Goal: Task Accomplishment & Management: Complete application form

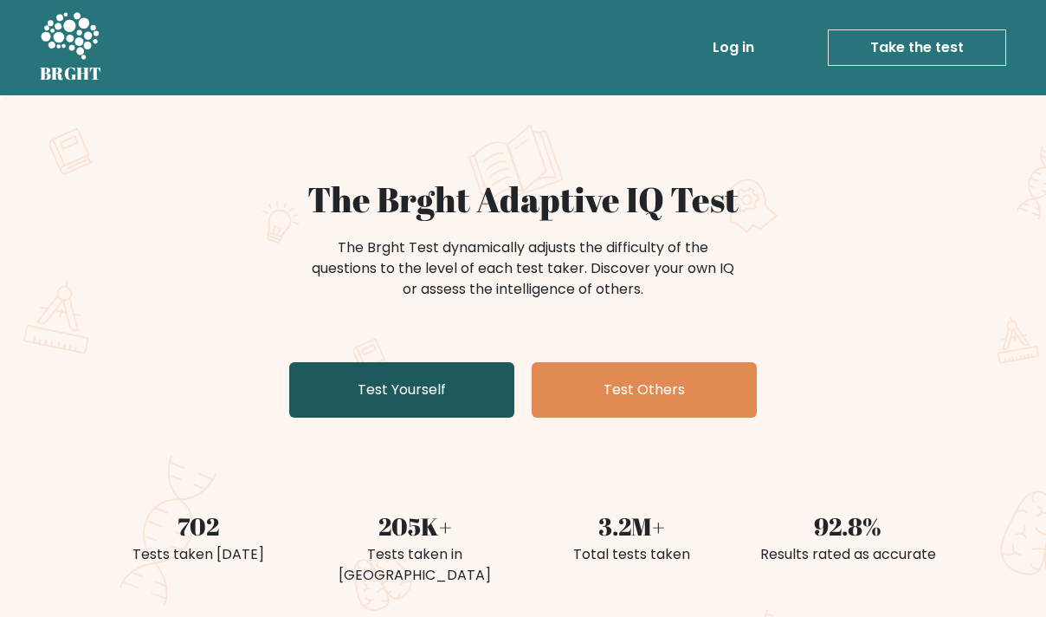
click at [436, 387] on link "Test Yourself" at bounding box center [401, 389] width 225 height 55
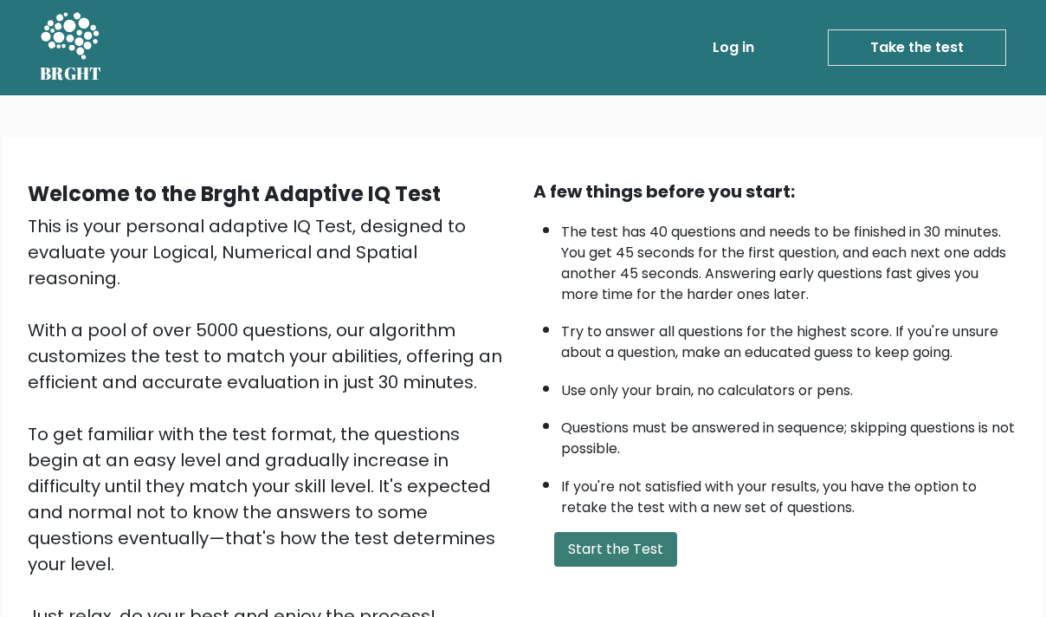
click at [586, 546] on button "Start the Test" at bounding box center [615, 549] width 123 height 35
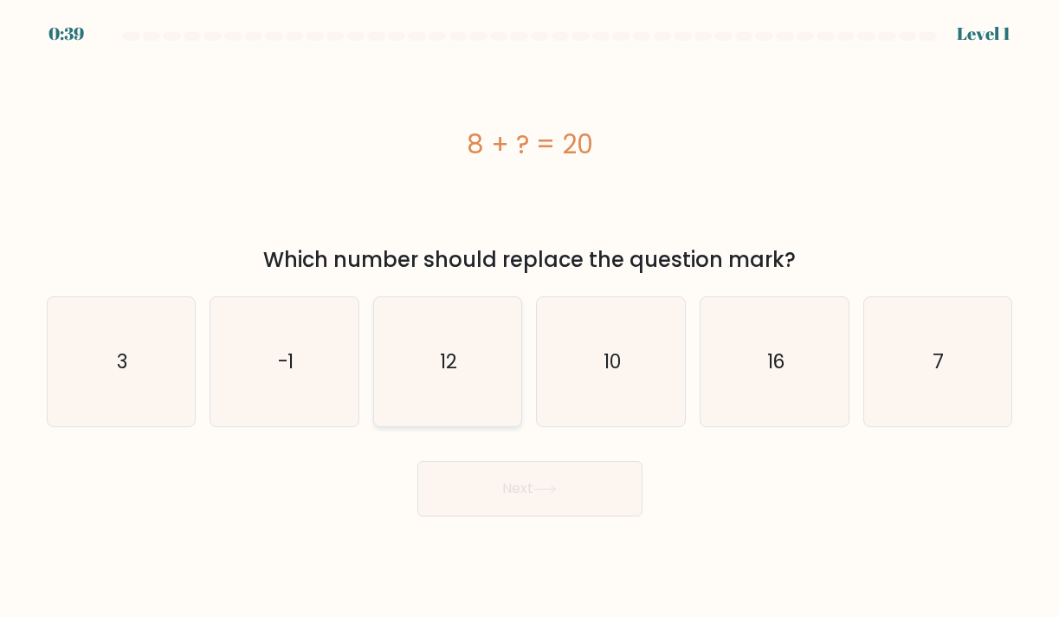
click at [429, 352] on icon "12" at bounding box center [448, 362] width 130 height 130
click at [530, 317] on input "c. 12" at bounding box center [530, 312] width 1 height 9
radio input "true"
click at [550, 485] on icon at bounding box center [544, 489] width 23 height 10
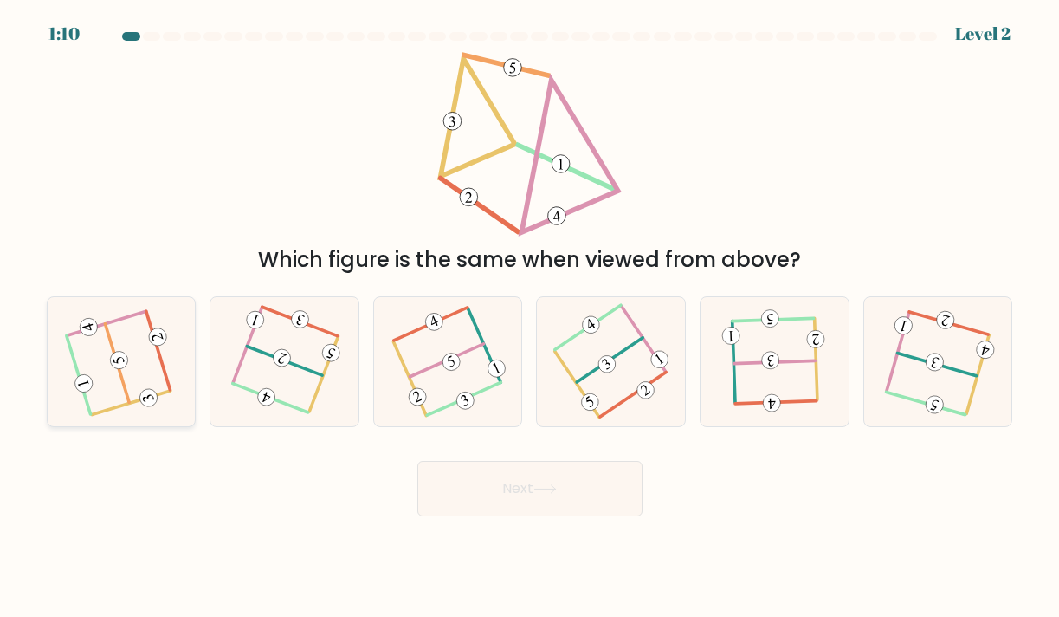
click at [129, 370] on icon at bounding box center [121, 362] width 104 height 104
click at [530, 317] on input "a." at bounding box center [530, 312] width 1 height 9
radio input "true"
click at [567, 500] on button "Next" at bounding box center [529, 488] width 225 height 55
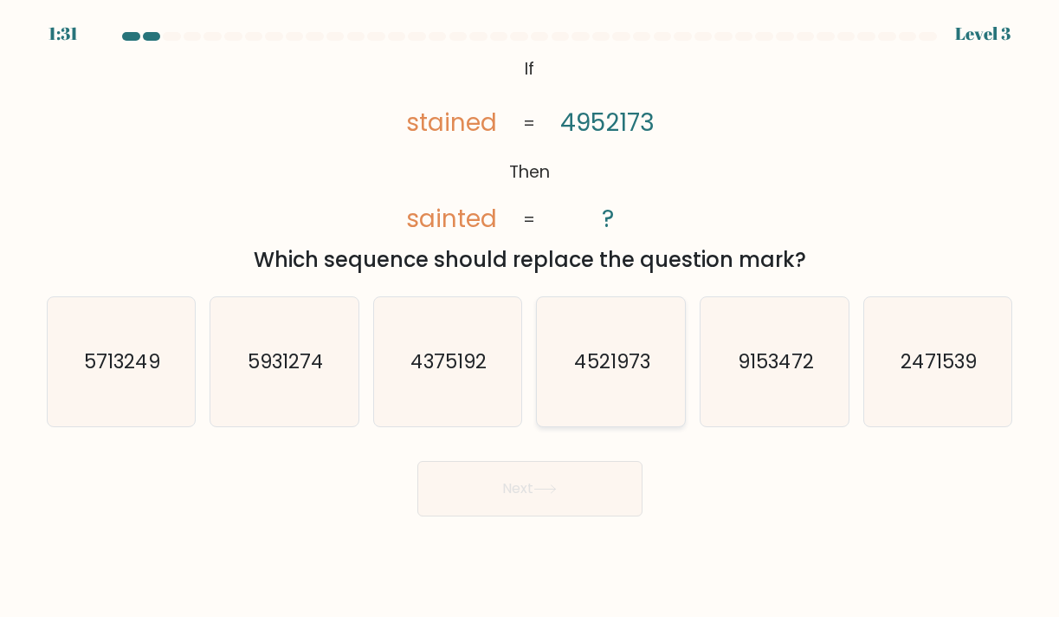
click at [619, 374] on text "4521973" at bounding box center [612, 361] width 76 height 27
click at [531, 317] on input "d. 4521973" at bounding box center [530, 312] width 1 height 9
radio input "true"
click at [543, 494] on icon at bounding box center [544, 489] width 23 height 10
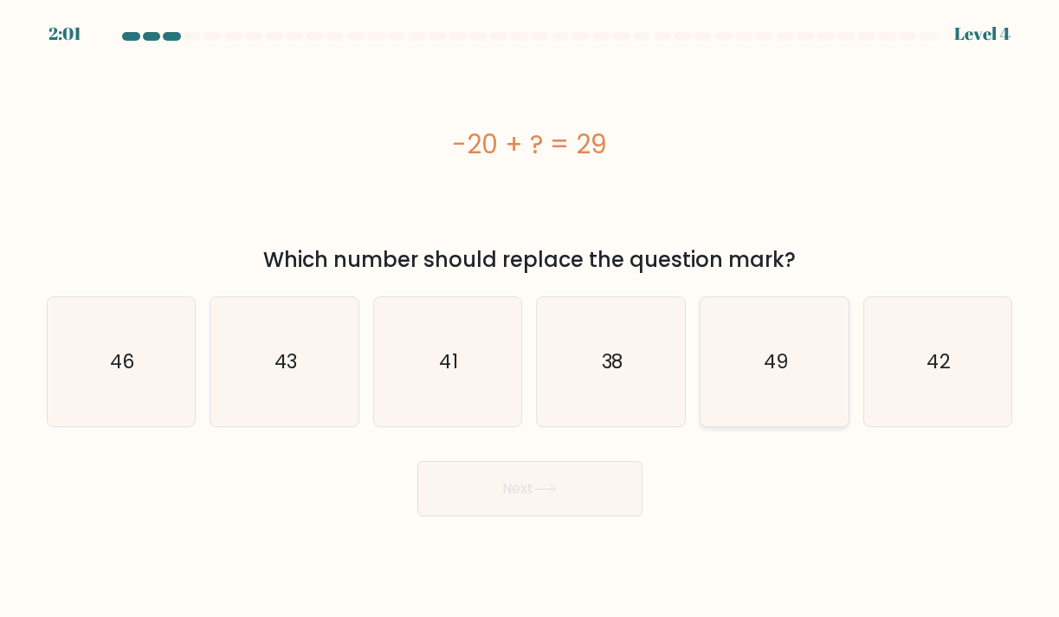
click at [791, 359] on icon "49" at bounding box center [775, 362] width 130 height 130
click at [531, 317] on input "e. 49" at bounding box center [530, 312] width 1 height 9
radio input "true"
click at [557, 488] on icon at bounding box center [544, 489] width 23 height 10
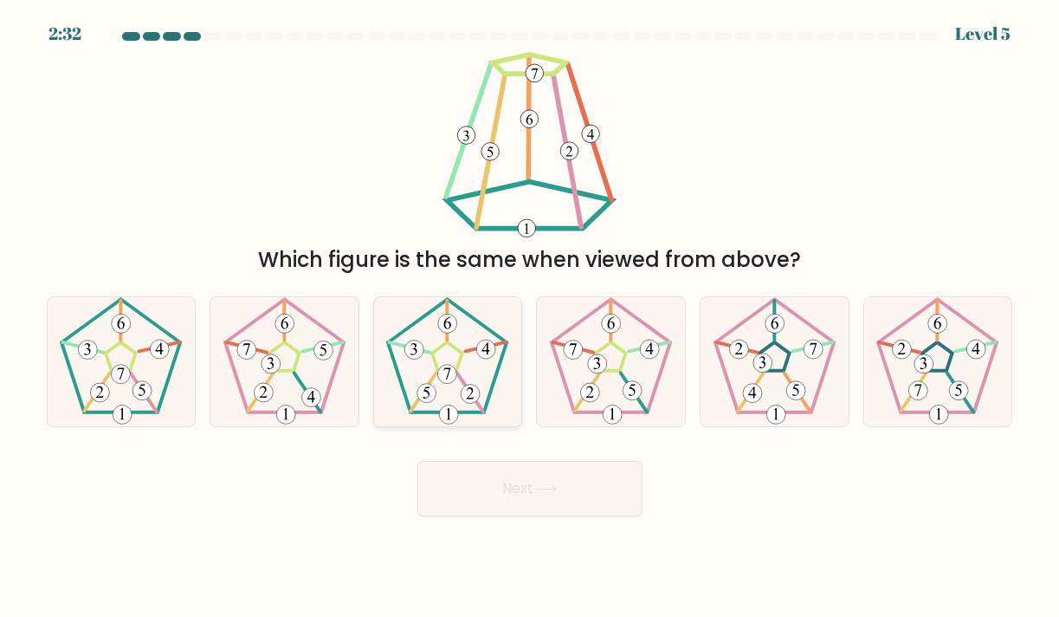
click at [432, 369] on icon at bounding box center [448, 362] width 130 height 130
click at [530, 317] on input "c." at bounding box center [530, 312] width 1 height 9
radio input "true"
click at [555, 494] on icon at bounding box center [544, 489] width 23 height 10
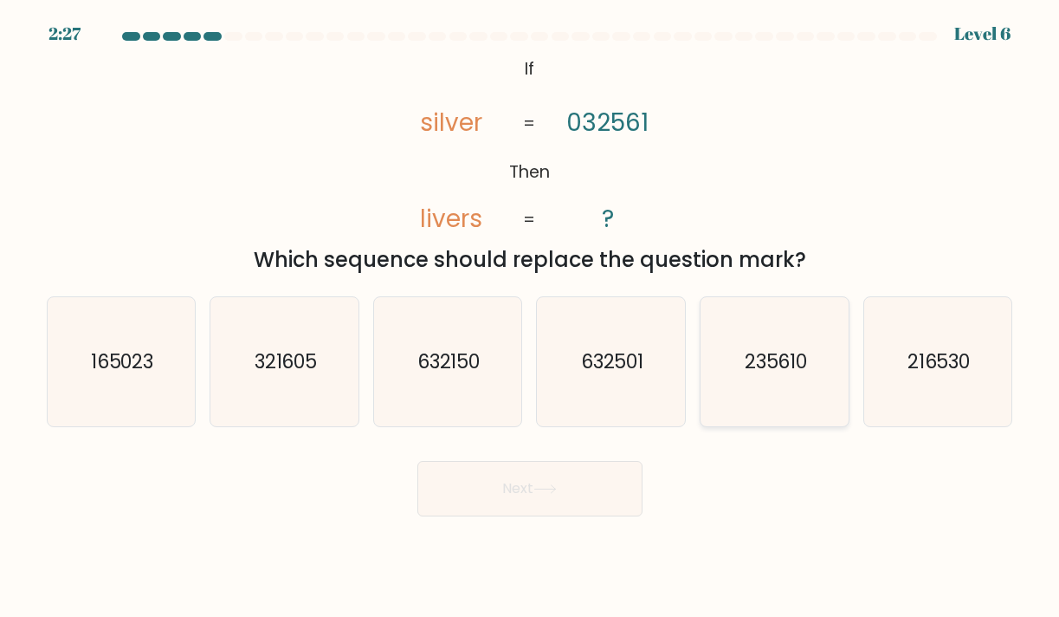
click at [777, 395] on icon "235610" at bounding box center [775, 362] width 130 height 130
click at [531, 317] on input "e. 235610" at bounding box center [530, 312] width 1 height 9
radio input "true"
click at [544, 492] on icon at bounding box center [544, 489] width 23 height 10
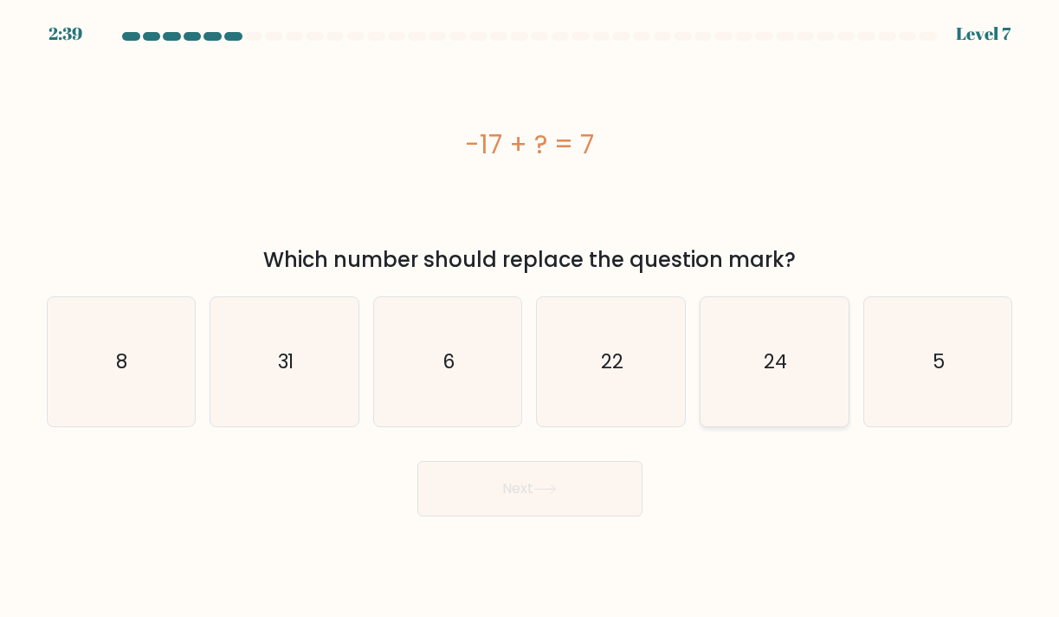
click at [778, 331] on icon "24" at bounding box center [775, 362] width 130 height 130
click at [531, 317] on input "e. 24" at bounding box center [530, 312] width 1 height 9
radio input "true"
click at [584, 481] on button "Next" at bounding box center [529, 488] width 225 height 55
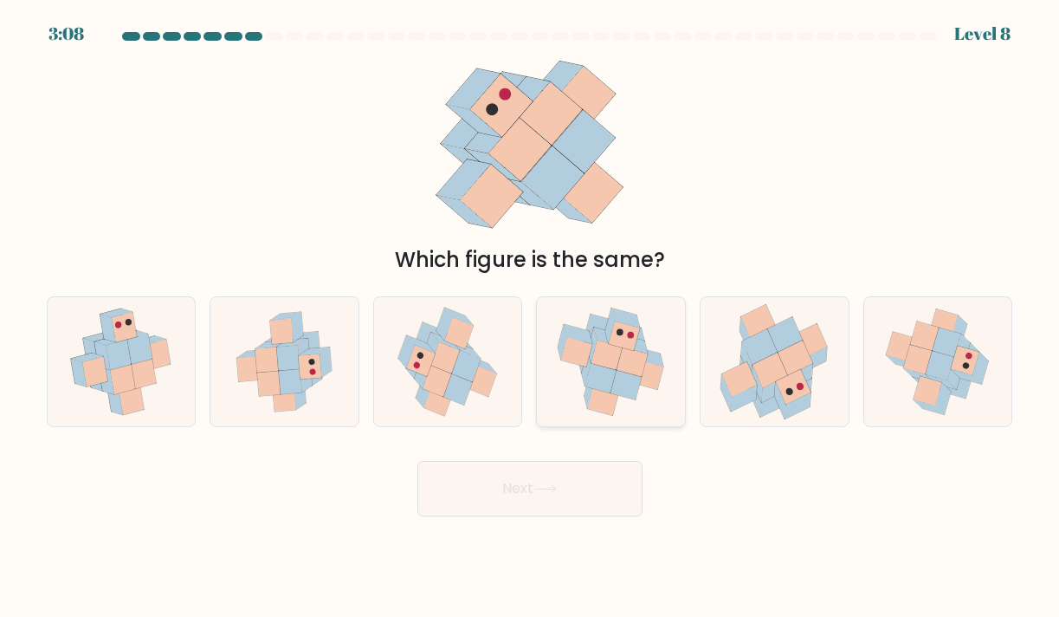
click at [637, 384] on icon at bounding box center [626, 384] width 31 height 29
click at [531, 317] on input "d." at bounding box center [530, 312] width 1 height 9
radio input "true"
click at [603, 510] on button "Next" at bounding box center [529, 488] width 225 height 55
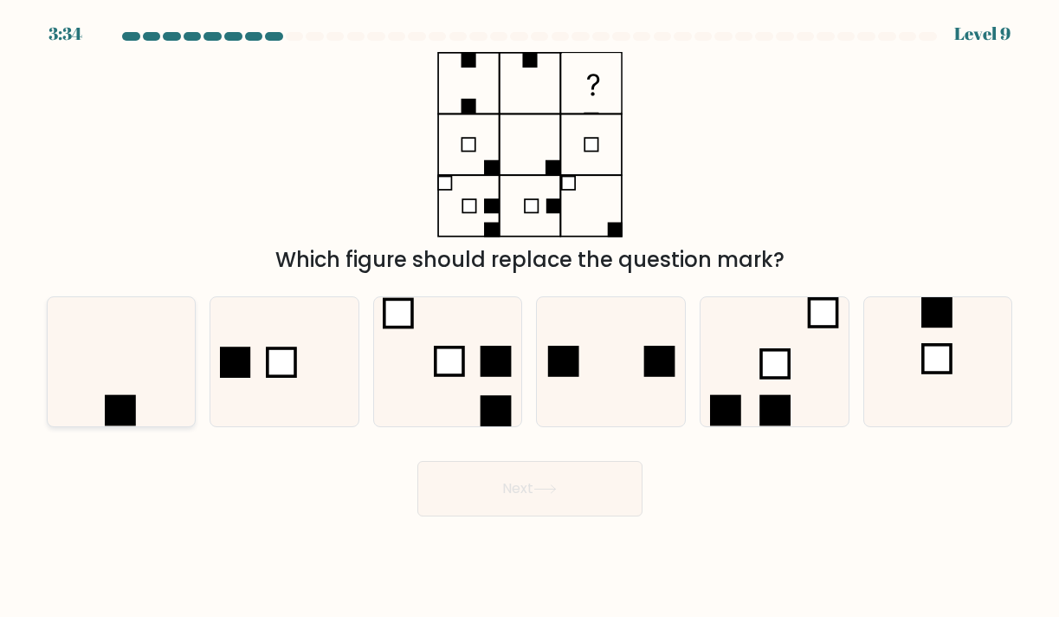
click at [159, 361] on icon at bounding box center [121, 362] width 130 height 130
click at [530, 317] on input "a." at bounding box center [530, 312] width 1 height 9
radio input "true"
click at [559, 494] on button "Next" at bounding box center [529, 488] width 225 height 55
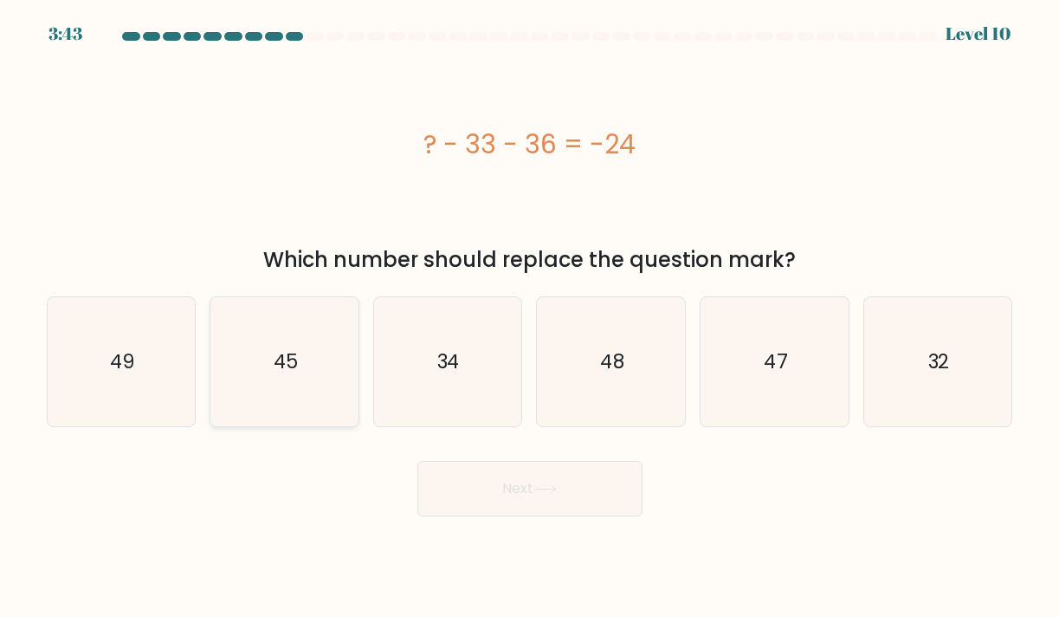
click at [285, 368] on text "45" at bounding box center [285, 361] width 25 height 27
click at [530, 317] on input "b. 45" at bounding box center [530, 312] width 1 height 9
radio input "true"
click at [521, 470] on button "Next" at bounding box center [529, 488] width 225 height 55
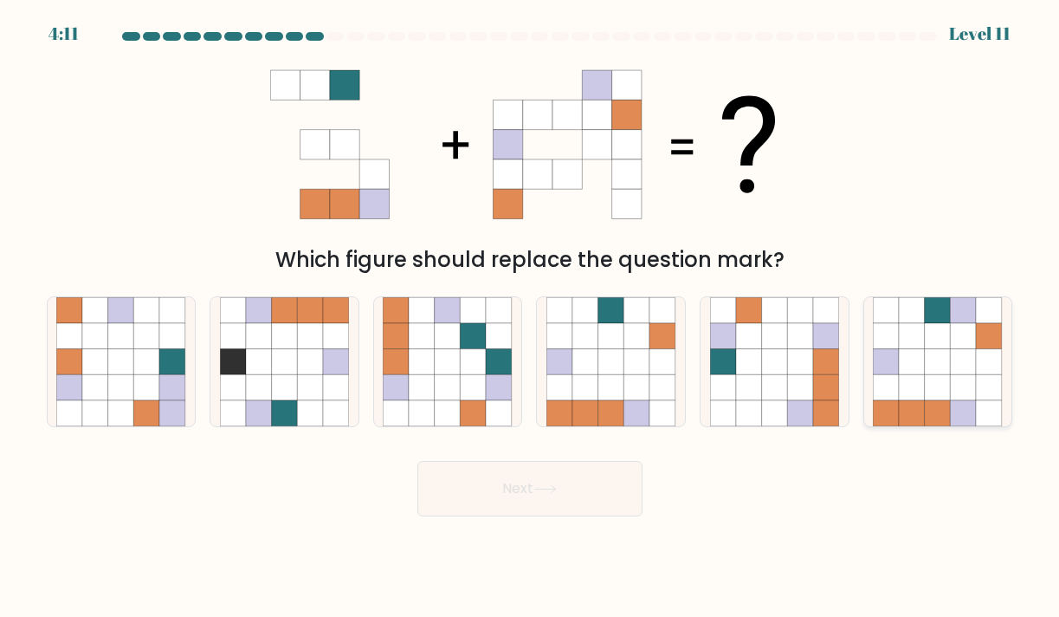
click at [918, 402] on icon at bounding box center [912, 413] width 26 height 26
click at [531, 317] on input "f." at bounding box center [530, 312] width 1 height 9
radio input "true"
click at [510, 497] on button "Next" at bounding box center [529, 488] width 225 height 55
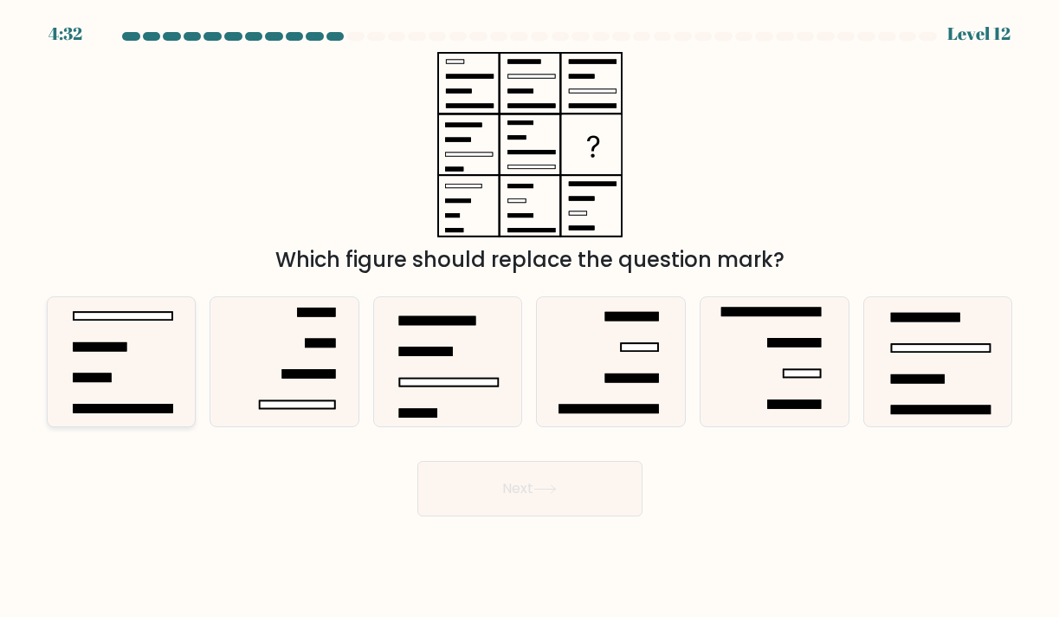
click at [170, 365] on icon at bounding box center [121, 362] width 130 height 130
click at [530, 317] on input "a." at bounding box center [530, 312] width 1 height 9
radio input "true"
click at [569, 497] on button "Next" at bounding box center [529, 488] width 225 height 55
click at [519, 497] on button "Next" at bounding box center [529, 488] width 225 height 55
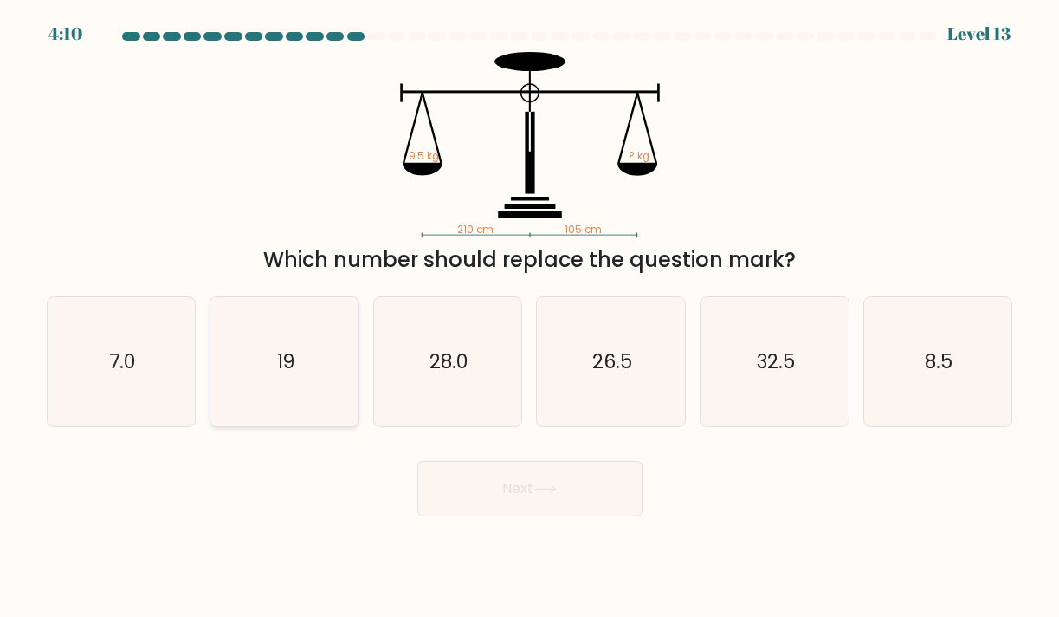
click at [297, 355] on icon "19" at bounding box center [285, 362] width 130 height 130
click at [530, 317] on input "b. 19" at bounding box center [530, 312] width 1 height 9
radio input "true"
click at [565, 493] on button "Next" at bounding box center [529, 488] width 225 height 55
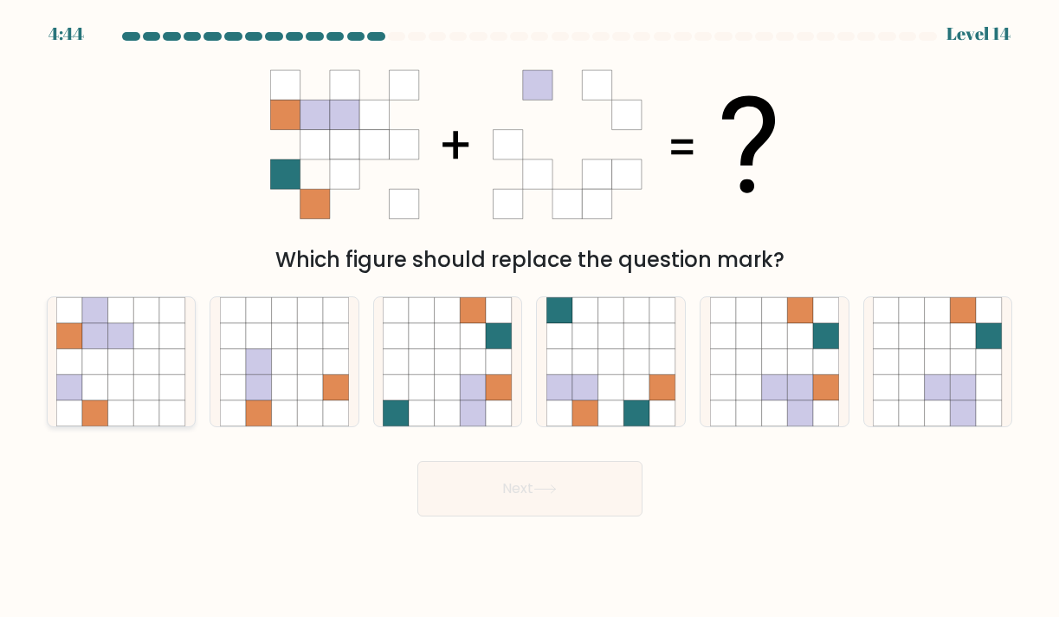
click at [96, 366] on icon at bounding box center [95, 362] width 26 height 26
click at [530, 317] on input "a." at bounding box center [530, 312] width 1 height 9
radio input "true"
click at [557, 494] on button "Next" at bounding box center [529, 488] width 225 height 55
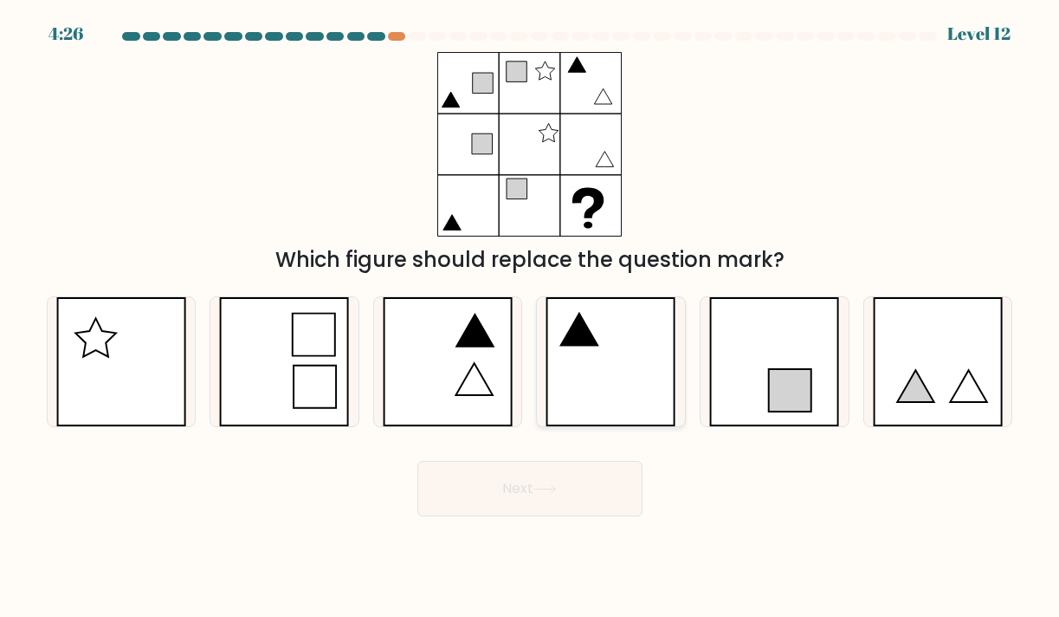
click at [597, 365] on icon at bounding box center [611, 362] width 131 height 130
click at [531, 317] on input "d." at bounding box center [530, 312] width 1 height 9
radio input "true"
click at [543, 486] on icon at bounding box center [544, 489] width 23 height 10
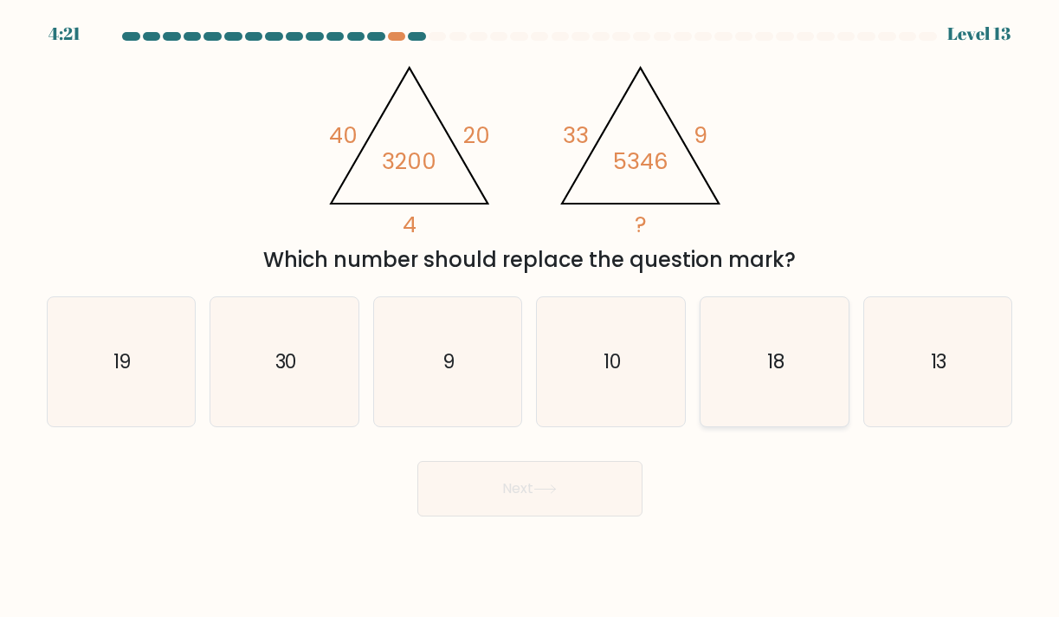
click at [774, 391] on icon "18" at bounding box center [775, 362] width 130 height 130
click at [531, 317] on input "e. 18" at bounding box center [530, 312] width 1 height 9
radio input "true"
click at [563, 493] on button "Next" at bounding box center [529, 488] width 225 height 55
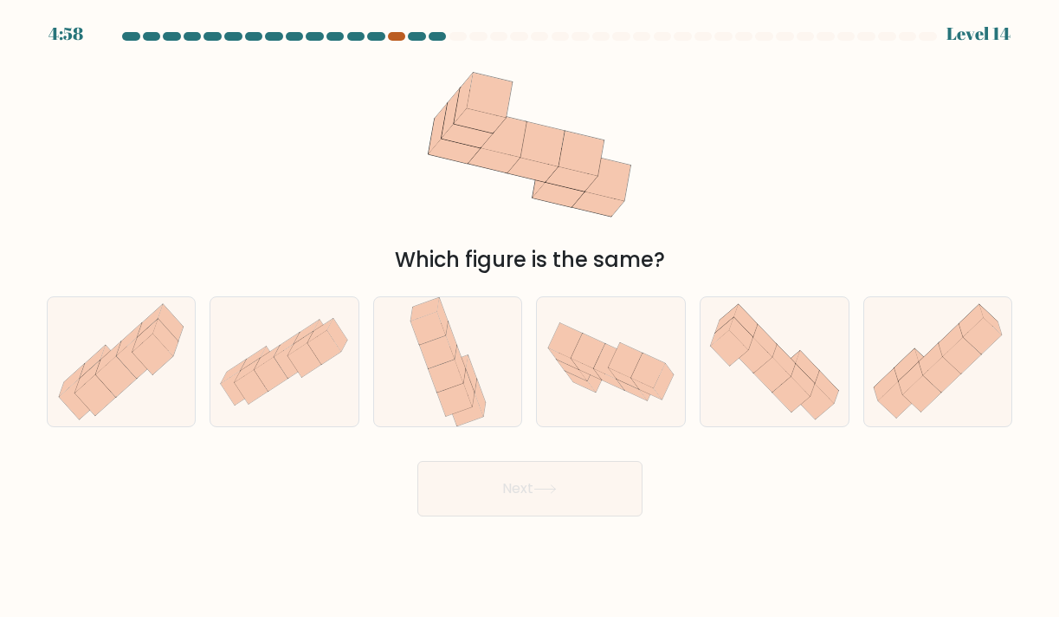
click at [399, 34] on div at bounding box center [396, 36] width 17 height 9
click at [395, 40] on div at bounding box center [396, 36] width 17 height 9
click at [786, 401] on icon at bounding box center [790, 394] width 37 height 36
click at [531, 317] on input "e." at bounding box center [530, 312] width 1 height 9
radio input "true"
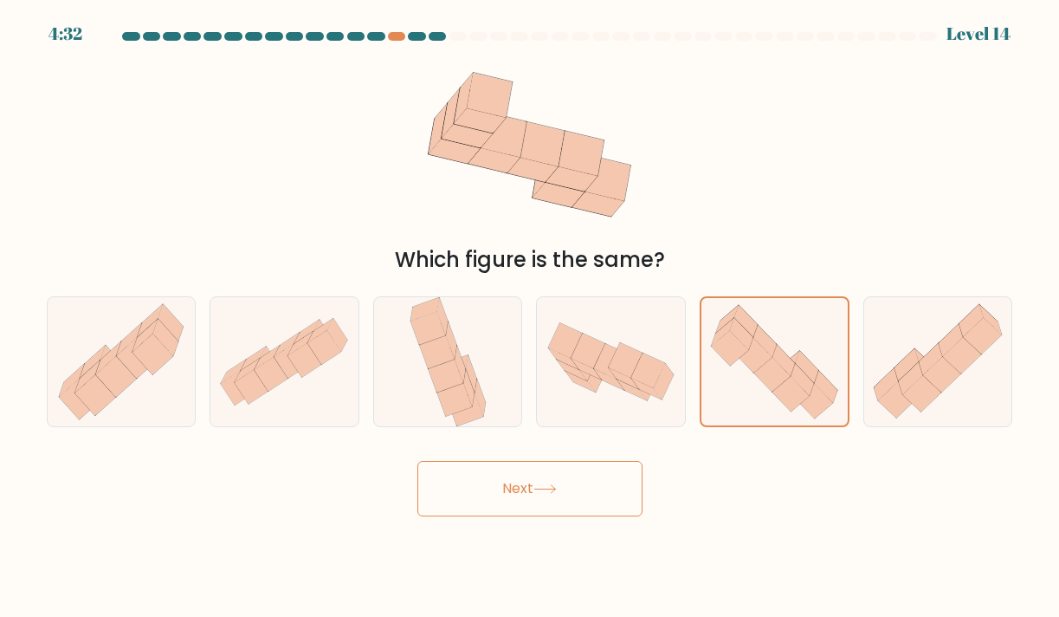
click at [591, 482] on button "Next" at bounding box center [529, 488] width 225 height 55
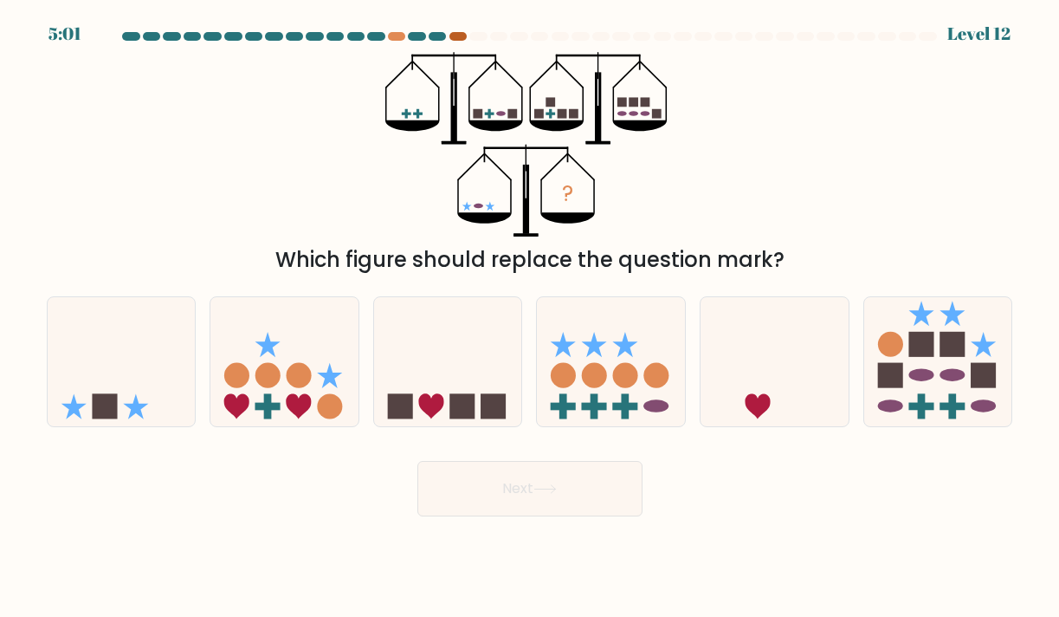
click at [458, 34] on div at bounding box center [457, 36] width 17 height 9
click at [444, 38] on div at bounding box center [437, 36] width 17 height 9
click at [146, 393] on icon at bounding box center [122, 361] width 148 height 122
click at [530, 317] on input "a." at bounding box center [530, 312] width 1 height 9
radio input "true"
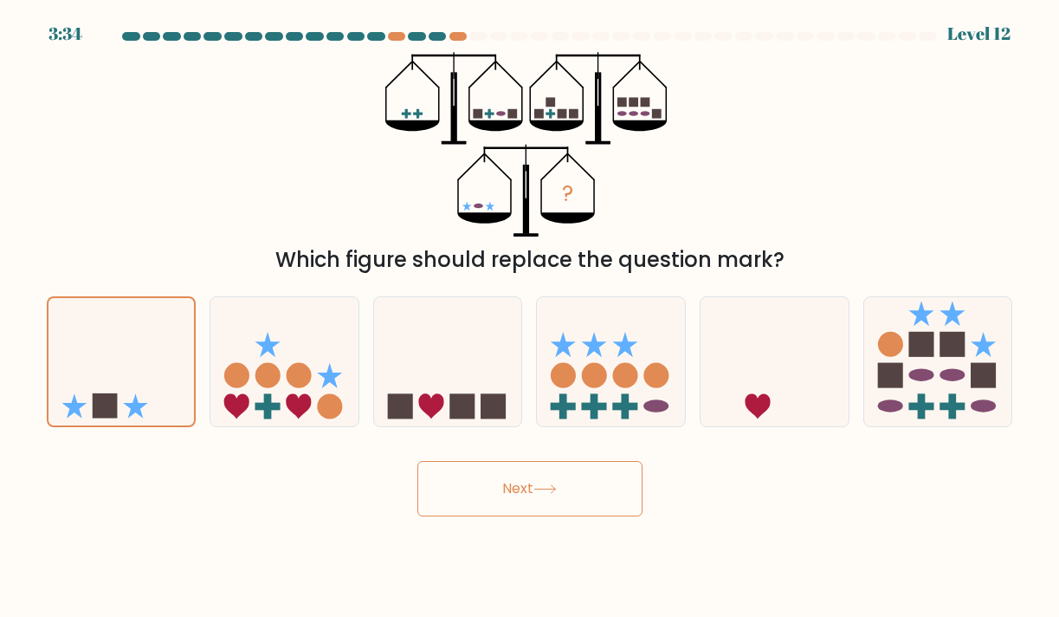
click at [567, 475] on button "Next" at bounding box center [529, 488] width 225 height 55
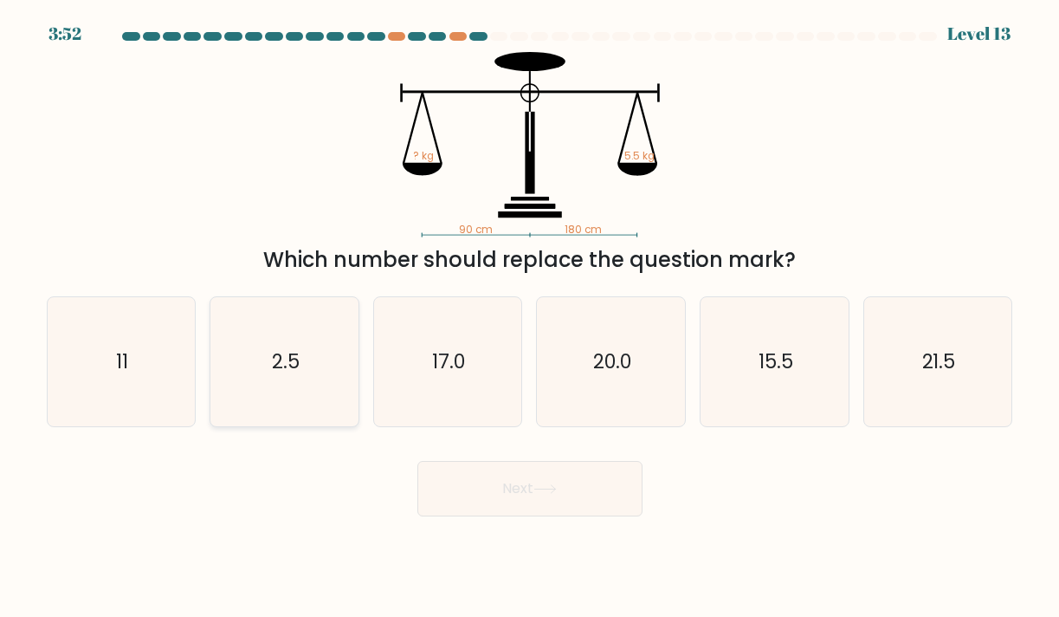
click at [250, 358] on icon "2.5" at bounding box center [285, 362] width 130 height 130
click at [530, 317] on input "b. 2.5" at bounding box center [530, 312] width 1 height 9
radio input "true"
click at [506, 488] on button "Next" at bounding box center [529, 488] width 225 height 55
click at [546, 500] on button "Next" at bounding box center [529, 488] width 225 height 55
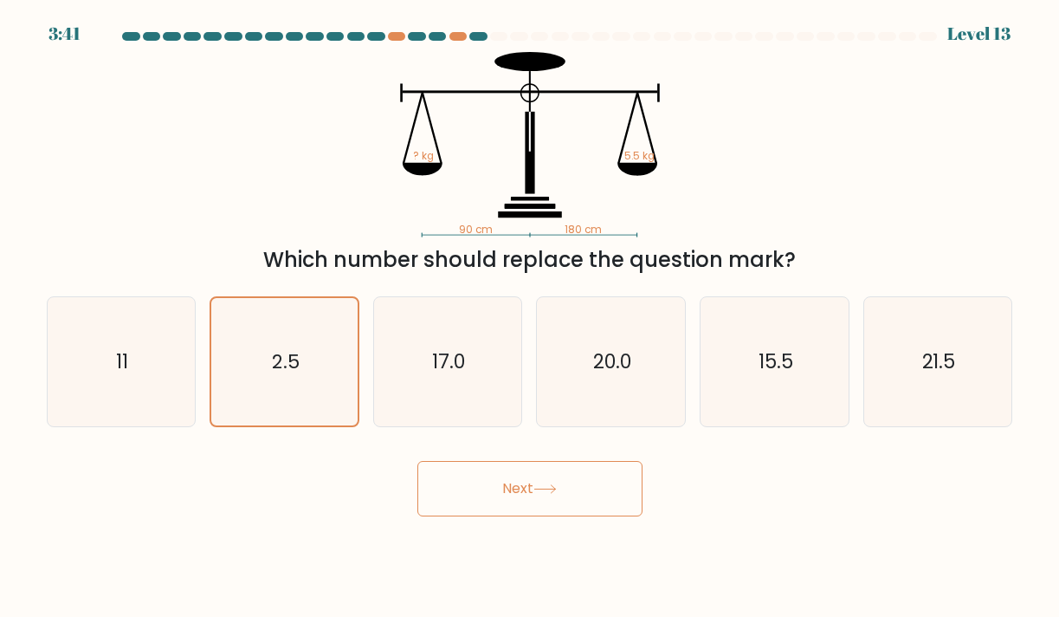
click at [540, 495] on button "Next" at bounding box center [529, 488] width 225 height 55
click at [856, 178] on div "90 cm 180 cm ? kg 5.5 kg Which number should replace the question mark?" at bounding box center [529, 163] width 987 height 223
click at [420, 365] on icon "17.0" at bounding box center [448, 362] width 130 height 130
click at [530, 317] on input "c. 17.0" at bounding box center [530, 312] width 1 height 9
radio input "true"
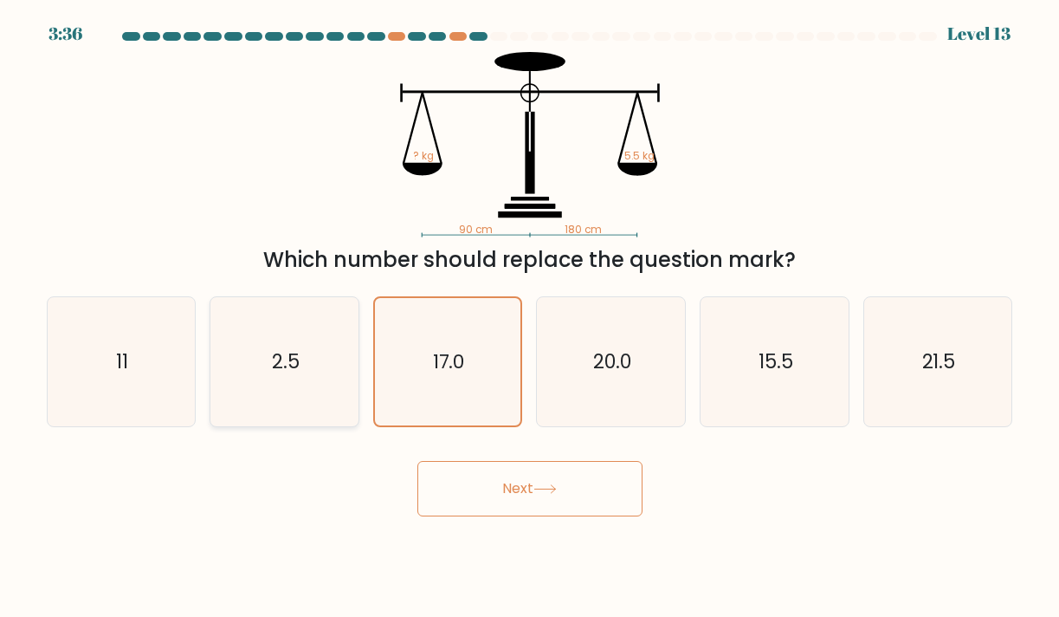
click at [353, 357] on div "2.5" at bounding box center [285, 362] width 150 height 132
click at [530, 317] on input "b. 2.5" at bounding box center [530, 312] width 1 height 9
radio input "true"
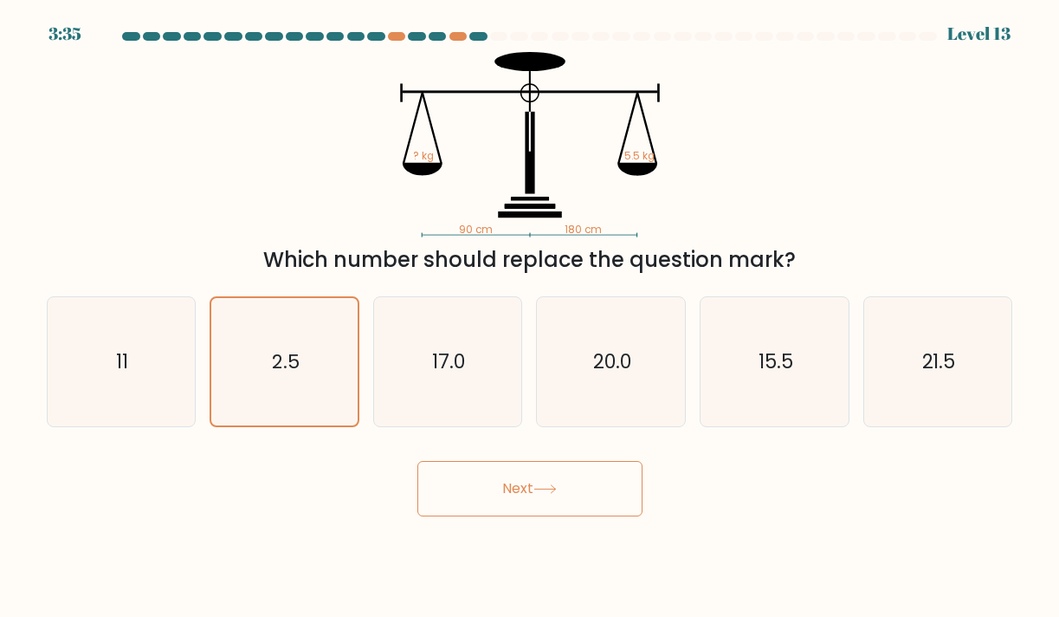
click at [525, 482] on button "Next" at bounding box center [529, 488] width 225 height 55
click at [530, 496] on button "Next" at bounding box center [529, 488] width 225 height 55
click at [533, 508] on button "Next" at bounding box center [529, 488] width 225 height 55
click at [511, 512] on button "Next" at bounding box center [529, 488] width 225 height 55
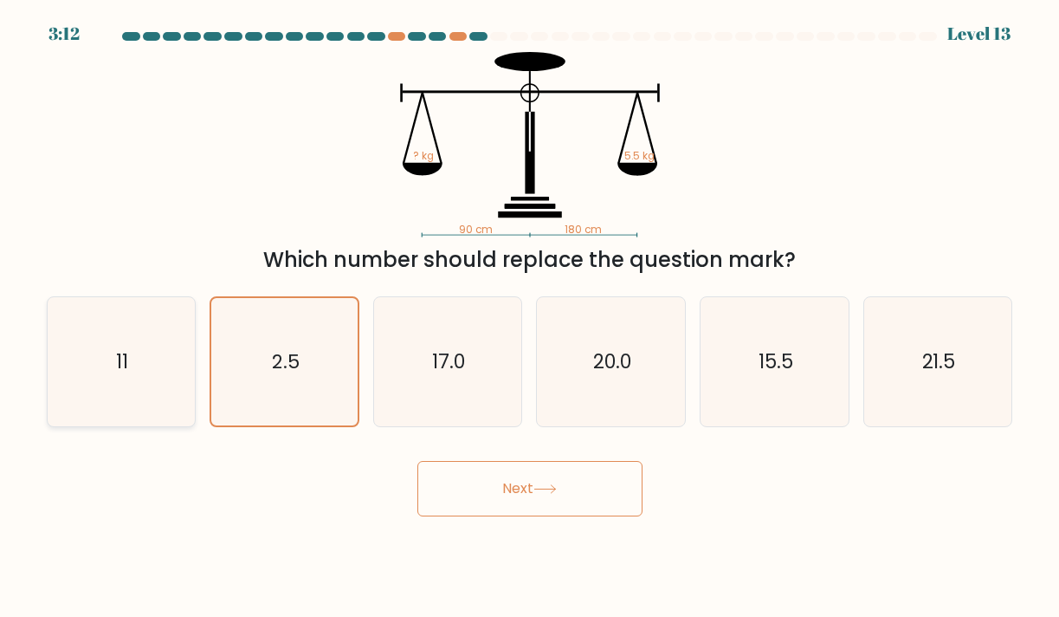
click at [99, 361] on icon "11" at bounding box center [121, 362] width 130 height 130
click at [530, 317] on input "a. 11" at bounding box center [530, 312] width 1 height 9
radio input "true"
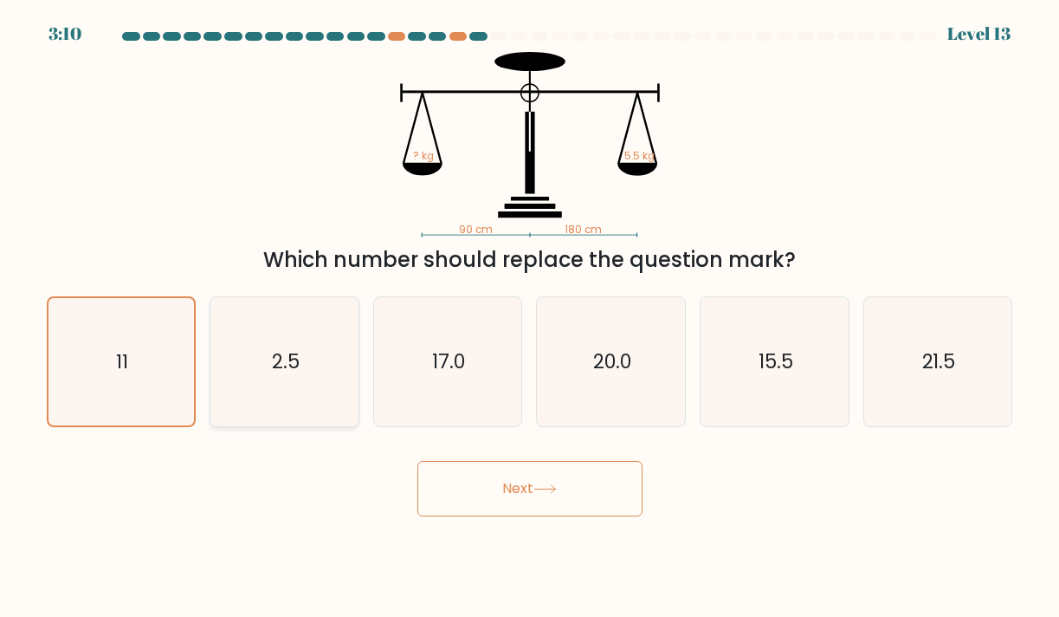
click at [330, 371] on icon "2.5" at bounding box center [285, 362] width 130 height 130
click at [530, 317] on input "b. 2.5" at bounding box center [530, 312] width 1 height 9
radio input "true"
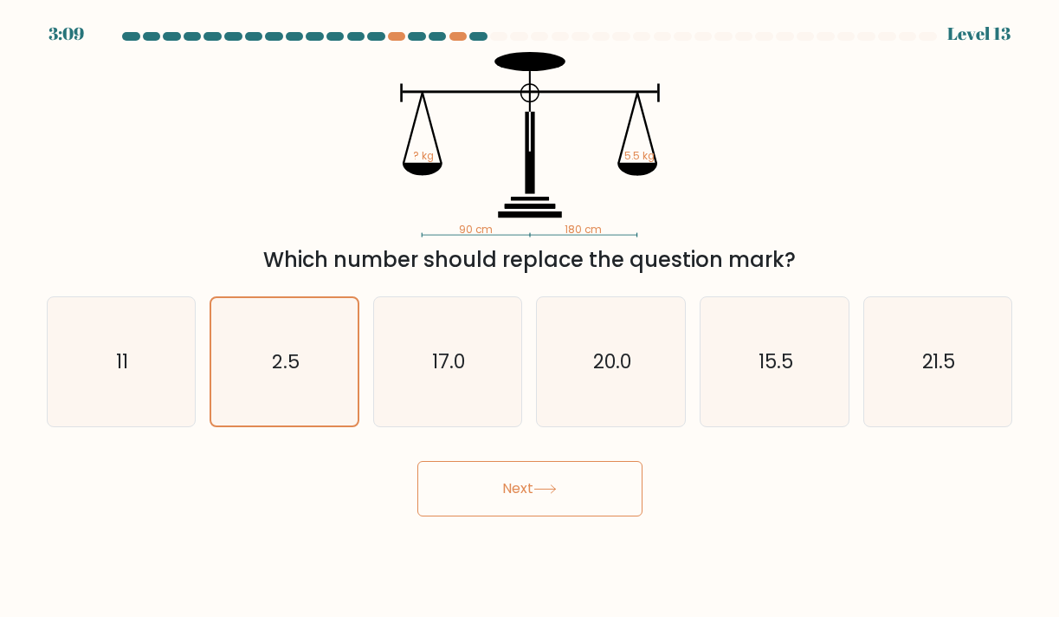
click at [561, 499] on button "Next" at bounding box center [529, 488] width 225 height 55
click at [576, 491] on button "Next" at bounding box center [529, 488] width 225 height 55
click at [136, 379] on icon "11" at bounding box center [121, 362] width 130 height 130
click at [530, 317] on input "a. 11" at bounding box center [530, 312] width 1 height 9
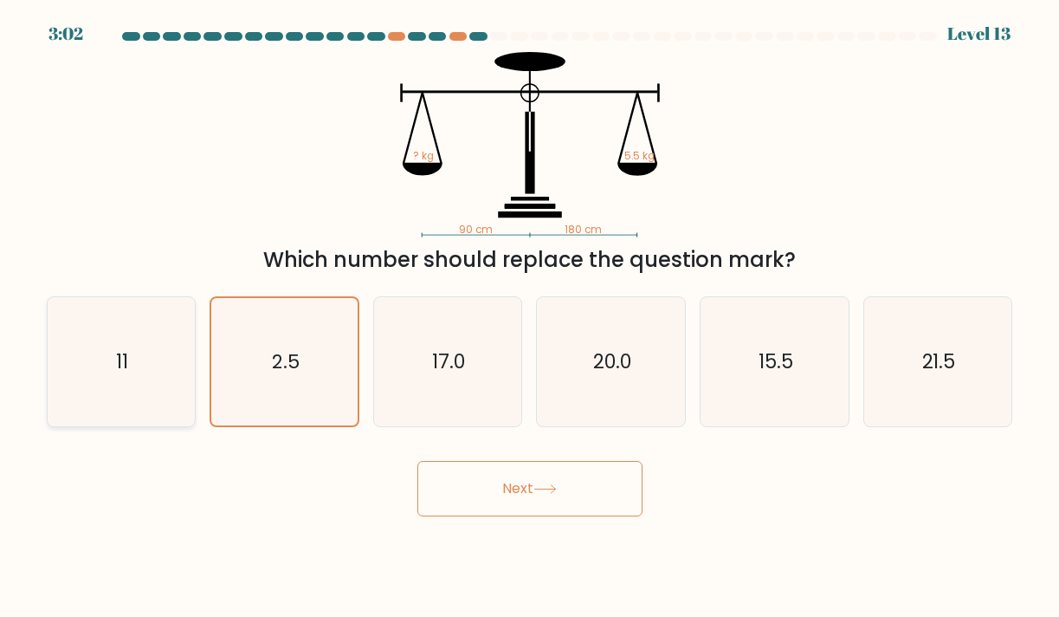
radio input "true"
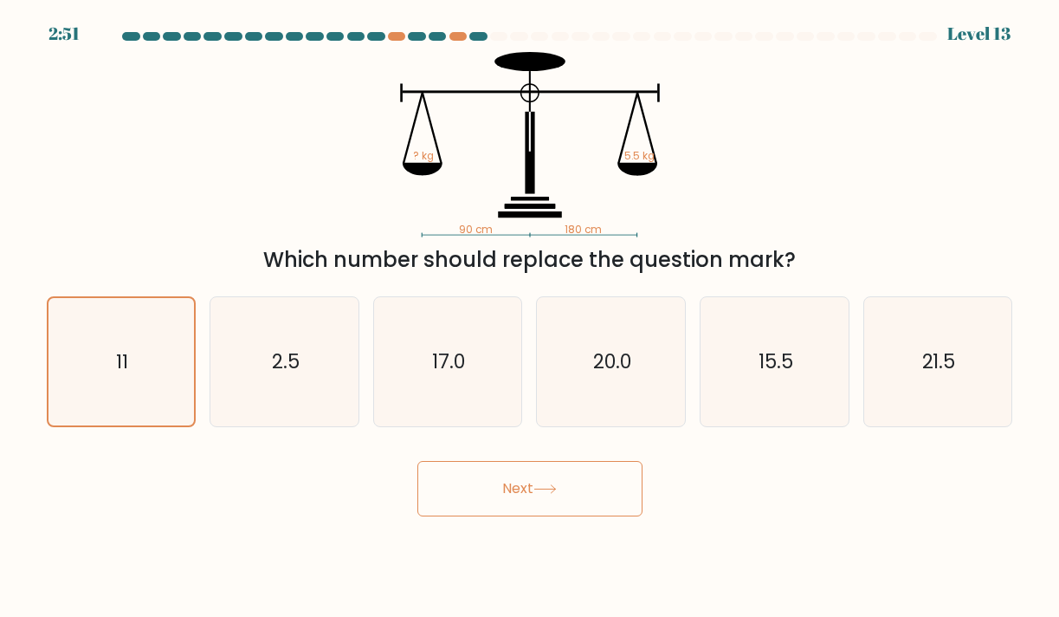
click at [560, 501] on button "Next" at bounding box center [529, 488] width 225 height 55
click at [561, 496] on button "Next" at bounding box center [529, 488] width 225 height 55
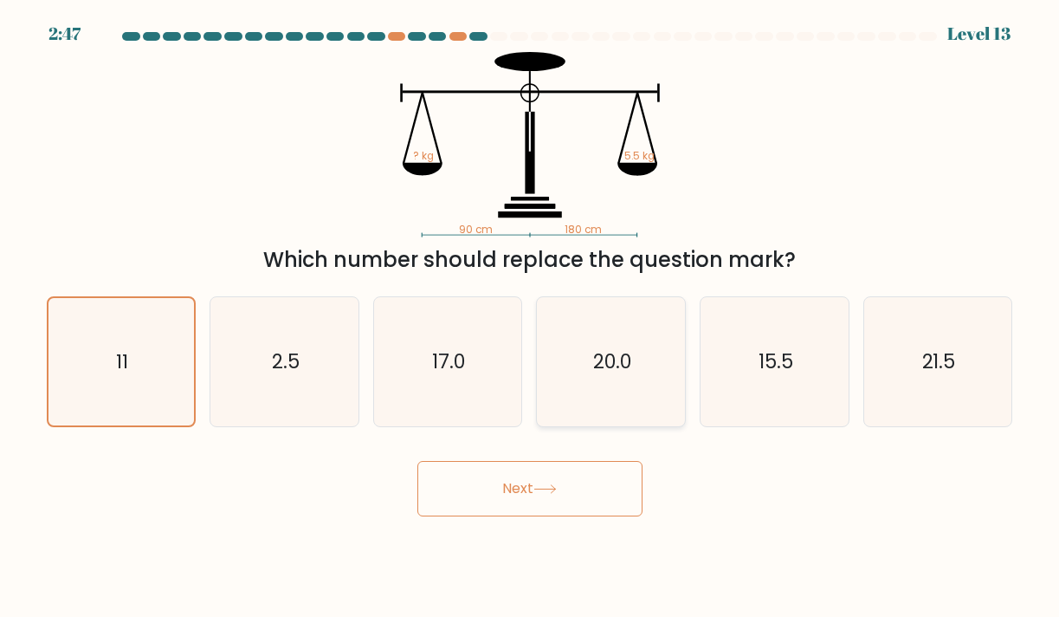
click at [623, 380] on icon "20.0" at bounding box center [611, 362] width 130 height 130
click at [531, 317] on input "d. 20.0" at bounding box center [530, 312] width 1 height 9
radio input "true"
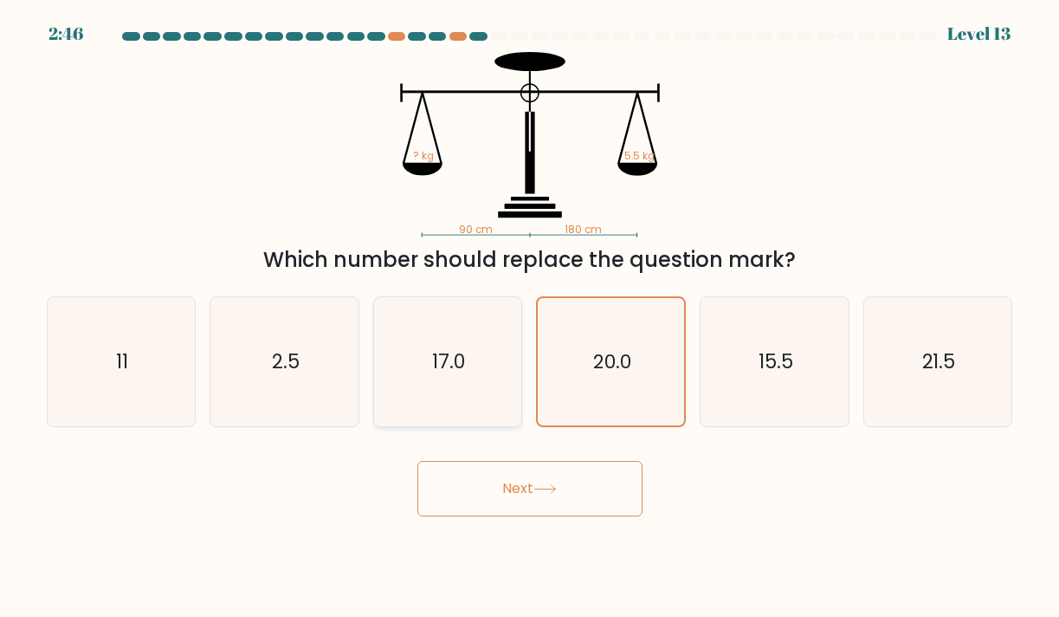
click at [477, 371] on icon "17.0" at bounding box center [448, 362] width 130 height 130
click at [530, 317] on input "c. 17.0" at bounding box center [530, 312] width 1 height 9
radio input "true"
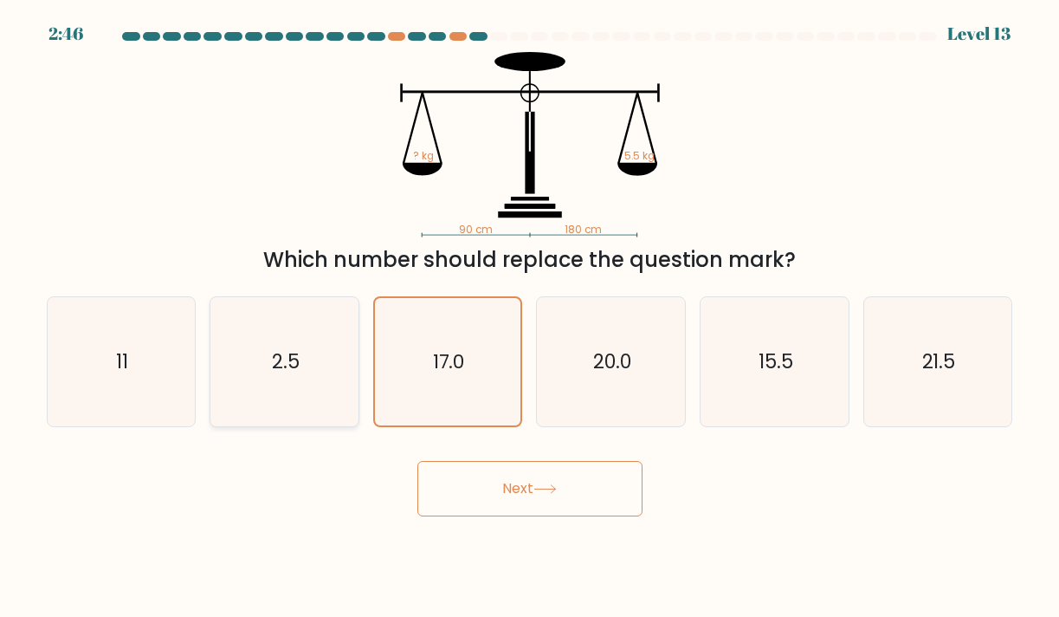
click at [332, 364] on icon "2.5" at bounding box center [285, 362] width 130 height 130
click at [530, 317] on input "b. 2.5" at bounding box center [530, 312] width 1 height 9
radio input "true"
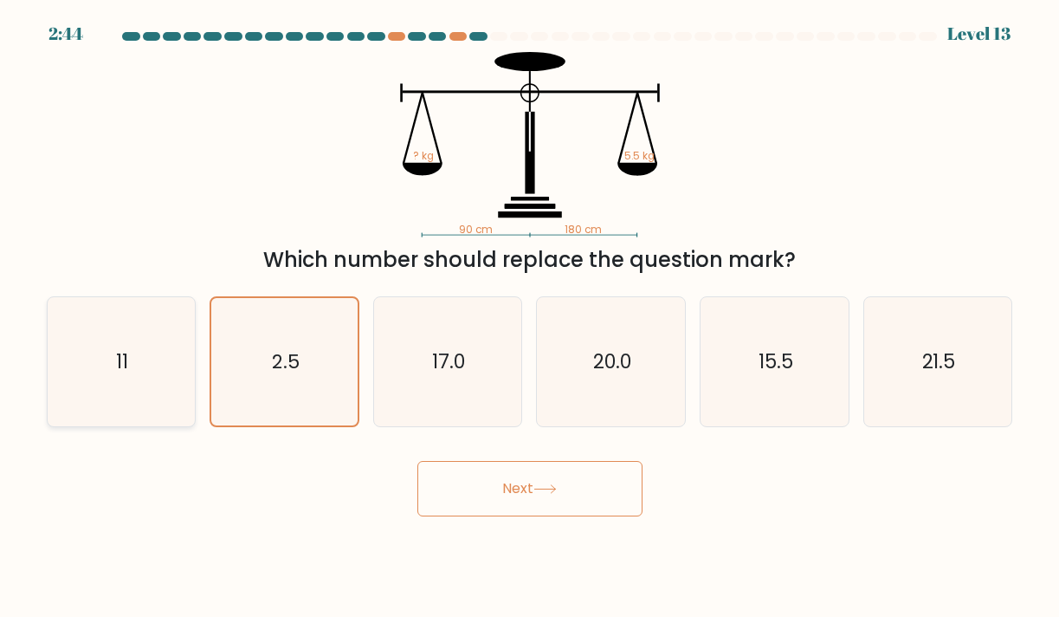
click at [133, 368] on icon "11" at bounding box center [121, 362] width 130 height 130
click at [530, 317] on input "a. 11" at bounding box center [530, 312] width 1 height 9
radio input "true"
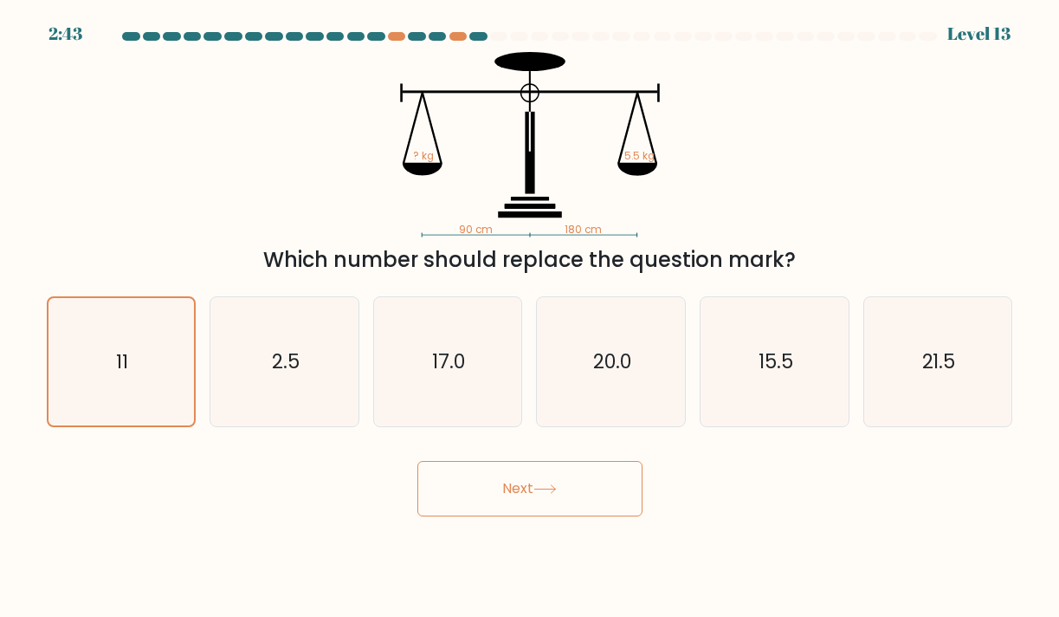
click at [486, 491] on button "Next" at bounding box center [529, 488] width 225 height 55
click at [296, 380] on icon "2.5" at bounding box center [285, 362] width 130 height 130
click at [530, 317] on input "b. 2.5" at bounding box center [530, 312] width 1 height 9
radio input "true"
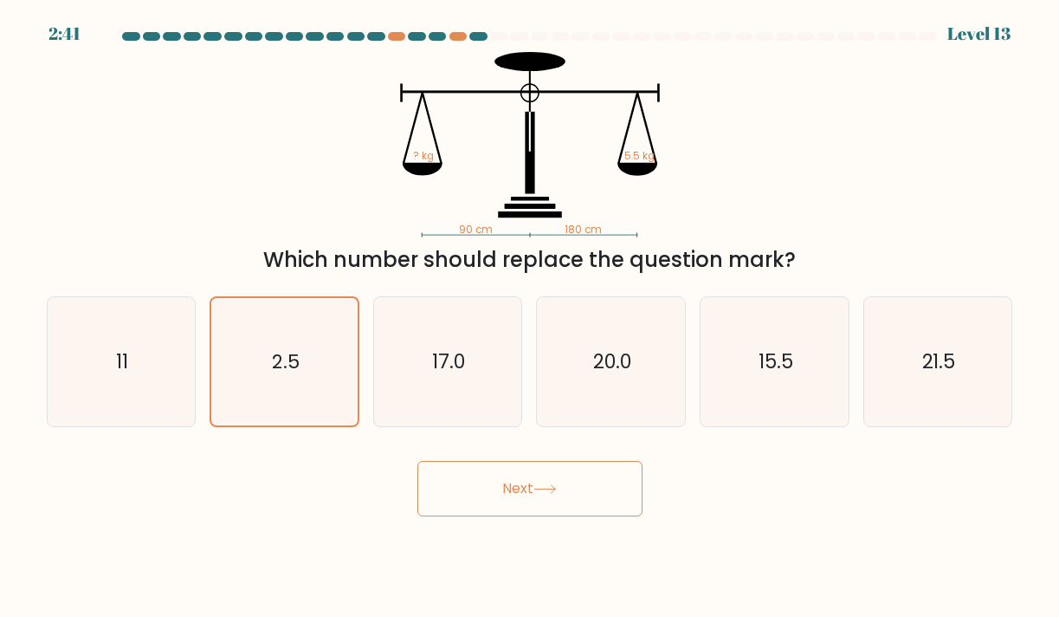
click at [548, 492] on icon at bounding box center [544, 489] width 23 height 10
click at [164, 377] on icon "11" at bounding box center [121, 362] width 130 height 130
click at [530, 317] on input "a. 11" at bounding box center [530, 312] width 1 height 9
radio input "true"
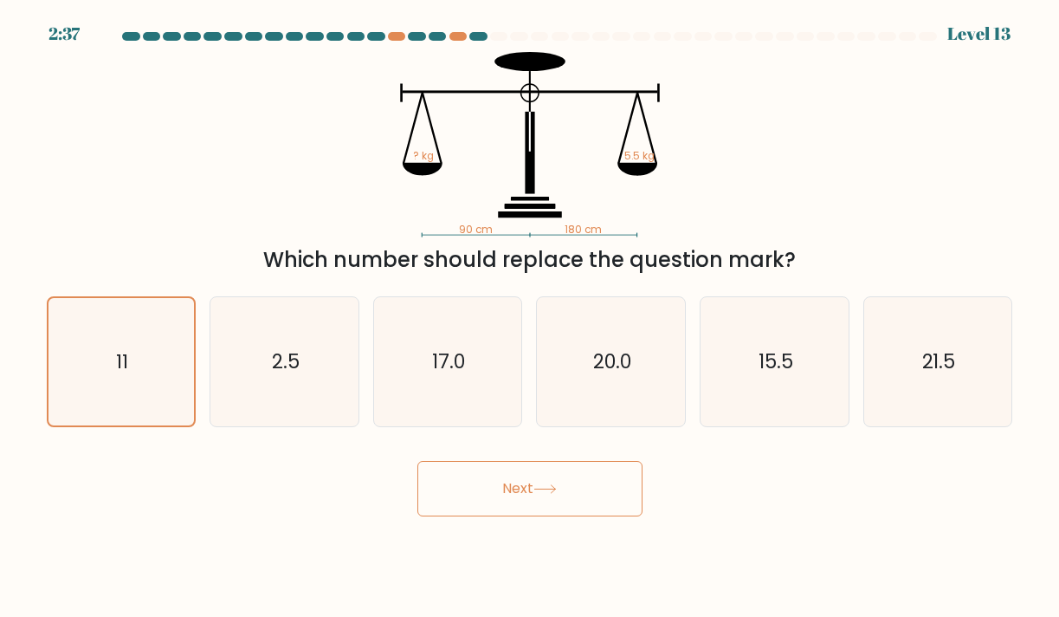
click at [494, 493] on button "Next" at bounding box center [529, 488] width 225 height 55
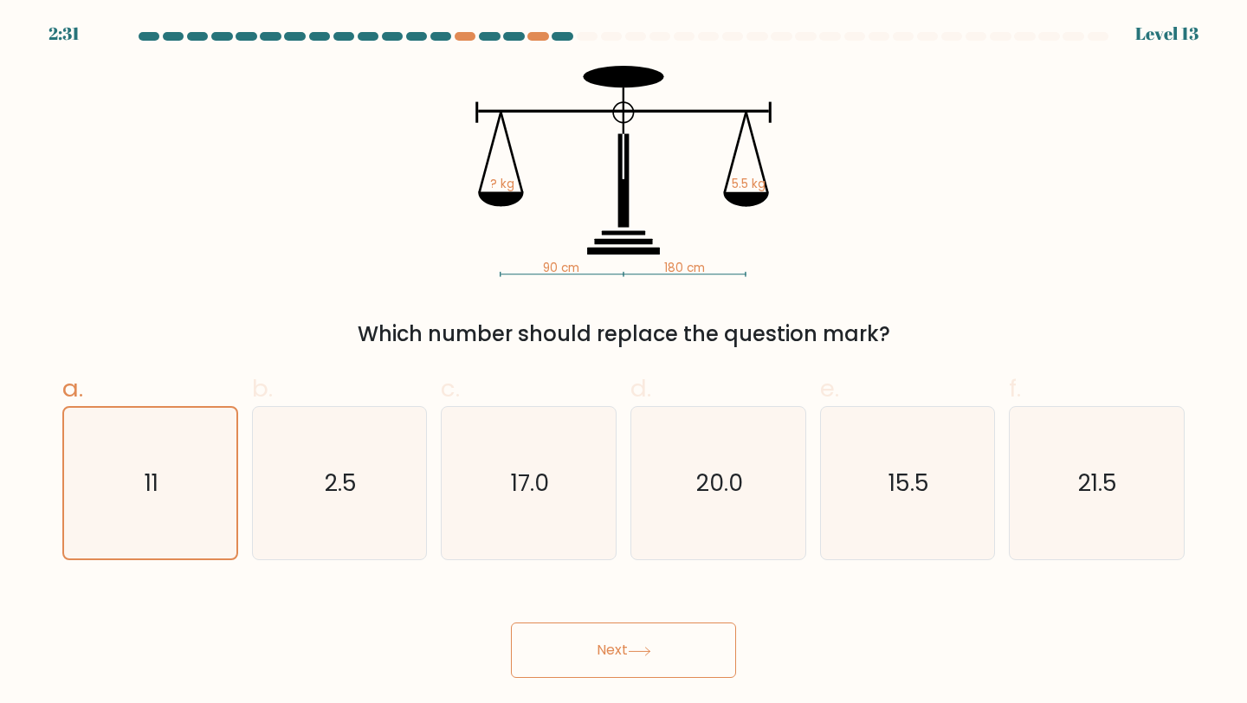
click at [646, 616] on icon at bounding box center [639, 652] width 23 height 10
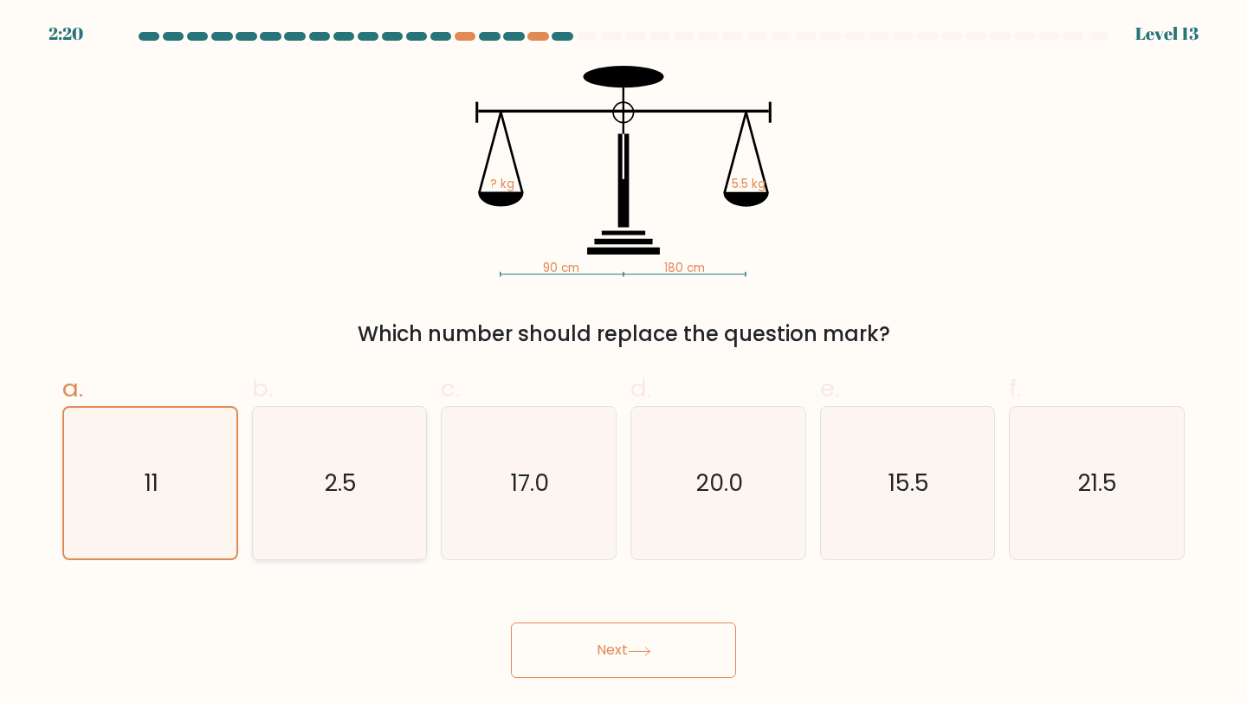
click at [413, 499] on icon "2.5" at bounding box center [339, 483] width 153 height 153
click at [623, 363] on input "b. 2.5" at bounding box center [623, 357] width 1 height 11
radio input "true"
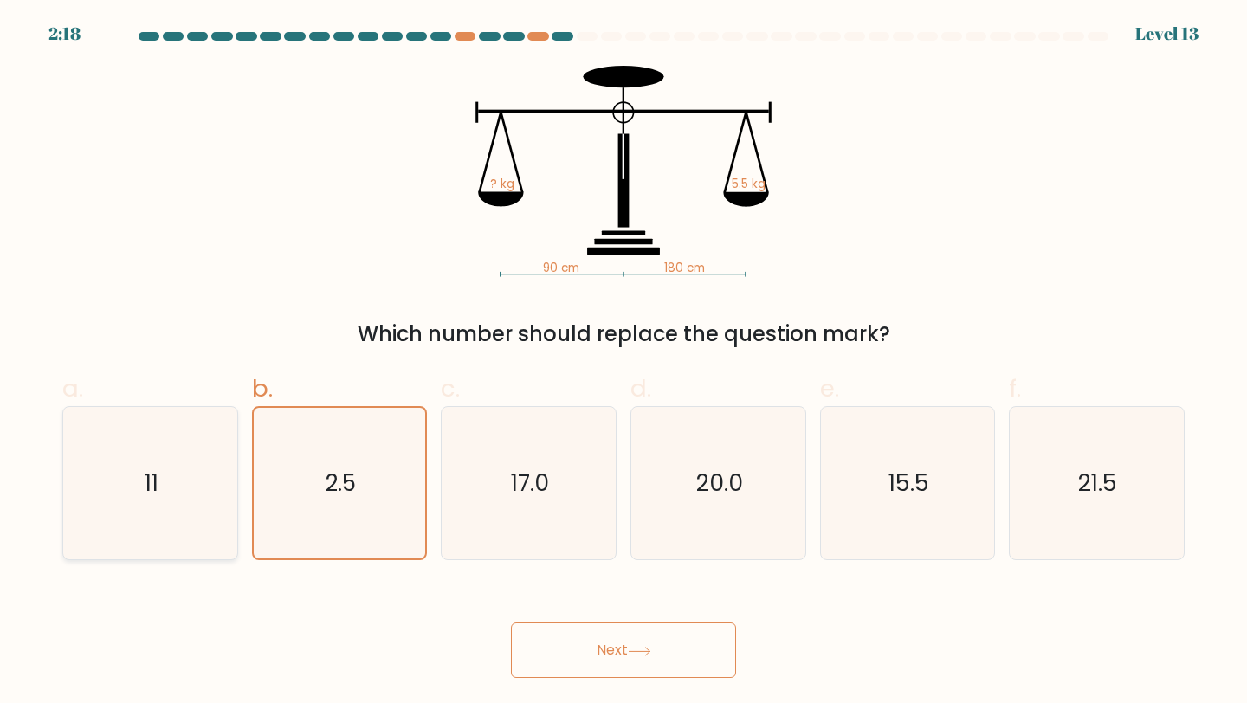
click at [75, 443] on icon "11" at bounding box center [150, 483] width 153 height 153
click at [623, 363] on input "a. 11" at bounding box center [623, 357] width 1 height 11
radio input "true"
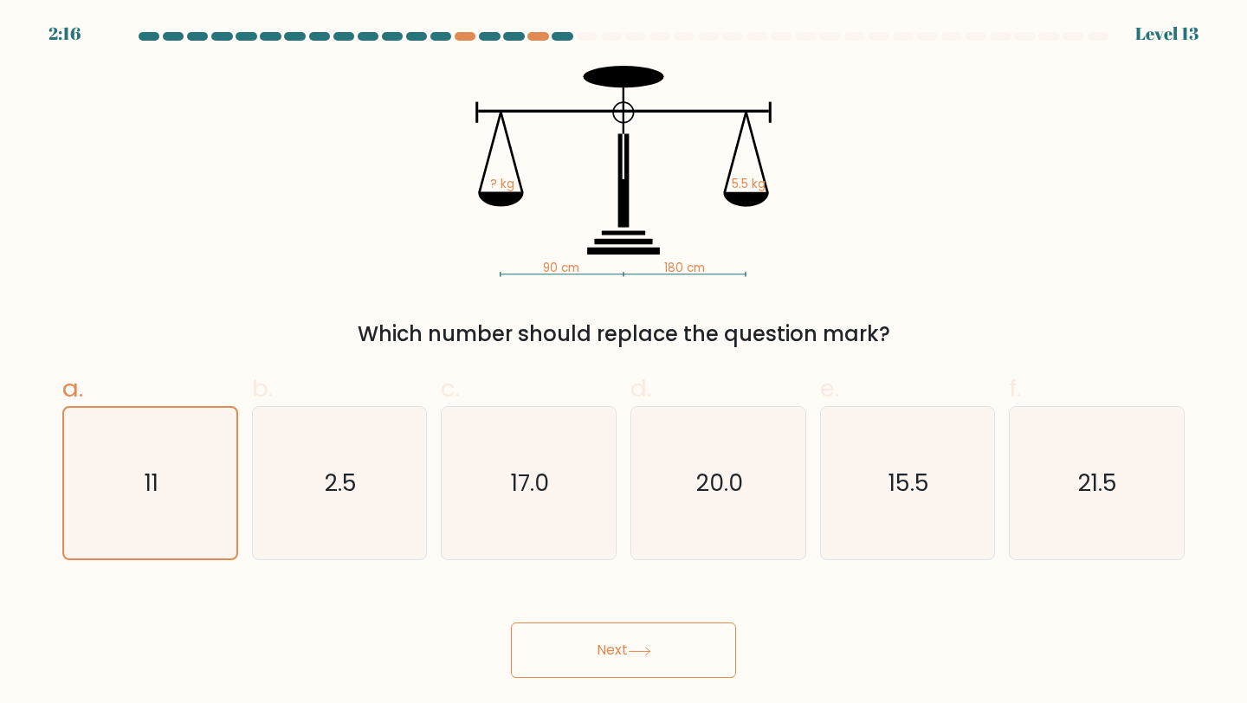
click at [647, 616] on icon at bounding box center [639, 652] width 23 height 10
click at [494, 175] on icon "90 cm 180 cm ? kg 5.5 kg" at bounding box center [624, 171] width 520 height 211
click at [754, 195] on icon at bounding box center [745, 199] width 45 height 15
click at [681, 274] on rect at bounding box center [684, 274] width 123 height 1
click at [369, 549] on icon "2.5" at bounding box center [339, 483] width 153 height 153
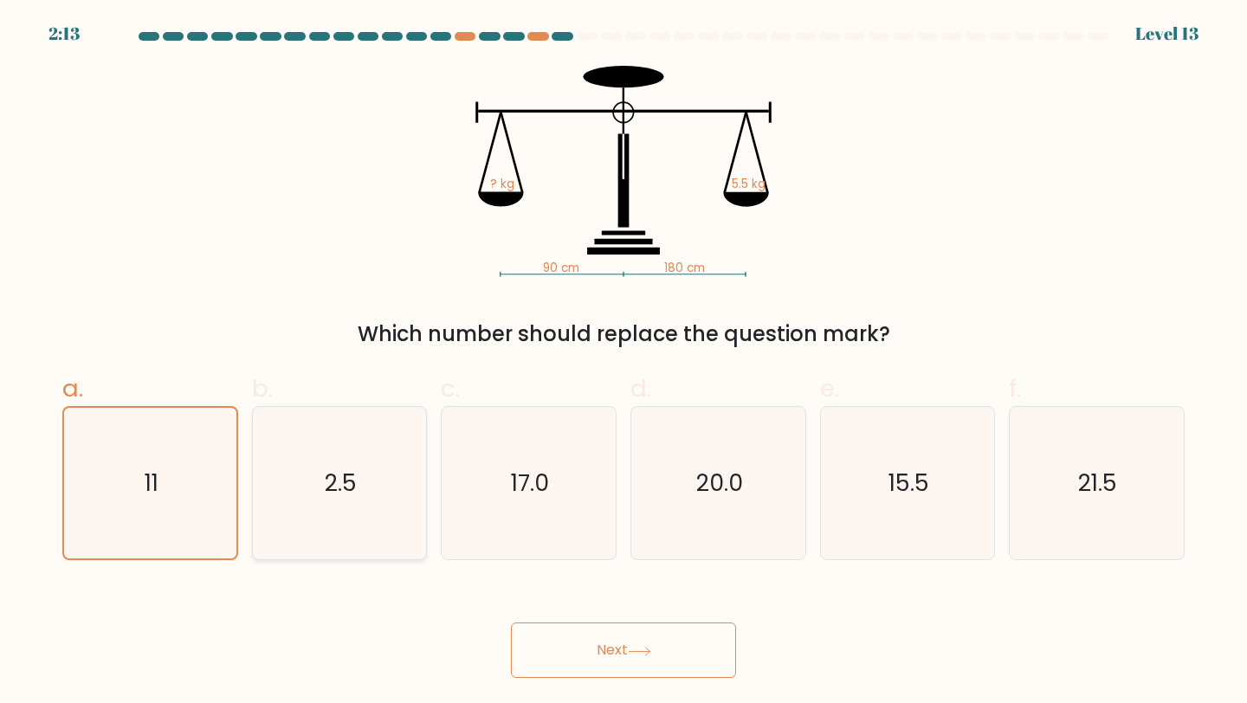
click at [623, 363] on input "b. 2.5" at bounding box center [623, 357] width 1 height 11
radio input "true"
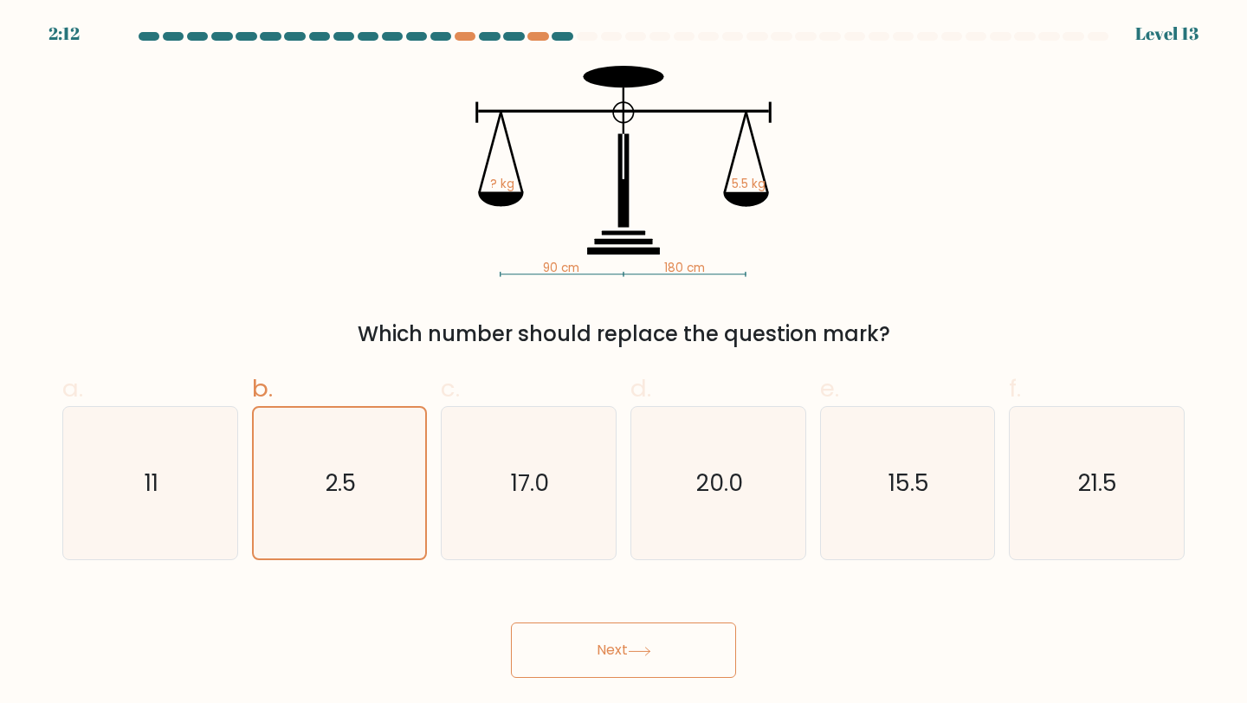
click at [654, 616] on button "Next" at bounding box center [623, 650] width 225 height 55
click at [584, 546] on icon "17.0" at bounding box center [528, 483] width 153 height 153
click at [623, 363] on input "c. 17.0" at bounding box center [623, 357] width 1 height 11
radio input "true"
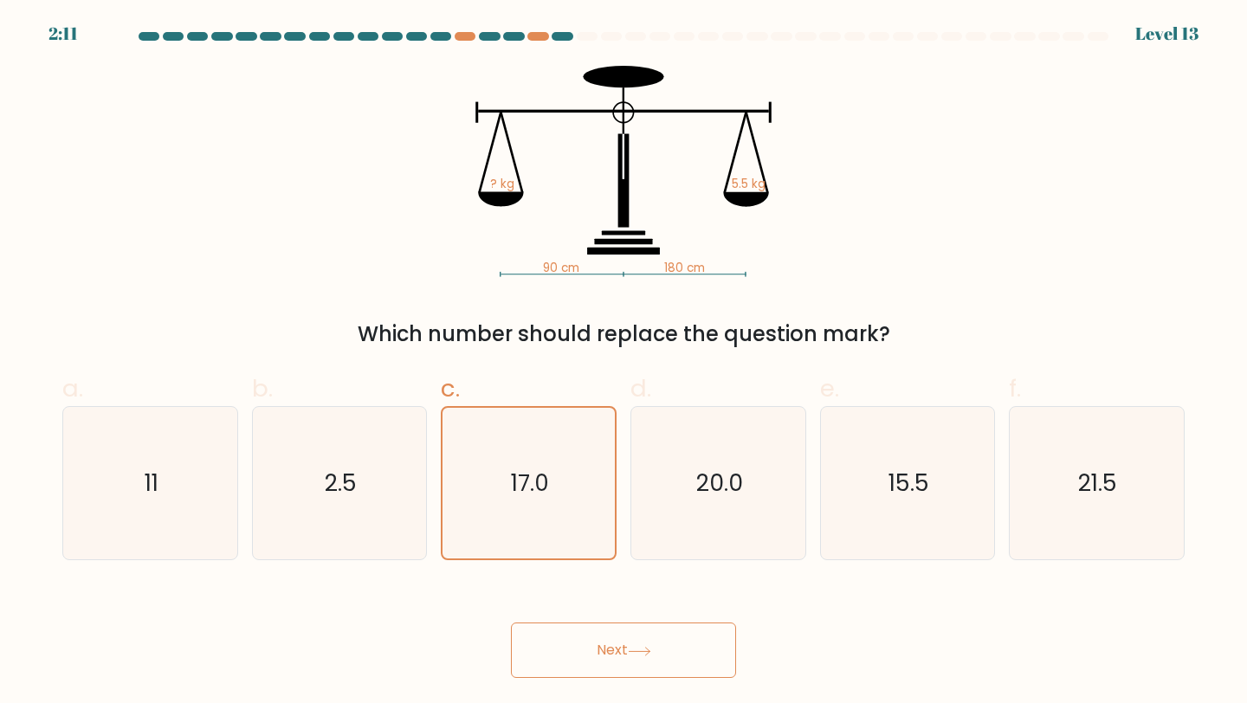
click at [626, 616] on button "Next" at bounding box center [623, 650] width 225 height 55
click at [694, 487] on icon "20.0" at bounding box center [718, 483] width 153 height 153
click at [624, 363] on input "d. 20.0" at bounding box center [623, 357] width 1 height 11
radio input "true"
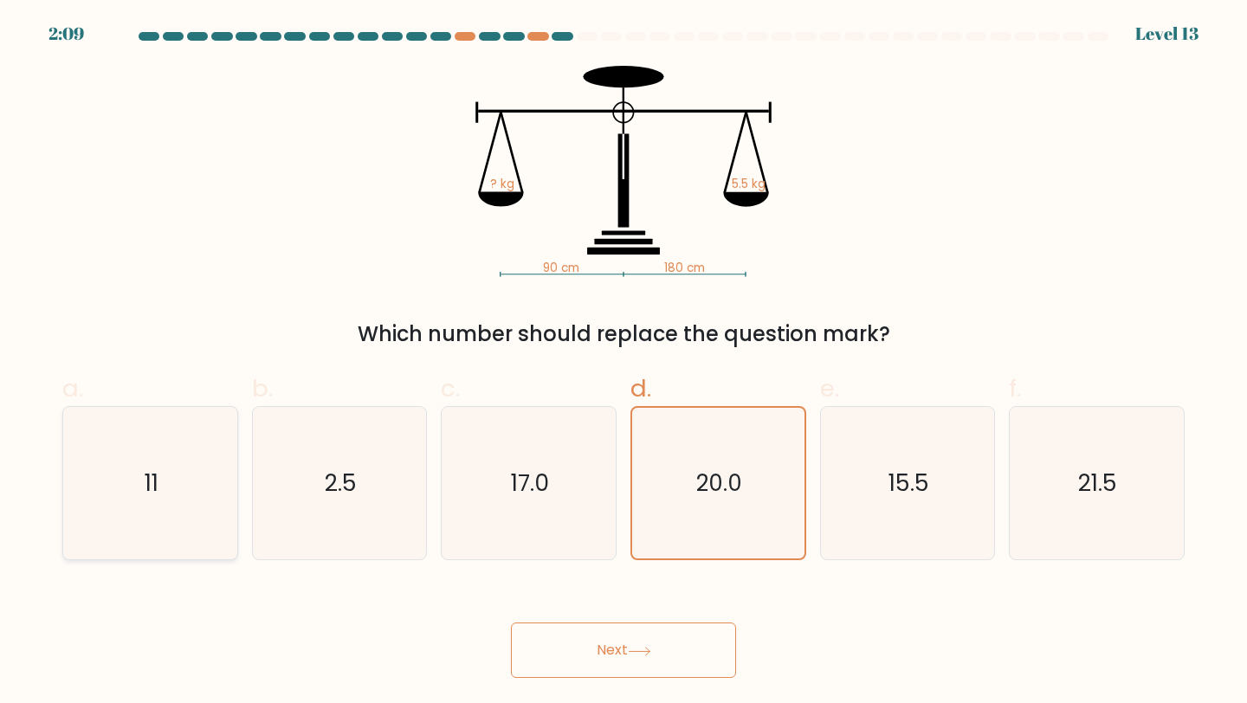
click at [204, 507] on icon "11" at bounding box center [150, 483] width 153 height 153
click at [623, 363] on input "a. 11" at bounding box center [623, 357] width 1 height 11
radio input "true"
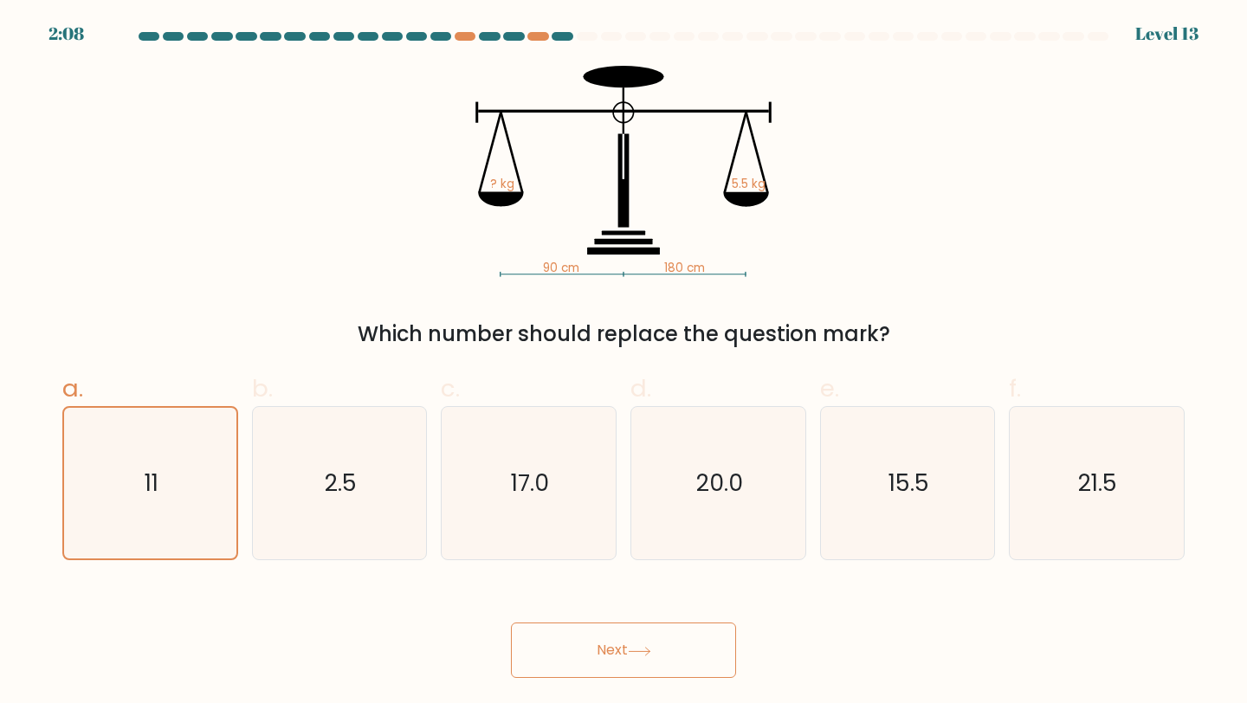
click at [667, 616] on button "Next" at bounding box center [623, 650] width 225 height 55
click at [311, 469] on icon "2.5" at bounding box center [339, 483] width 153 height 153
click at [623, 363] on input "b. 2.5" at bounding box center [623, 357] width 1 height 11
radio input "true"
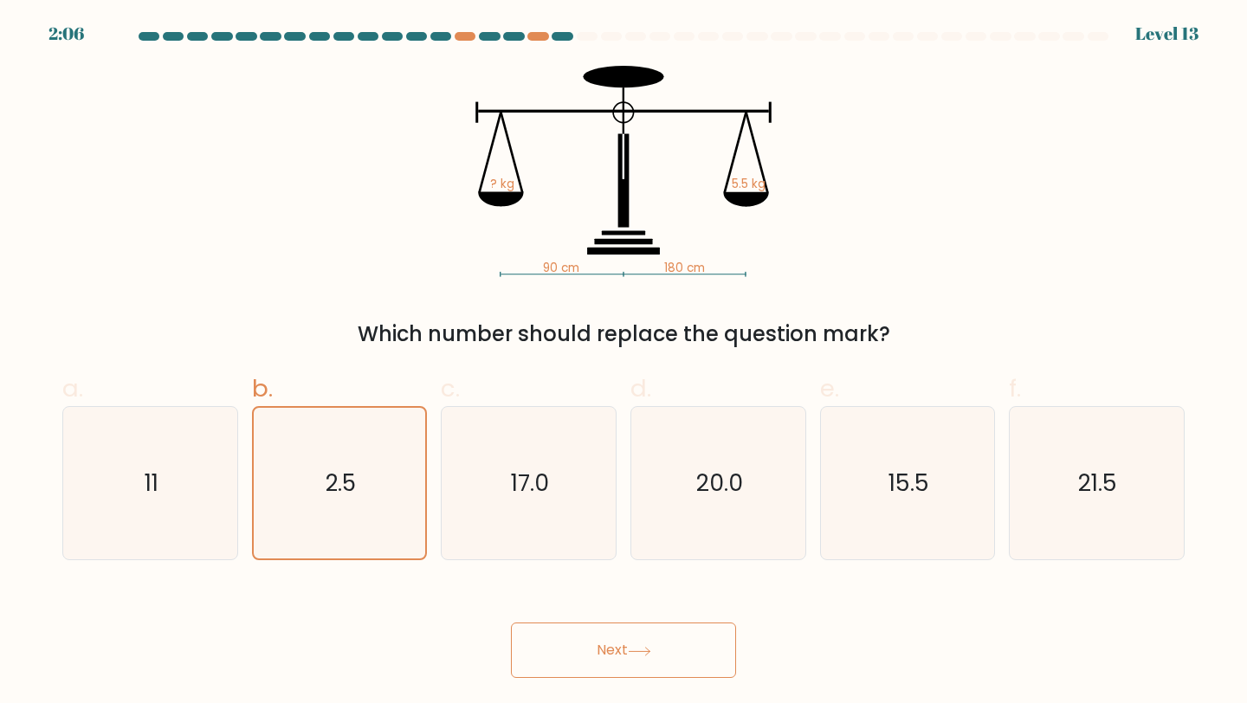
click at [615, 616] on button "Next" at bounding box center [623, 650] width 225 height 55
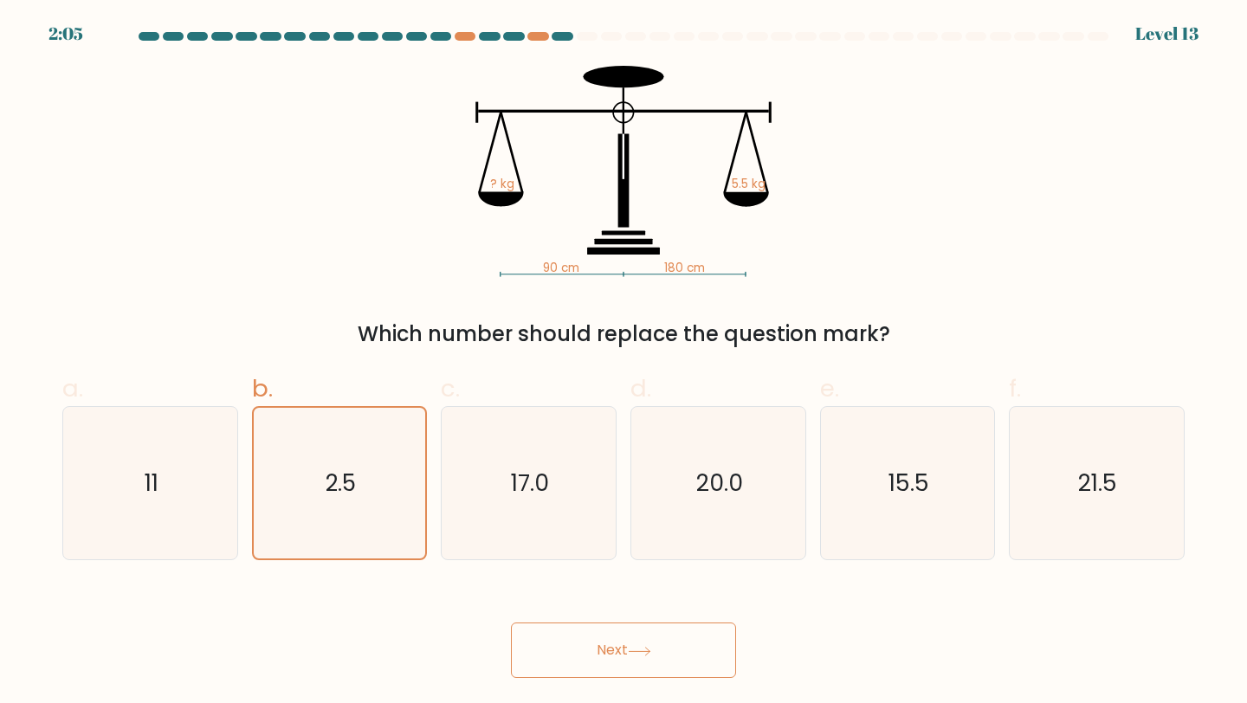
click at [615, 616] on button "Next" at bounding box center [623, 650] width 225 height 55
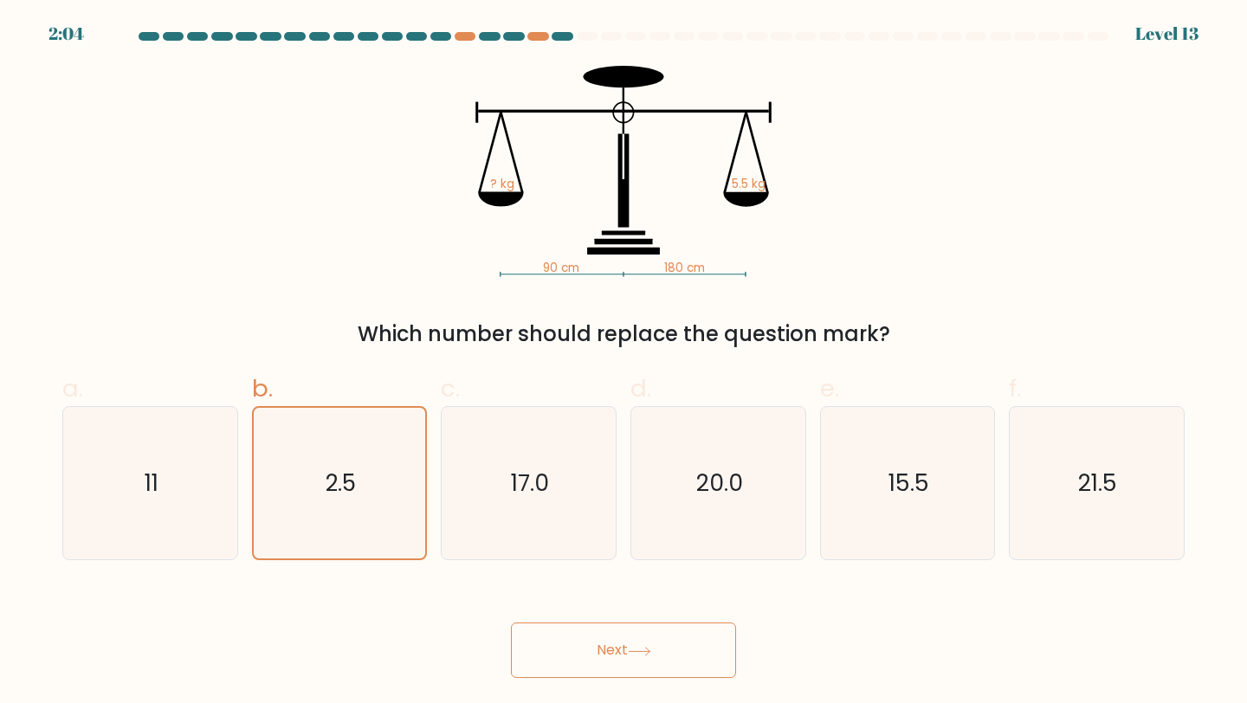
click at [615, 616] on button "Next" at bounding box center [623, 650] width 225 height 55
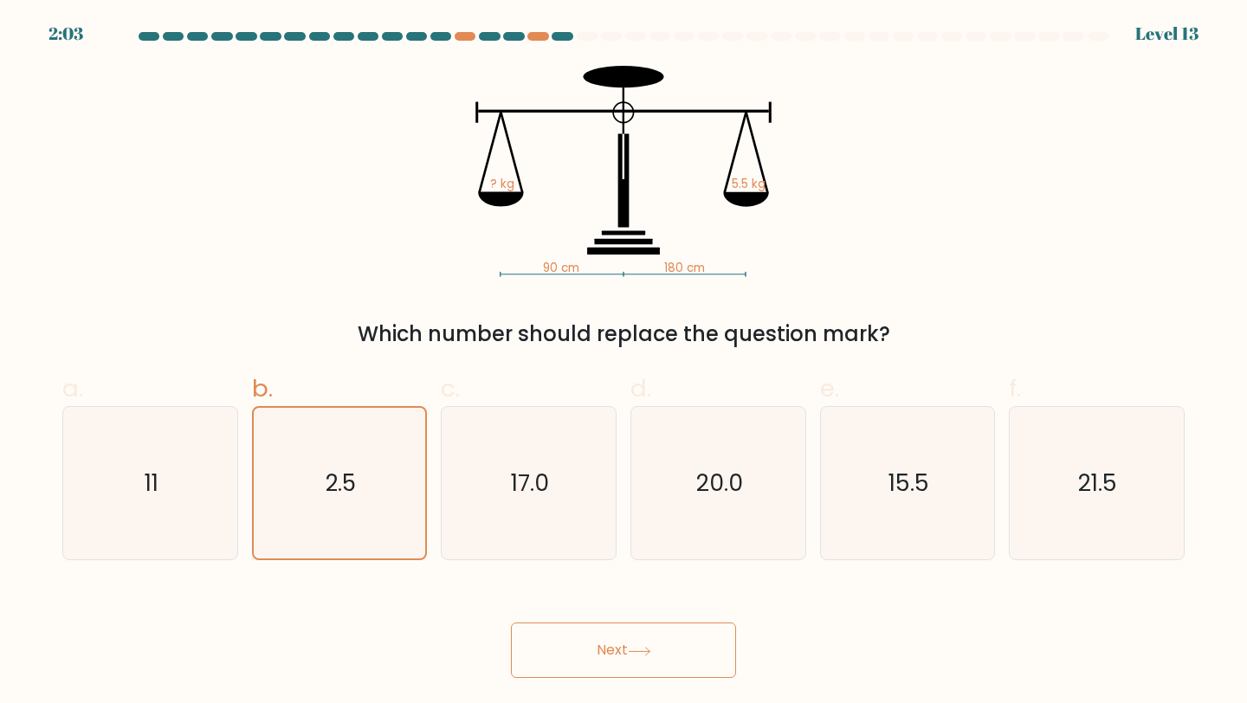
click at [616, 616] on button "Next" at bounding box center [623, 650] width 225 height 55
click at [631, 616] on icon at bounding box center [639, 652] width 23 height 10
click at [646, 616] on button "Next" at bounding box center [623, 650] width 225 height 55
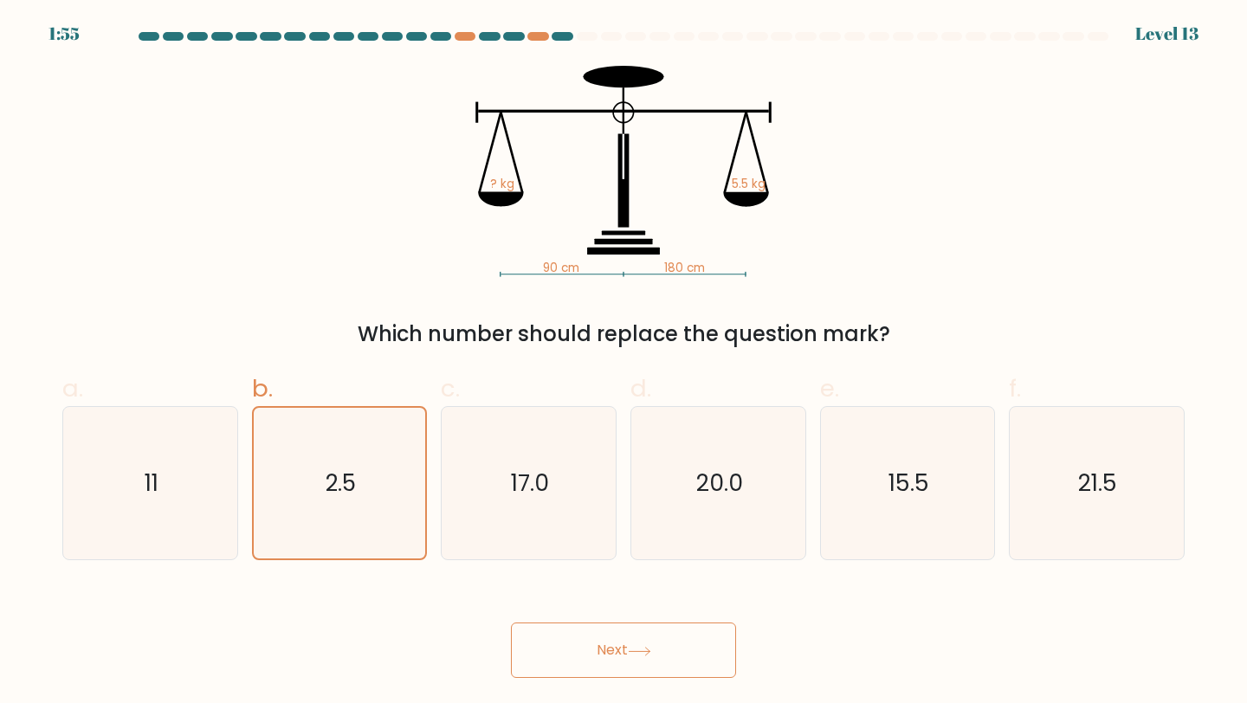
click at [646, 616] on button "Next" at bounding box center [623, 650] width 225 height 55
click at [185, 516] on icon "11" at bounding box center [150, 483] width 153 height 153
click at [623, 363] on input "a. 11" at bounding box center [623, 357] width 1 height 11
radio input "true"
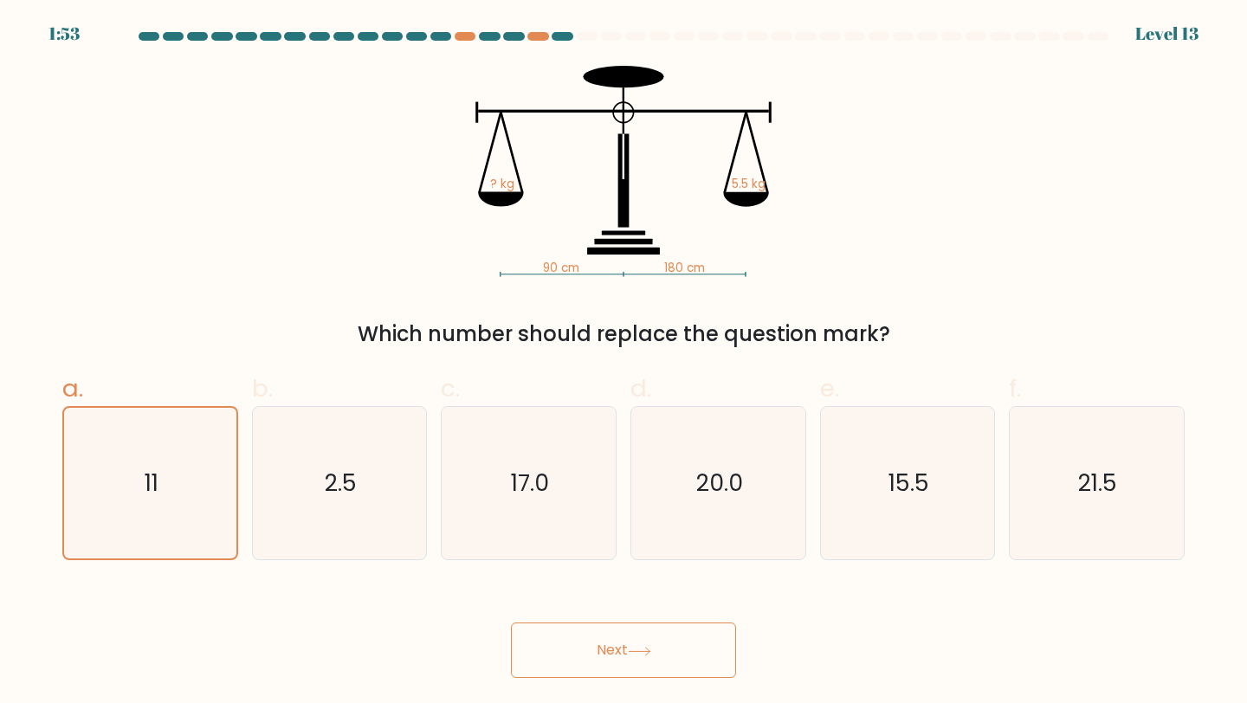
click at [642, 616] on icon at bounding box center [639, 652] width 23 height 10
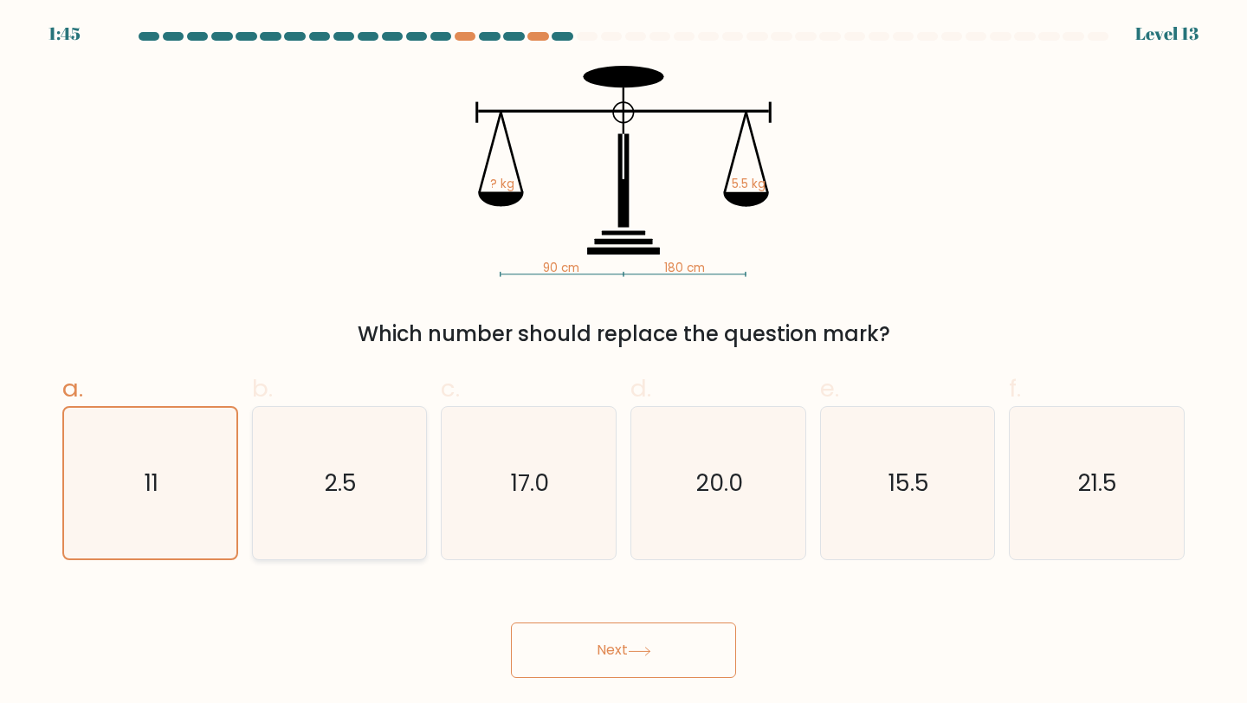
click at [352, 458] on icon "2.5" at bounding box center [339, 483] width 153 height 153
click at [623, 363] on input "b. 2.5" at bounding box center [623, 357] width 1 height 11
radio input "true"
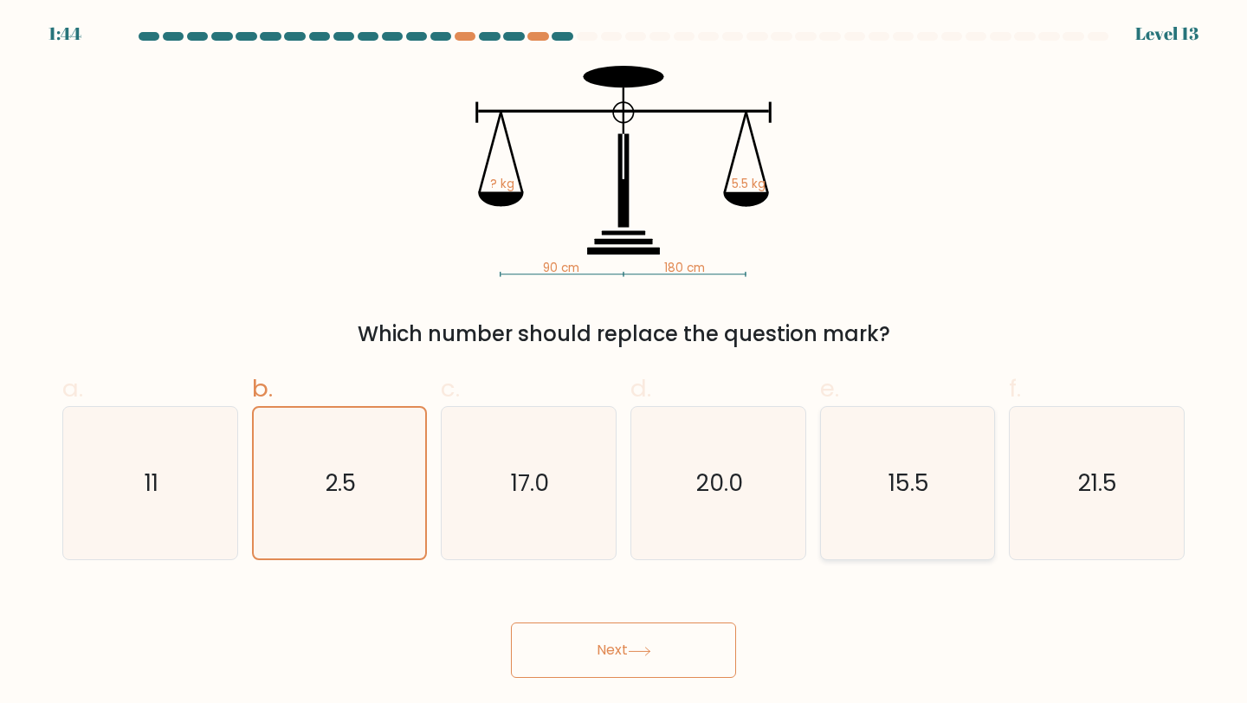
click at [880, 464] on icon "15.5" at bounding box center [907, 483] width 153 height 153
click at [624, 363] on input "e. 15.5" at bounding box center [623, 357] width 1 height 11
radio input "true"
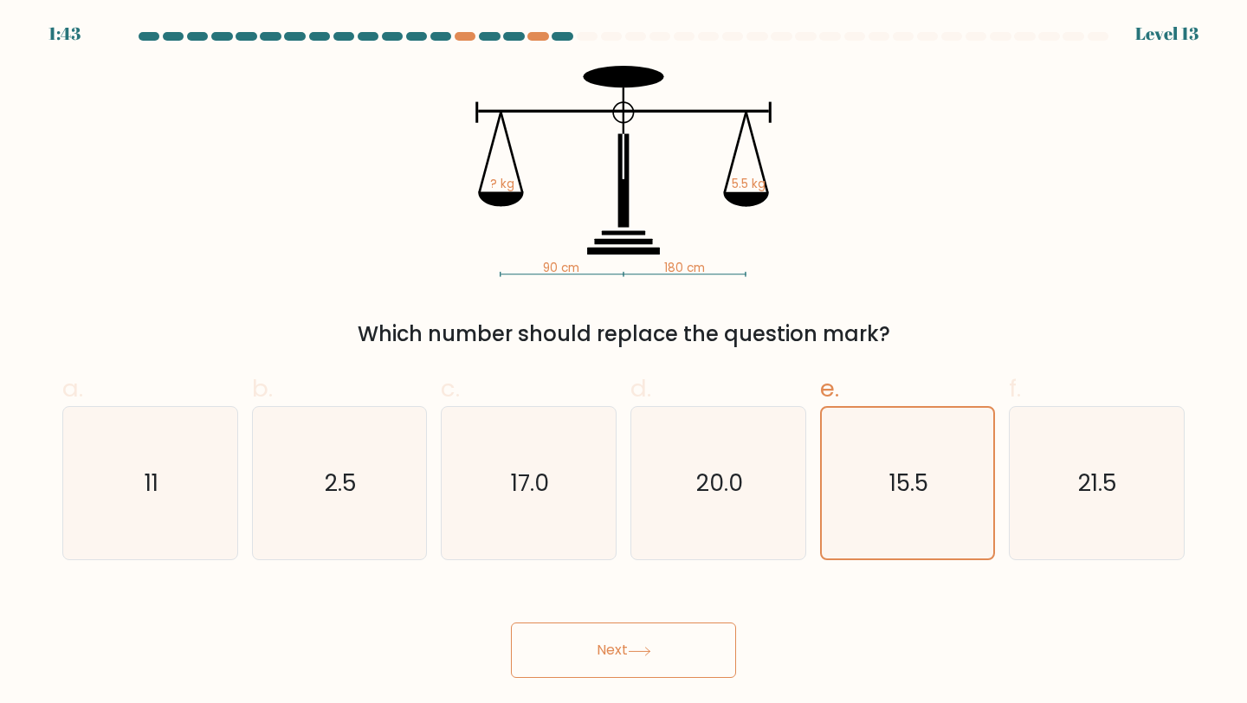
click at [593, 616] on button "Next" at bounding box center [623, 650] width 225 height 55
click at [722, 489] on text "20.0" at bounding box center [719, 483] width 47 height 32
click at [624, 363] on input "d. 20.0" at bounding box center [623, 357] width 1 height 11
radio input "true"
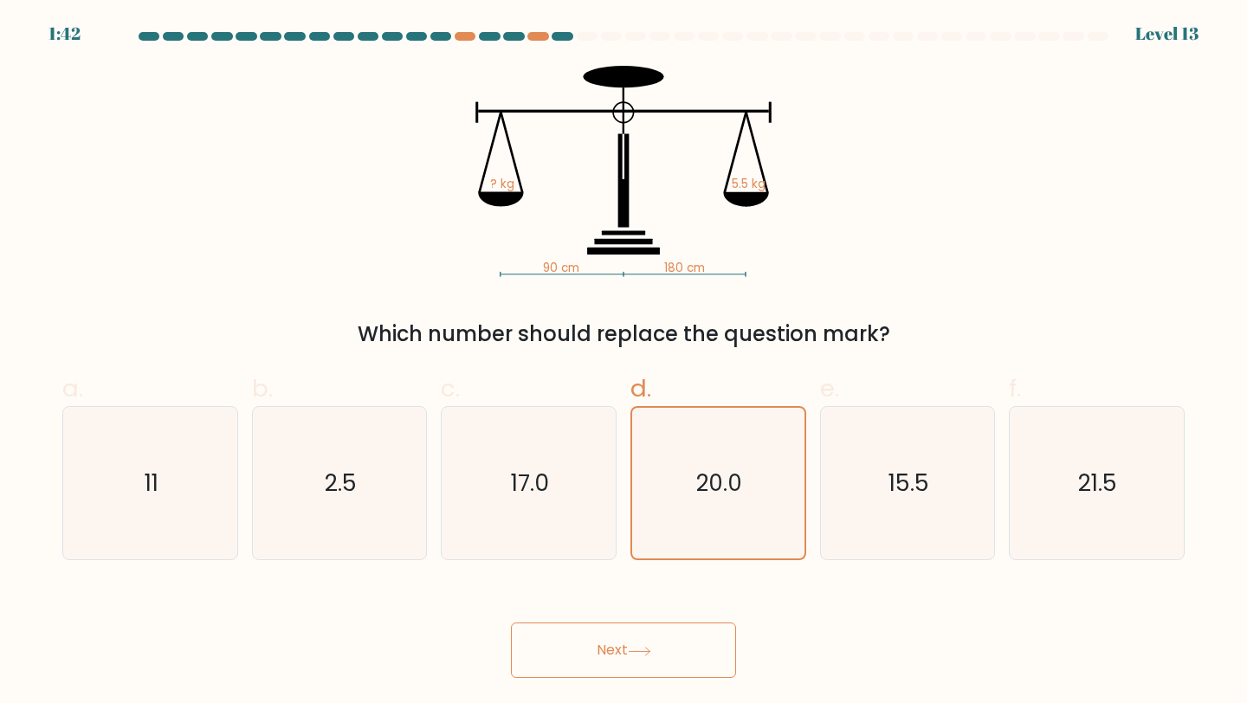
click at [630, 616] on button "Next" at bounding box center [623, 650] width 225 height 55
click at [559, 521] on icon "17.0" at bounding box center [528, 483] width 153 height 153
click at [623, 363] on input "c. 17.0" at bounding box center [623, 357] width 1 height 11
radio input "true"
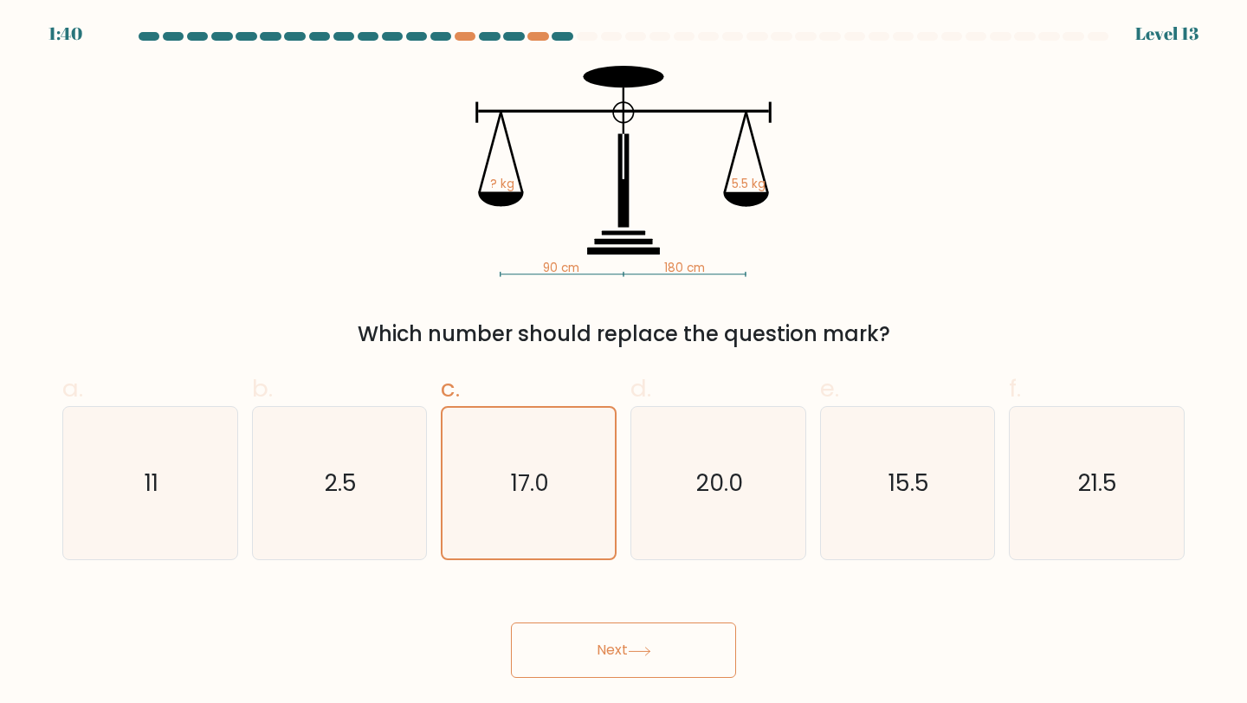
click at [647, 616] on button "Next" at bounding box center [623, 650] width 225 height 55
click at [1058, 486] on text "21.5" at bounding box center [1098, 483] width 39 height 32
click at [624, 363] on input "f. 21.5" at bounding box center [623, 357] width 1 height 11
radio input "true"
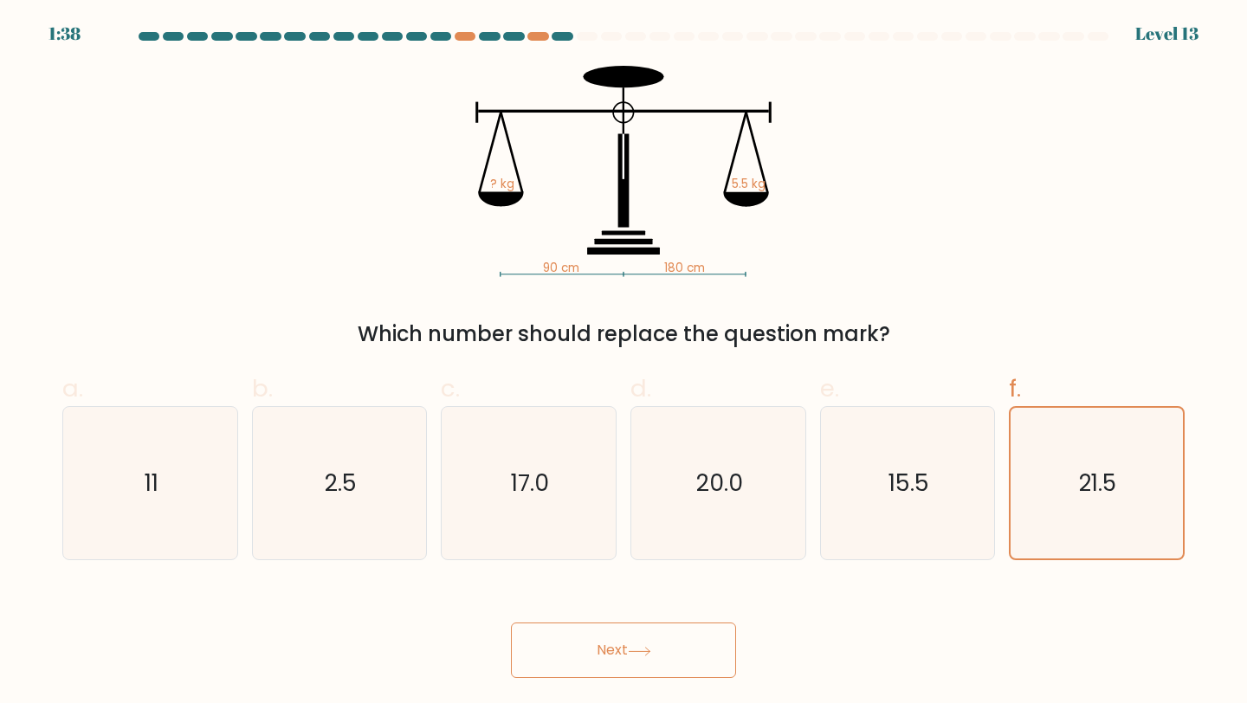
click at [645, 616] on icon at bounding box center [639, 652] width 23 height 10
click at [300, 540] on icon "2.5" at bounding box center [339, 483] width 153 height 153
click at [623, 363] on input "b. 2.5" at bounding box center [623, 357] width 1 height 11
radio input "true"
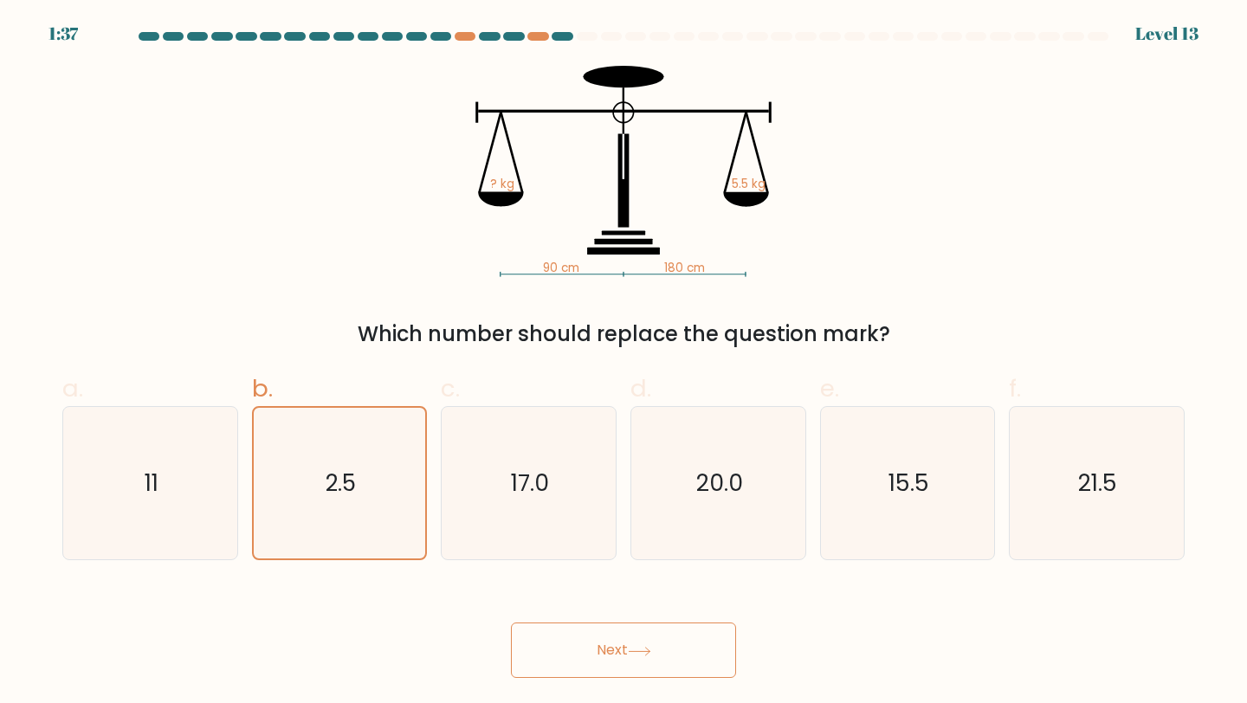
click at [617, 616] on button "Next" at bounding box center [623, 650] width 225 height 55
click at [136, 467] on icon "11" at bounding box center [150, 483] width 153 height 153
click at [623, 363] on input "a. 11" at bounding box center [623, 357] width 1 height 11
radio input "true"
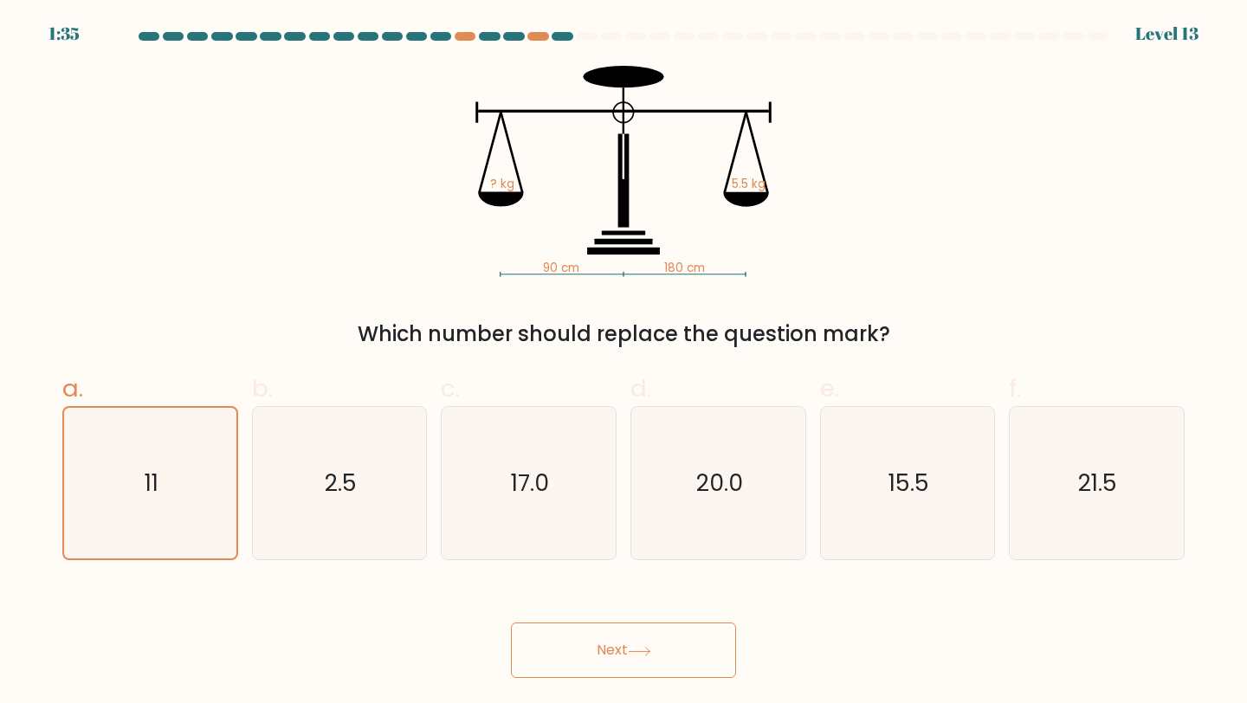
click at [636, 616] on button "Next" at bounding box center [623, 650] width 225 height 55
click at [660, 616] on button "Next" at bounding box center [623, 650] width 225 height 55
click at [340, 492] on text "2.5" at bounding box center [341, 483] width 32 height 32
click at [623, 363] on input "b. 2.5" at bounding box center [623, 357] width 1 height 11
radio input "true"
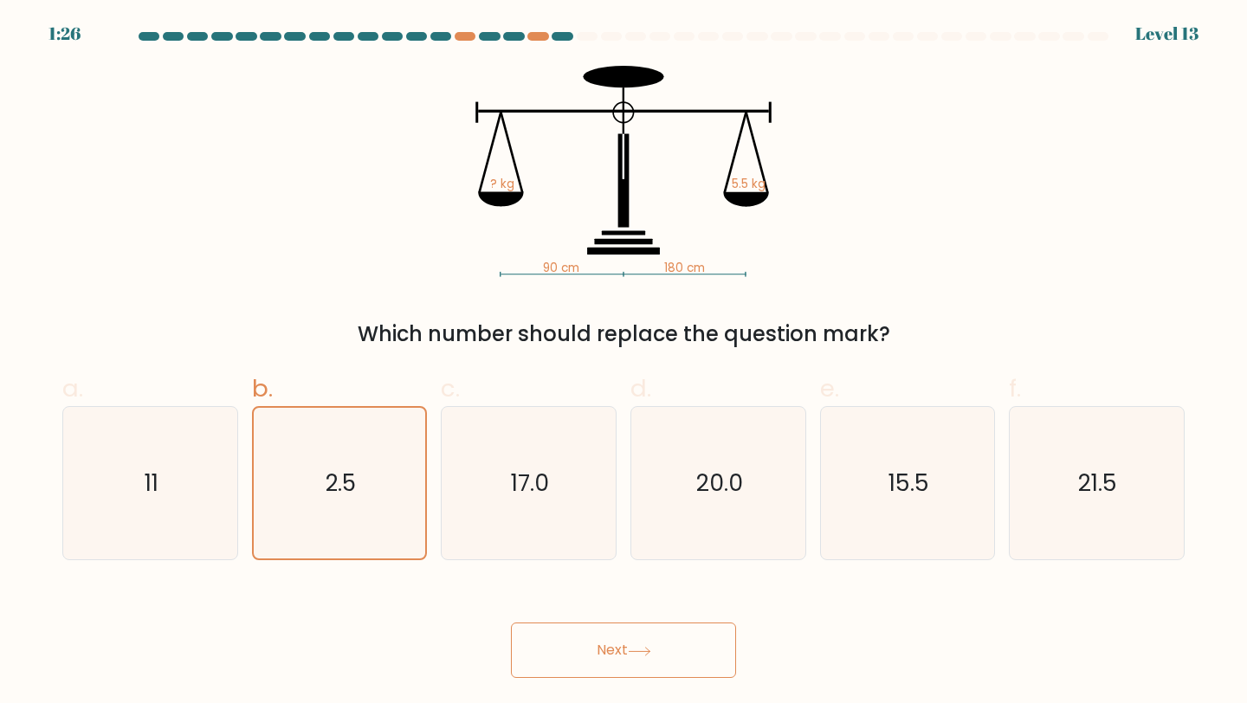
click at [596, 616] on button "Next" at bounding box center [623, 650] width 225 height 55
click at [197, 481] on icon "11" at bounding box center [150, 483] width 153 height 153
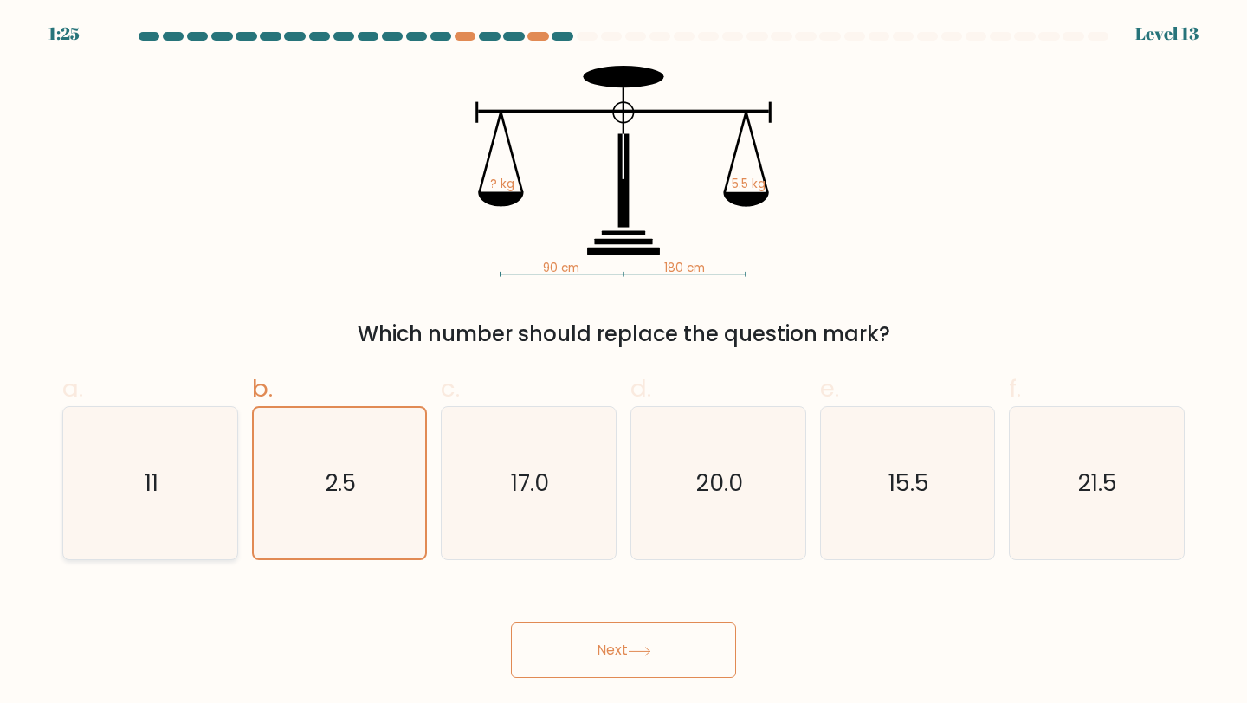
click at [623, 363] on input "a. 11" at bounding box center [623, 357] width 1 height 11
radio input "true"
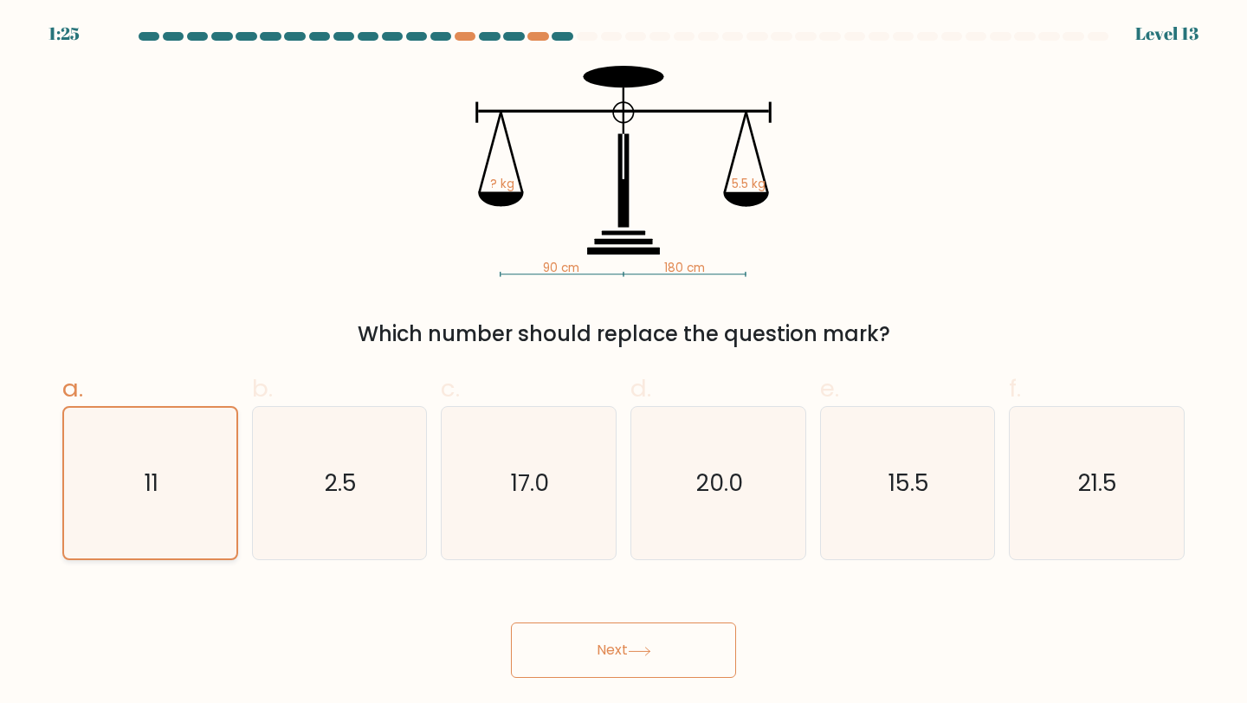
click at [197, 481] on icon "11" at bounding box center [150, 484] width 152 height 152
click at [623, 363] on input "a. 11" at bounding box center [623, 357] width 1 height 11
click at [197, 481] on icon "11" at bounding box center [150, 484] width 152 height 152
click at [623, 363] on input "a. 11" at bounding box center [623, 357] width 1 height 11
click at [197, 481] on icon "11" at bounding box center [150, 484] width 152 height 152
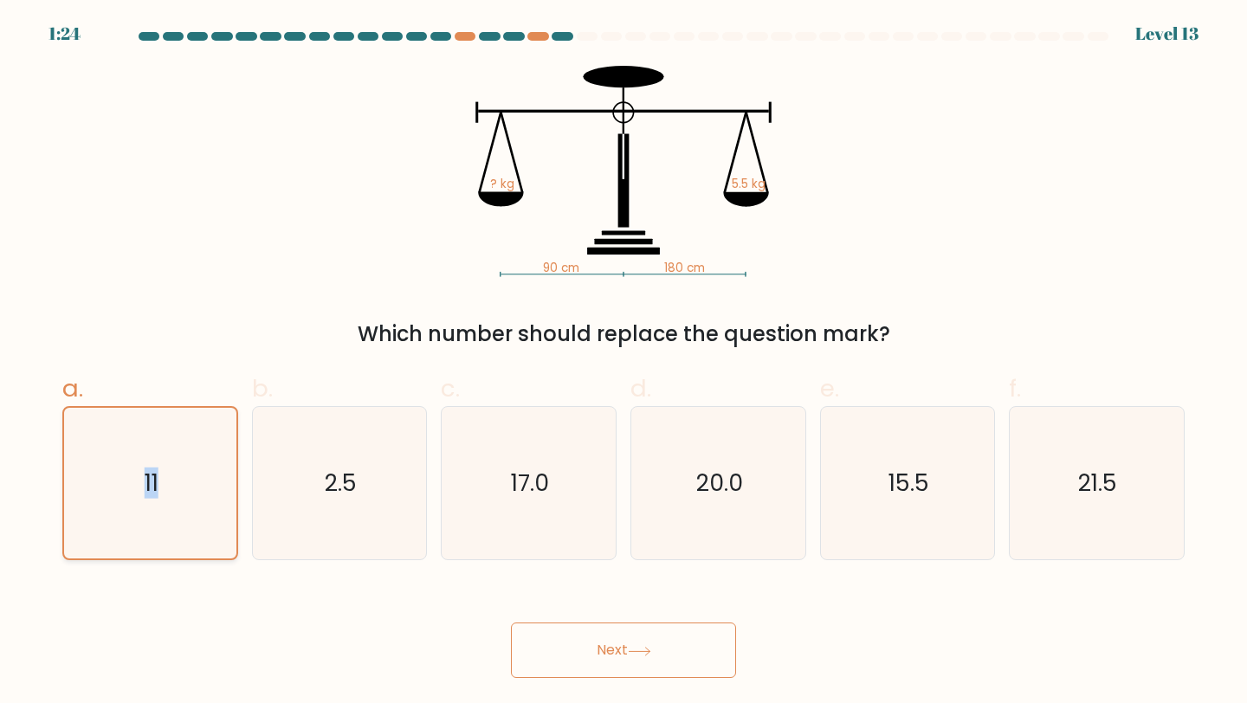
click at [623, 363] on input "a. 11" at bounding box center [623, 357] width 1 height 11
click at [197, 481] on icon "11" at bounding box center [150, 484] width 152 height 152
click at [623, 363] on input "a. 11" at bounding box center [623, 357] width 1 height 11
click at [197, 481] on icon "11" at bounding box center [150, 484] width 152 height 152
click at [623, 363] on input "a. 11" at bounding box center [623, 357] width 1 height 11
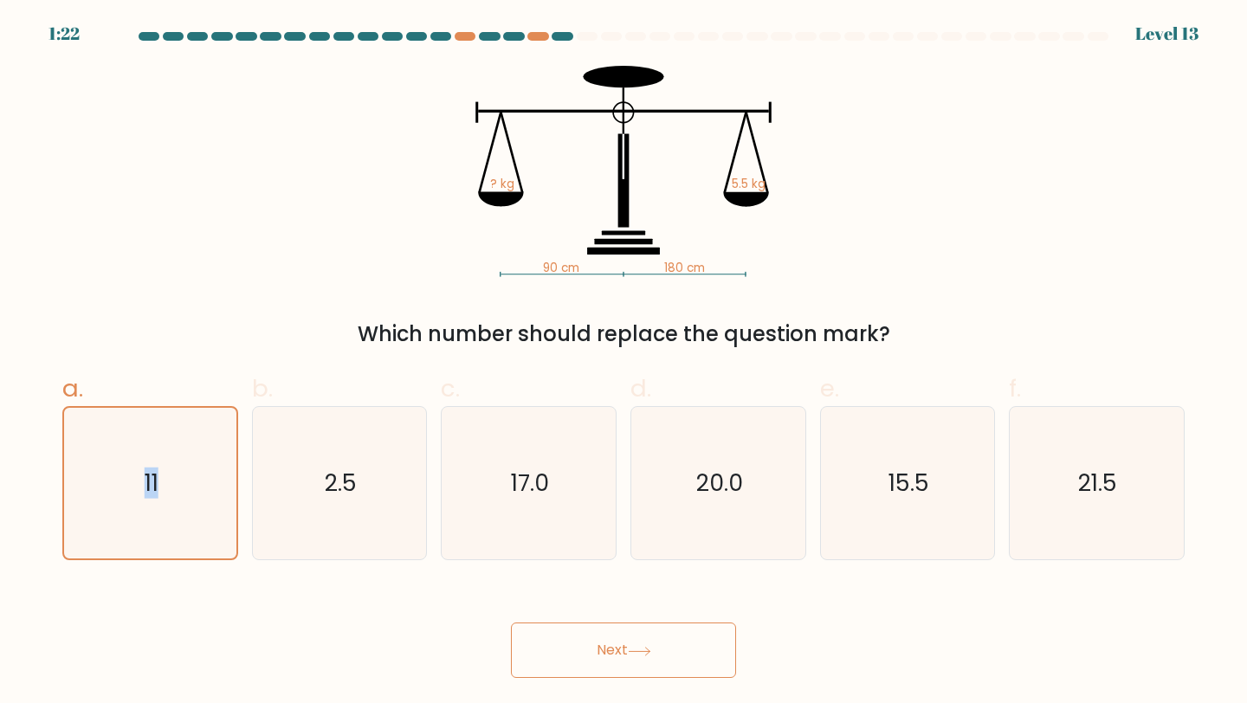
click at [662, 616] on button "Next" at bounding box center [623, 650] width 225 height 55
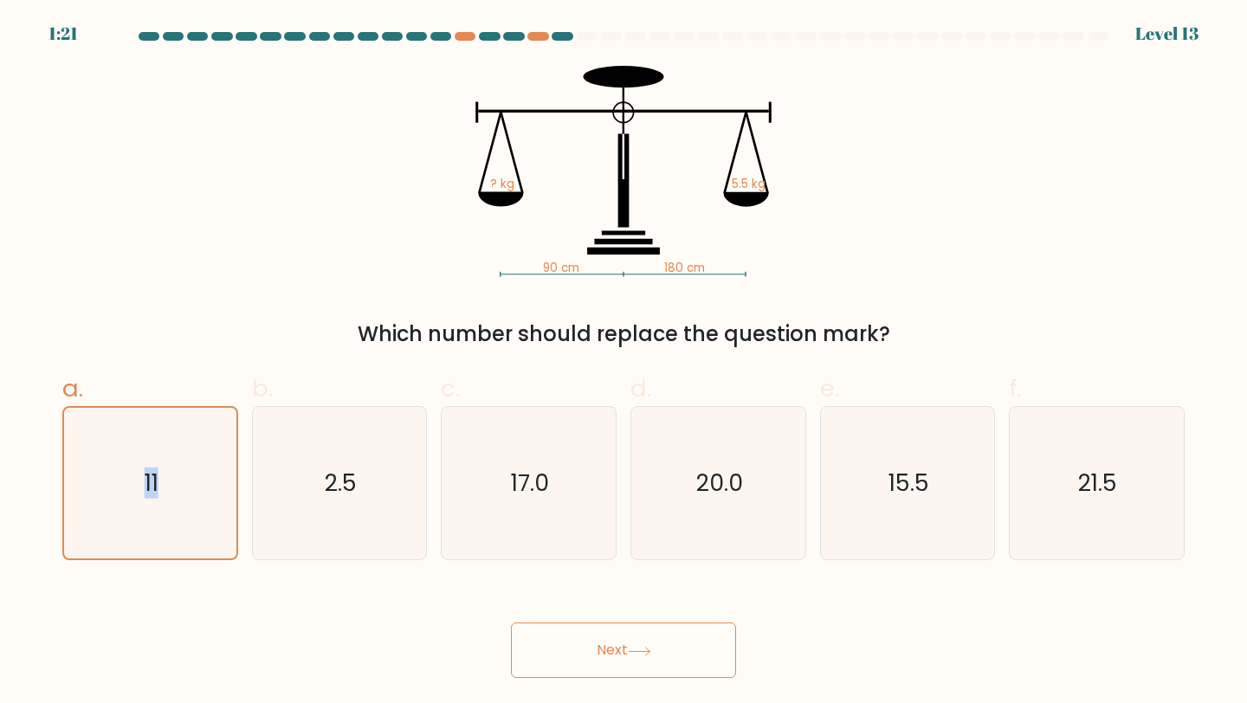
click at [662, 616] on button "Next" at bounding box center [623, 650] width 225 height 55
click at [121, 496] on icon "11" at bounding box center [150, 483] width 153 height 153
click at [623, 363] on input "a. 11" at bounding box center [623, 357] width 1 height 11
radio input "true"
click at [646, 657] on button "Next" at bounding box center [623, 650] width 225 height 55
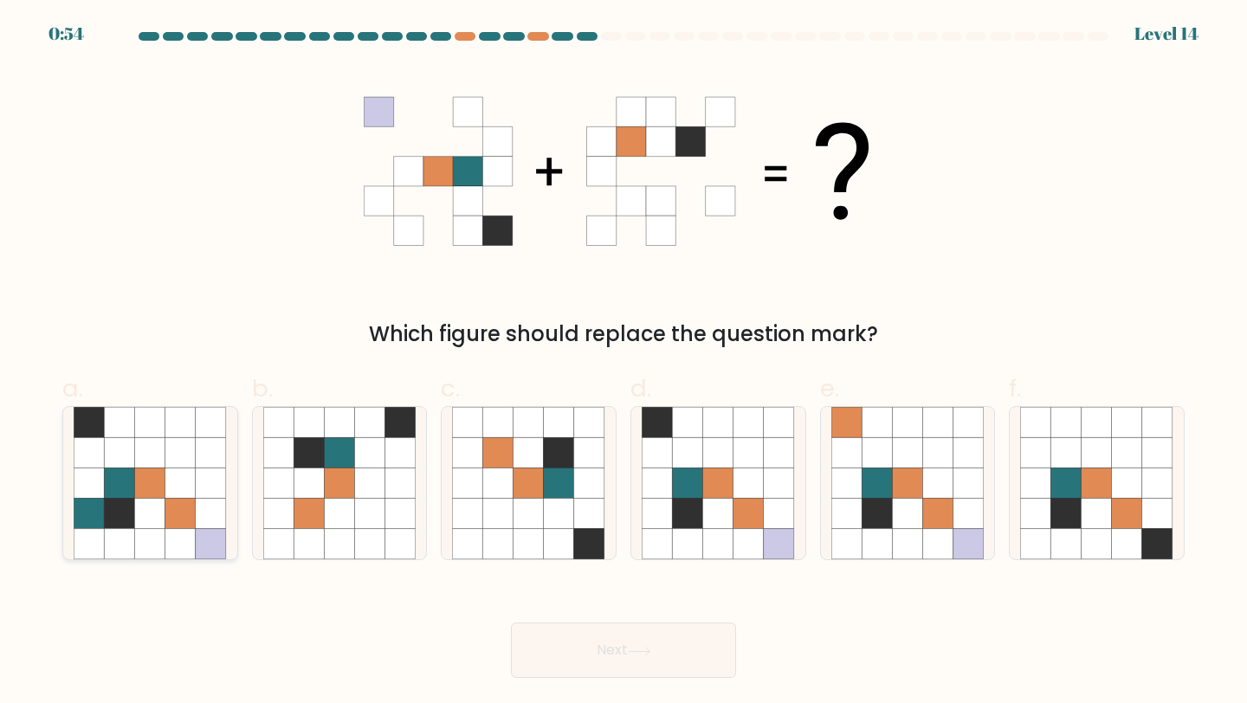
click at [148, 513] on icon at bounding box center [150, 514] width 30 height 30
click at [623, 363] on input "a." at bounding box center [623, 357] width 1 height 11
radio input "true"
click at [540, 491] on icon at bounding box center [528, 483] width 30 height 30
click at [623, 363] on input "c." at bounding box center [623, 357] width 1 height 11
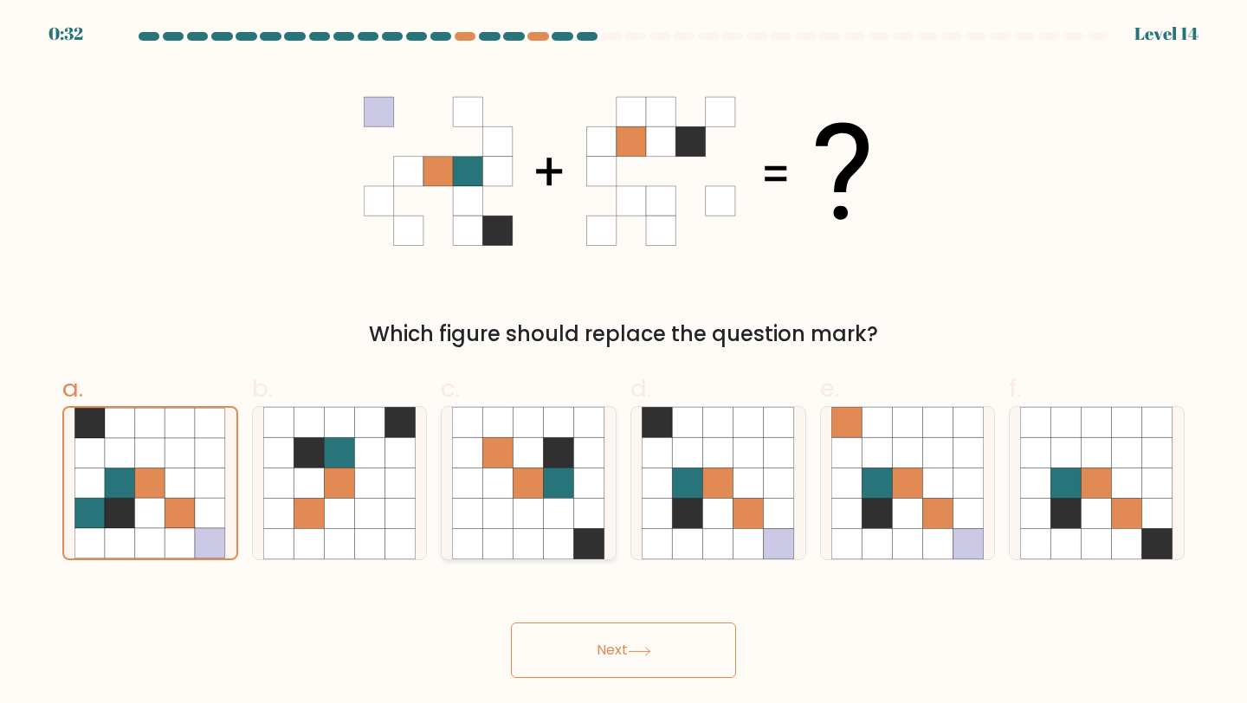
radio input "true"
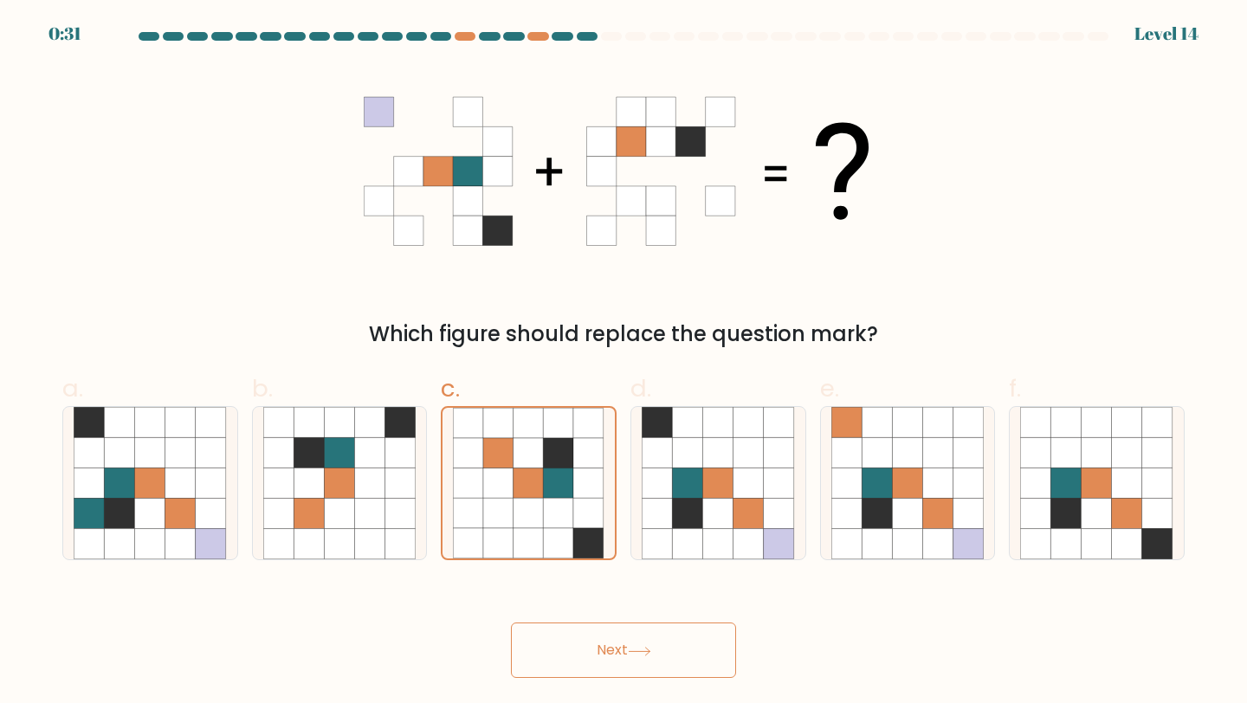
click at [630, 662] on button "Next" at bounding box center [623, 650] width 225 height 55
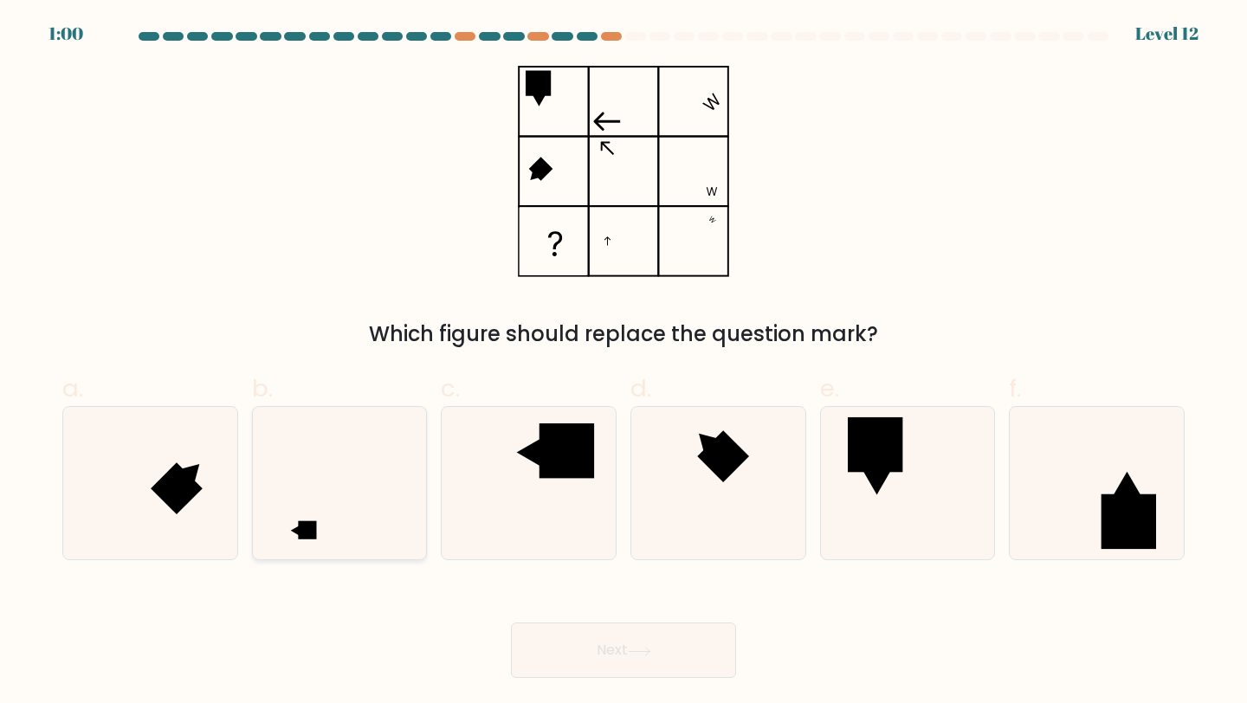
click at [335, 509] on icon at bounding box center [339, 483] width 153 height 153
click at [623, 363] on input "b." at bounding box center [623, 357] width 1 height 11
radio input "true"
click at [670, 651] on button "Next" at bounding box center [623, 650] width 225 height 55
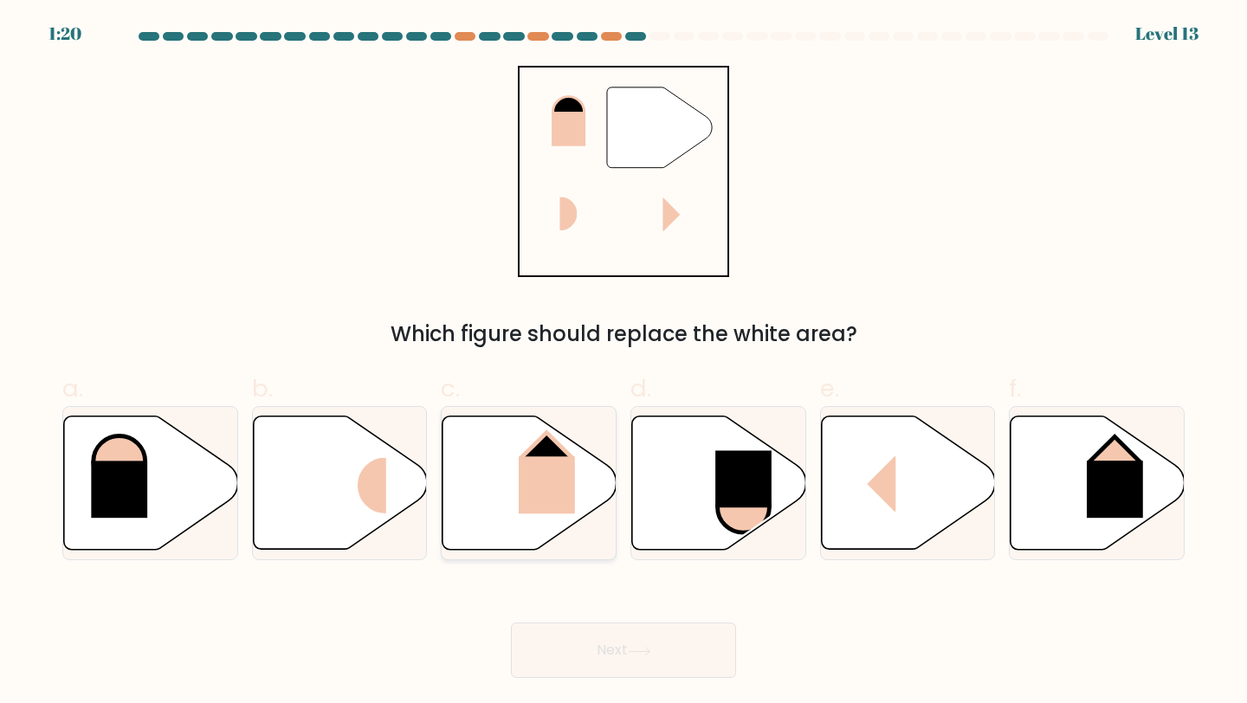
click at [512, 510] on icon at bounding box center [529, 483] width 174 height 133
click at [623, 363] on input "c." at bounding box center [623, 357] width 1 height 11
radio input "true"
click at [649, 653] on icon at bounding box center [639, 652] width 23 height 10
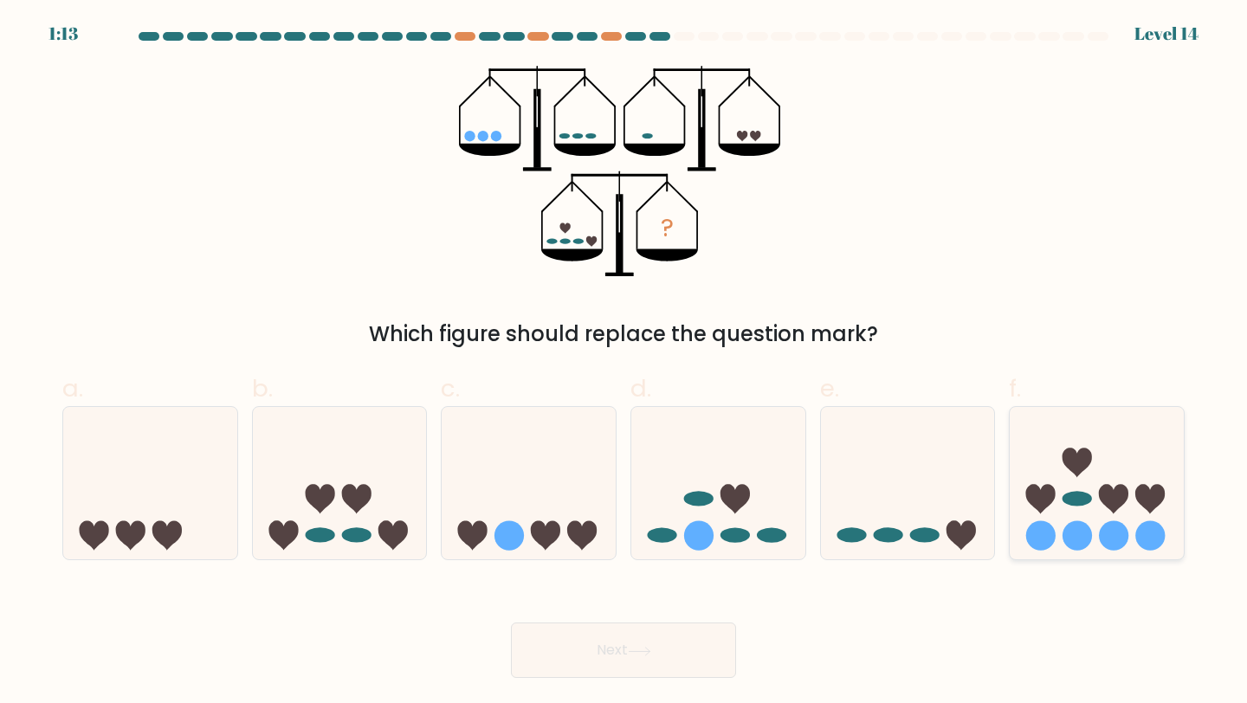
click at [1151, 546] on circle at bounding box center [1150, 535] width 29 height 29
click at [624, 363] on input "f." at bounding box center [623, 357] width 1 height 11
radio input "true"
click at [599, 666] on button "Next" at bounding box center [623, 650] width 225 height 55
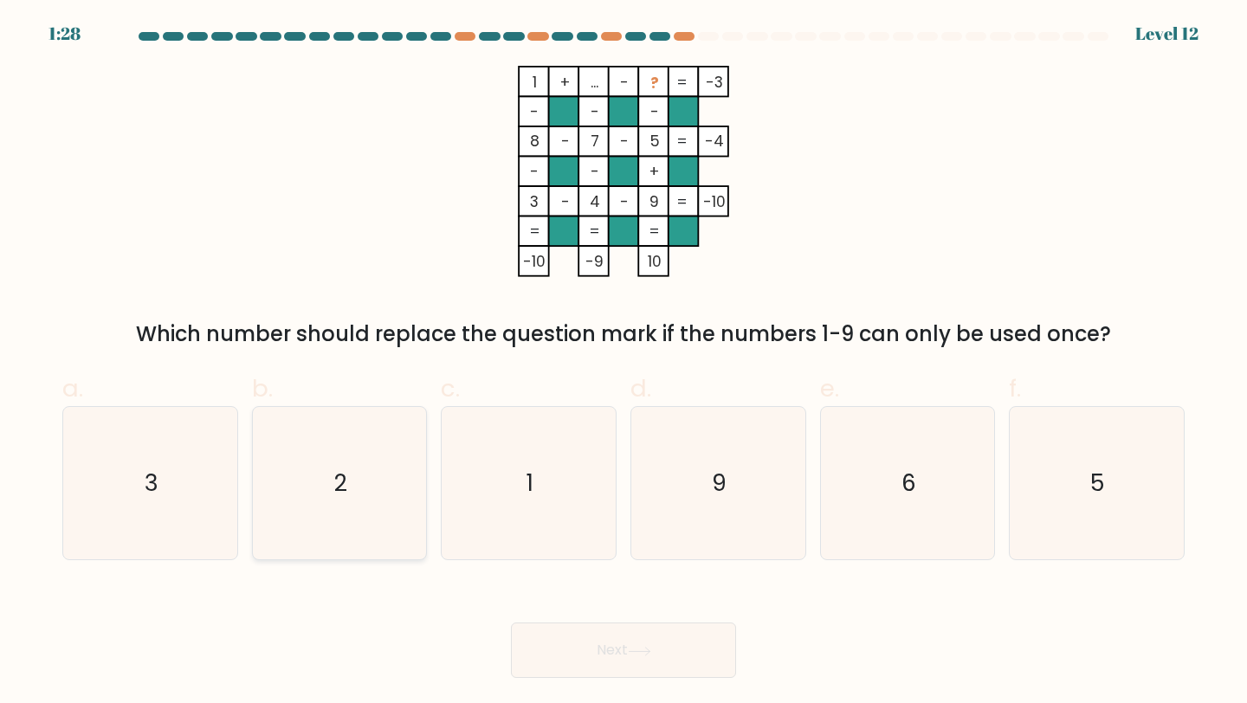
click at [342, 473] on text "2" at bounding box center [340, 483] width 13 height 32
click at [623, 363] on input "b. 2" at bounding box center [623, 357] width 1 height 11
radio input "true"
click at [677, 671] on button "Next" at bounding box center [623, 650] width 225 height 55
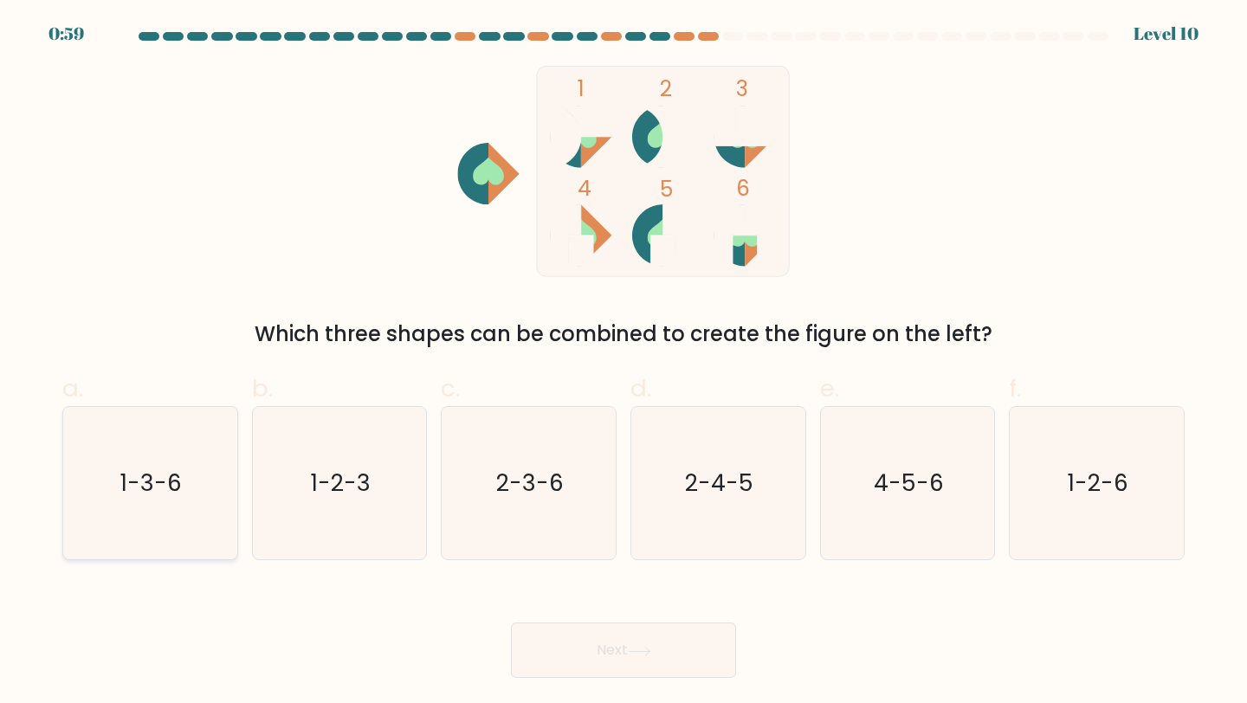
click at [188, 507] on icon "1-3-6" at bounding box center [150, 483] width 153 height 153
click at [623, 363] on input "a. 1-3-6" at bounding box center [623, 357] width 1 height 11
radio input "true"
click at [607, 648] on button "Next" at bounding box center [623, 650] width 225 height 55
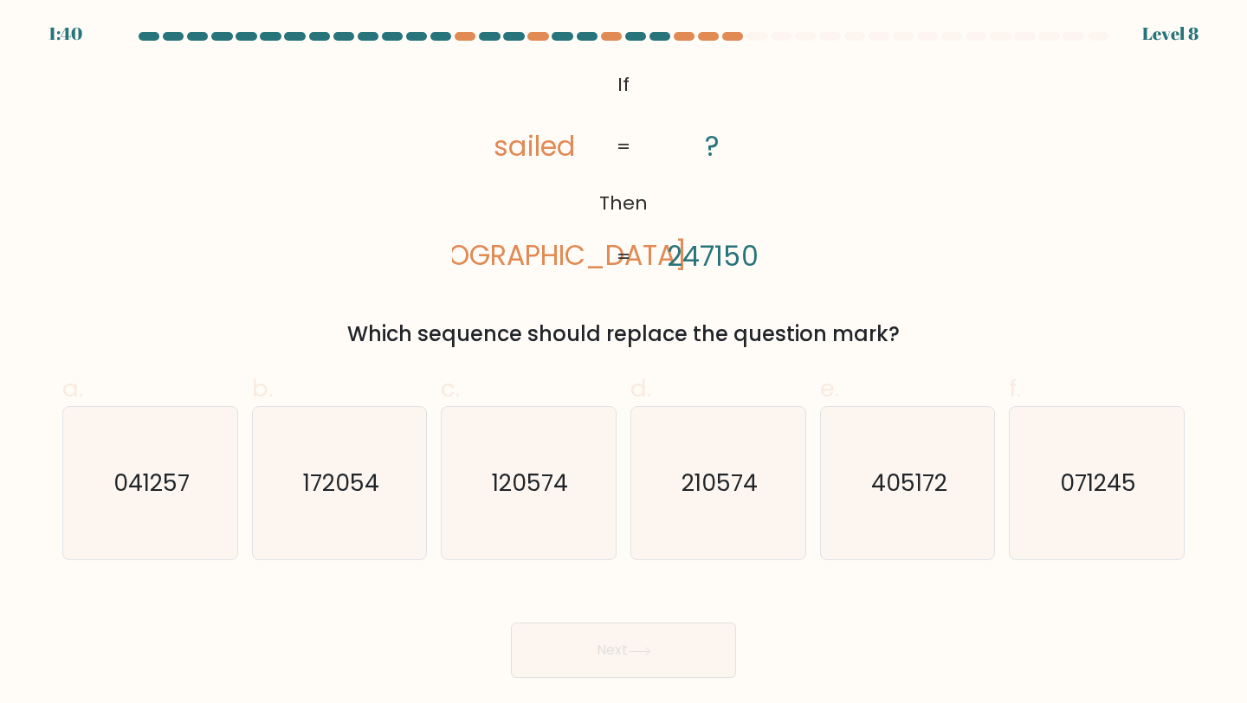
click at [644, 214] on tspan "Then" at bounding box center [623, 202] width 48 height 27
click at [90, 507] on icon "041257" at bounding box center [150, 483] width 153 height 153
click at [623, 363] on input "a. 041257" at bounding box center [623, 357] width 1 height 11
radio input "true"
click at [662, 636] on button "Next" at bounding box center [623, 650] width 225 height 55
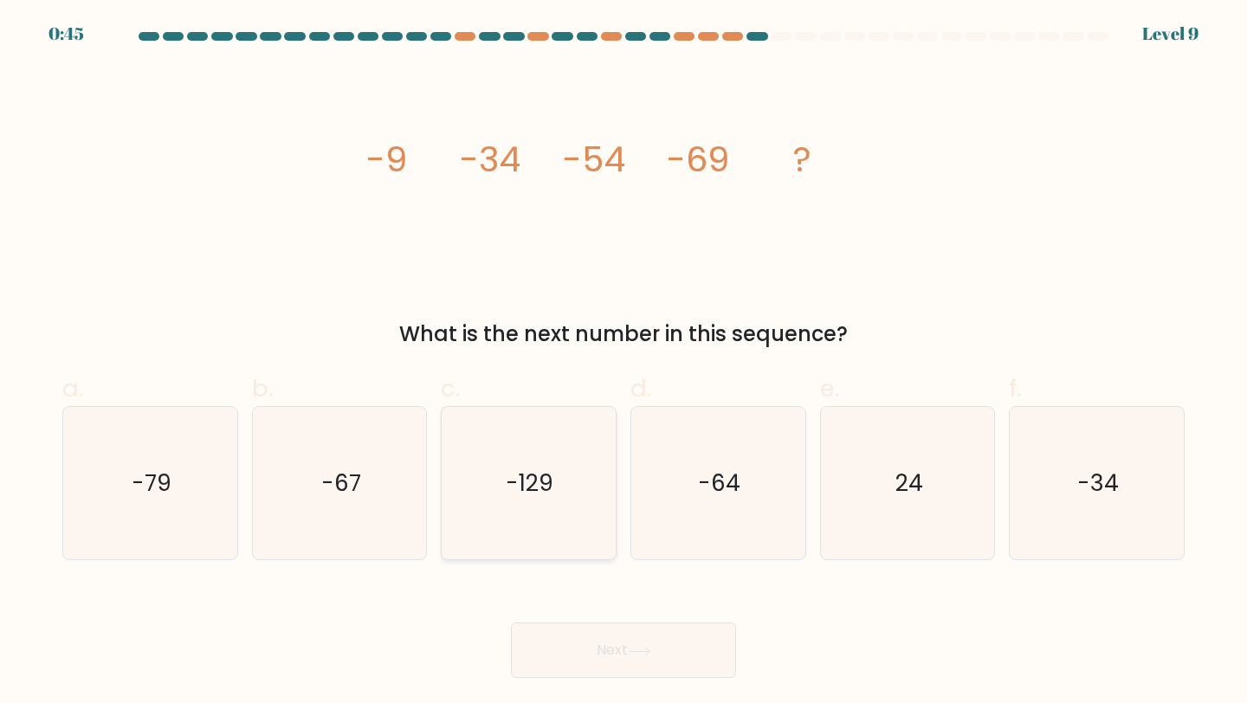
click at [520, 483] on text "-129" at bounding box center [531, 483] width 48 height 32
click at [623, 363] on input "c. -129" at bounding box center [623, 357] width 1 height 11
radio input "true"
click at [673, 659] on button "Next" at bounding box center [623, 650] width 225 height 55
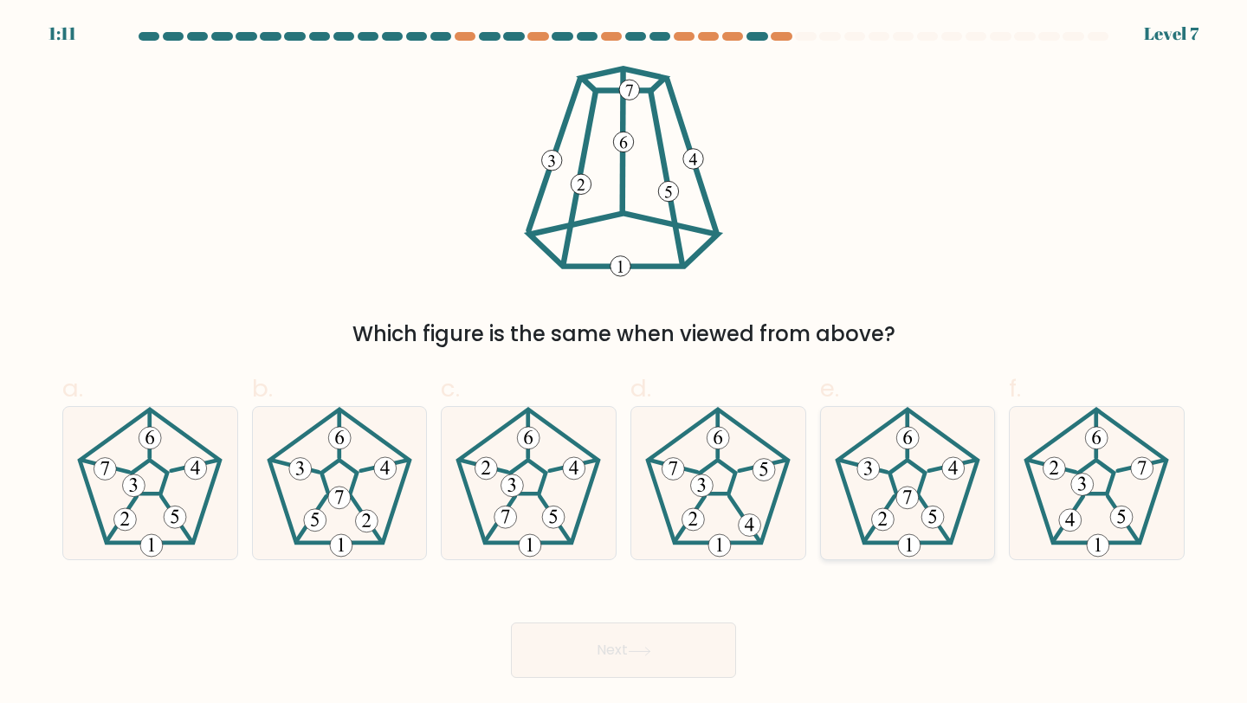
click at [933, 495] on icon at bounding box center [907, 483] width 153 height 153
click at [624, 363] on input "e." at bounding box center [623, 357] width 1 height 11
radio input "true"
click at [661, 656] on button "Next" at bounding box center [623, 650] width 225 height 55
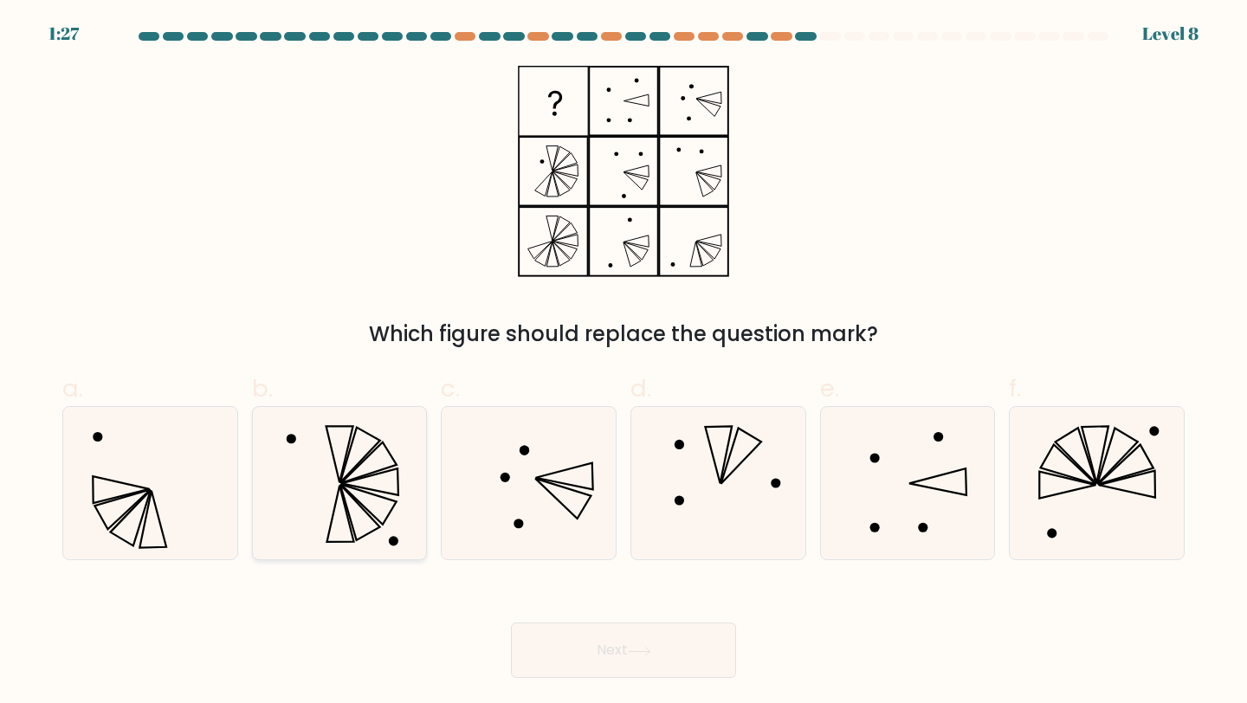
click at [384, 481] on icon at bounding box center [339, 483] width 153 height 153
click at [623, 363] on input "b." at bounding box center [623, 357] width 1 height 11
radio input "true"
click at [647, 658] on button "Next" at bounding box center [623, 650] width 225 height 55
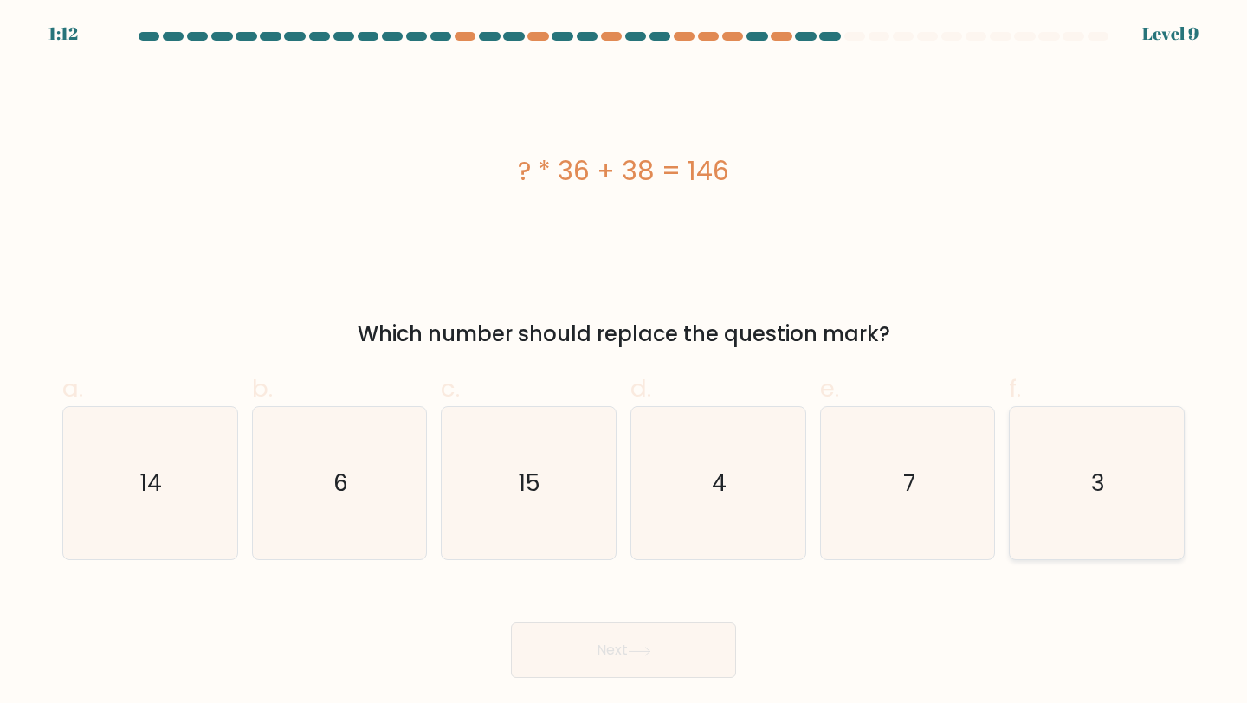
click at [1103, 480] on text "3" at bounding box center [1098, 483] width 14 height 32
click at [624, 363] on input "f. 3" at bounding box center [623, 357] width 1 height 11
radio input "true"
click at [643, 644] on button "Next" at bounding box center [623, 650] width 225 height 55
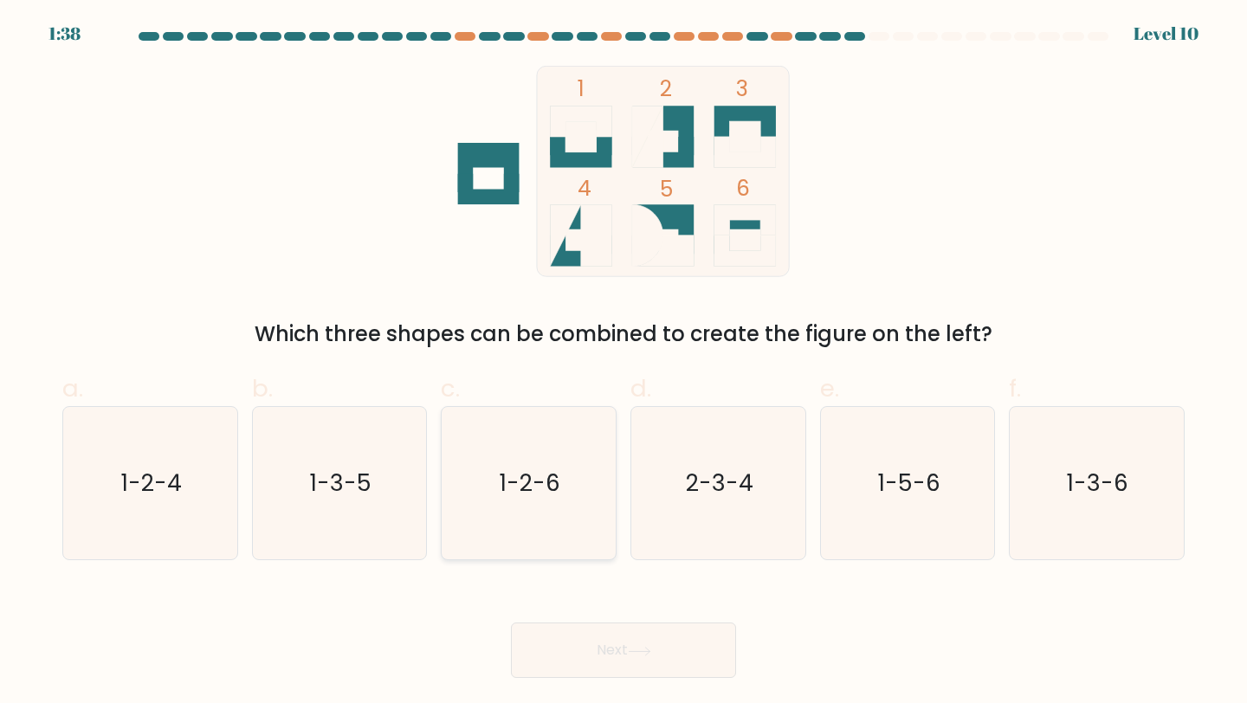
click at [508, 474] on text "1-2-6" at bounding box center [530, 483] width 61 height 32
click at [623, 363] on input "c. 1-2-6" at bounding box center [623, 357] width 1 height 11
radio input "true"
click at [625, 661] on button "Next" at bounding box center [623, 650] width 225 height 55
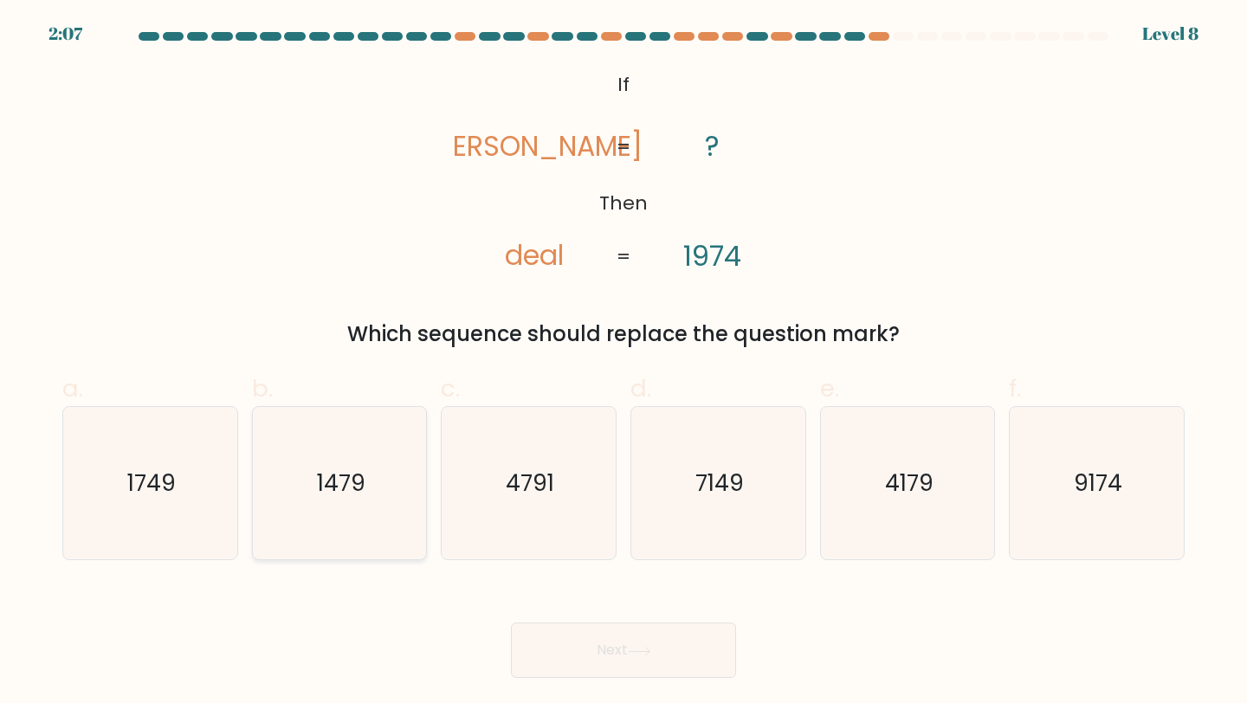
click at [368, 507] on icon "1479" at bounding box center [339, 483] width 153 height 153
click at [623, 363] on input "b. 1479" at bounding box center [623, 357] width 1 height 11
radio input "true"
click at [127, 484] on text "1749" at bounding box center [151, 483] width 48 height 32
click at [623, 363] on input "a. 1749" at bounding box center [623, 357] width 1 height 11
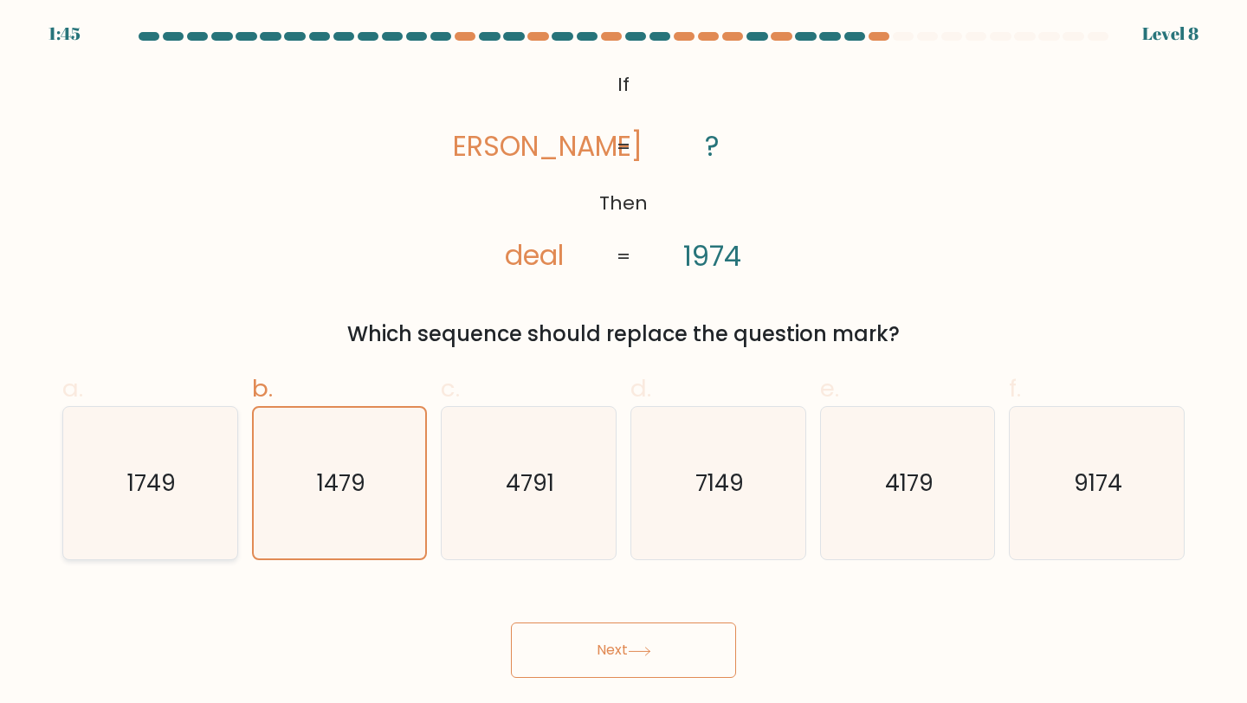
radio input "true"
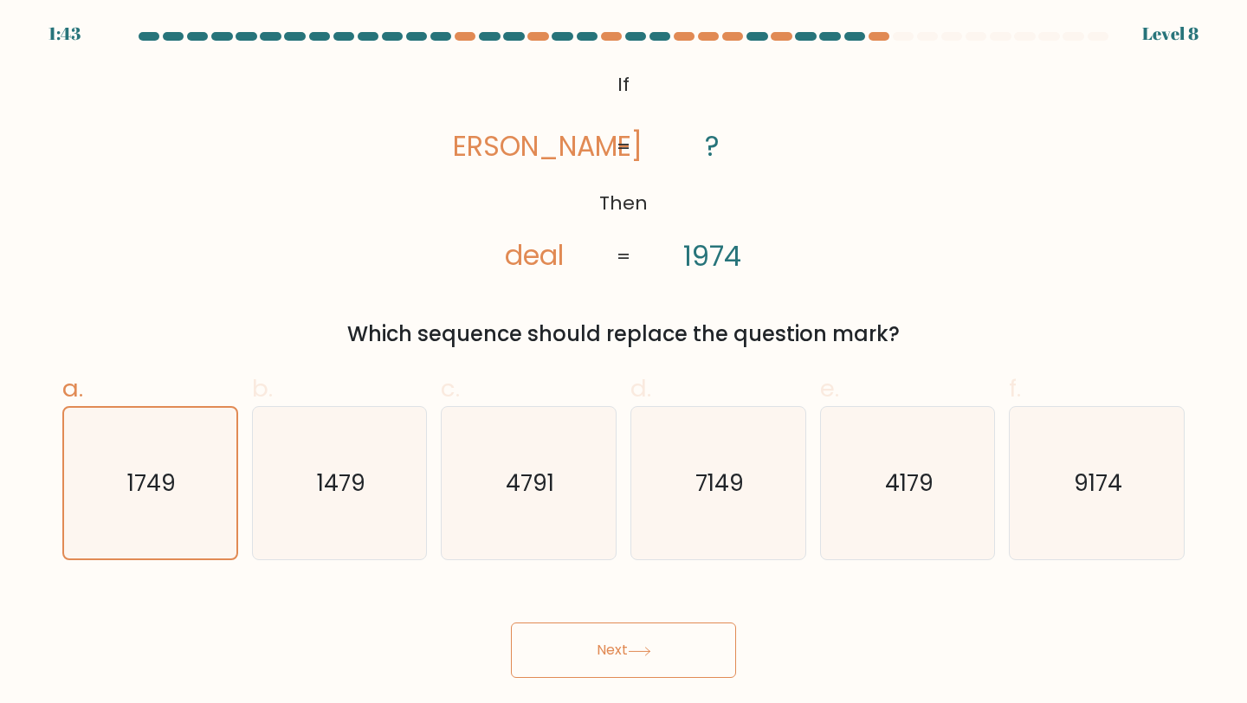
click at [640, 649] on icon at bounding box center [639, 652] width 23 height 10
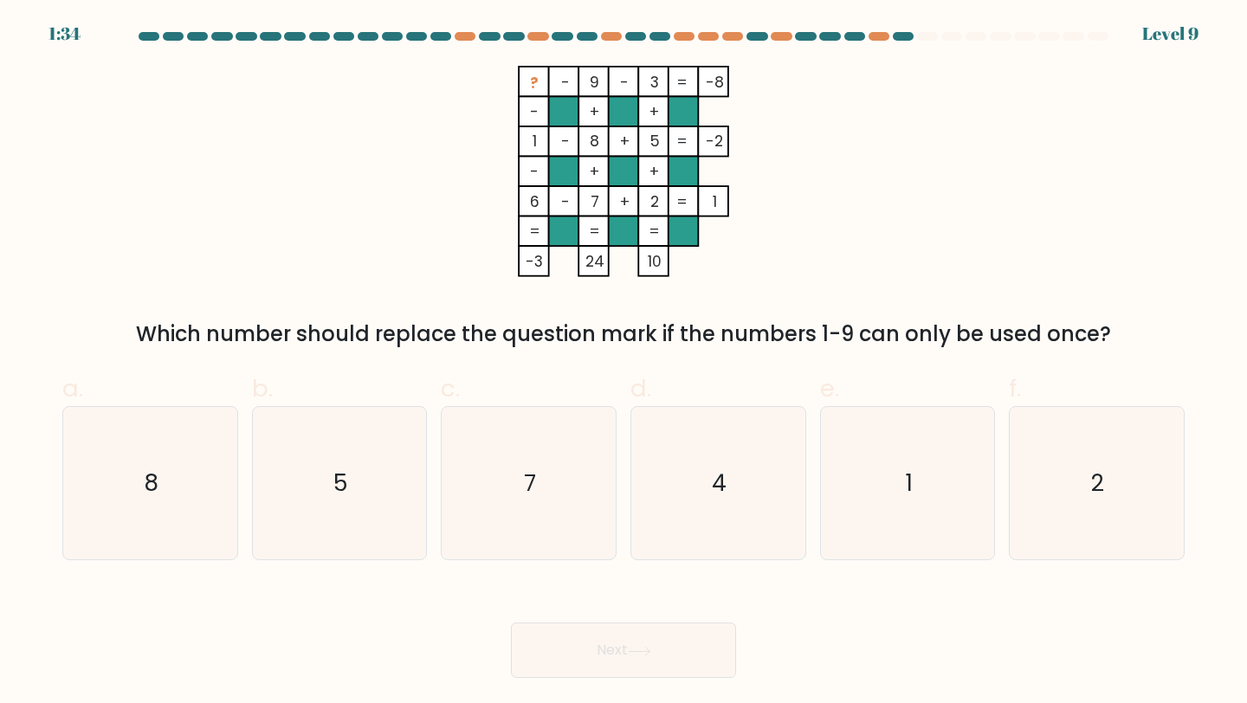
click at [810, 450] on div "d. 4" at bounding box center [718, 466] width 190 height 190
click at [750, 483] on icon "4" at bounding box center [718, 483] width 153 height 153
click at [624, 363] on input "d. 4" at bounding box center [623, 357] width 1 height 11
radio input "true"
click at [680, 655] on button "Next" at bounding box center [623, 650] width 225 height 55
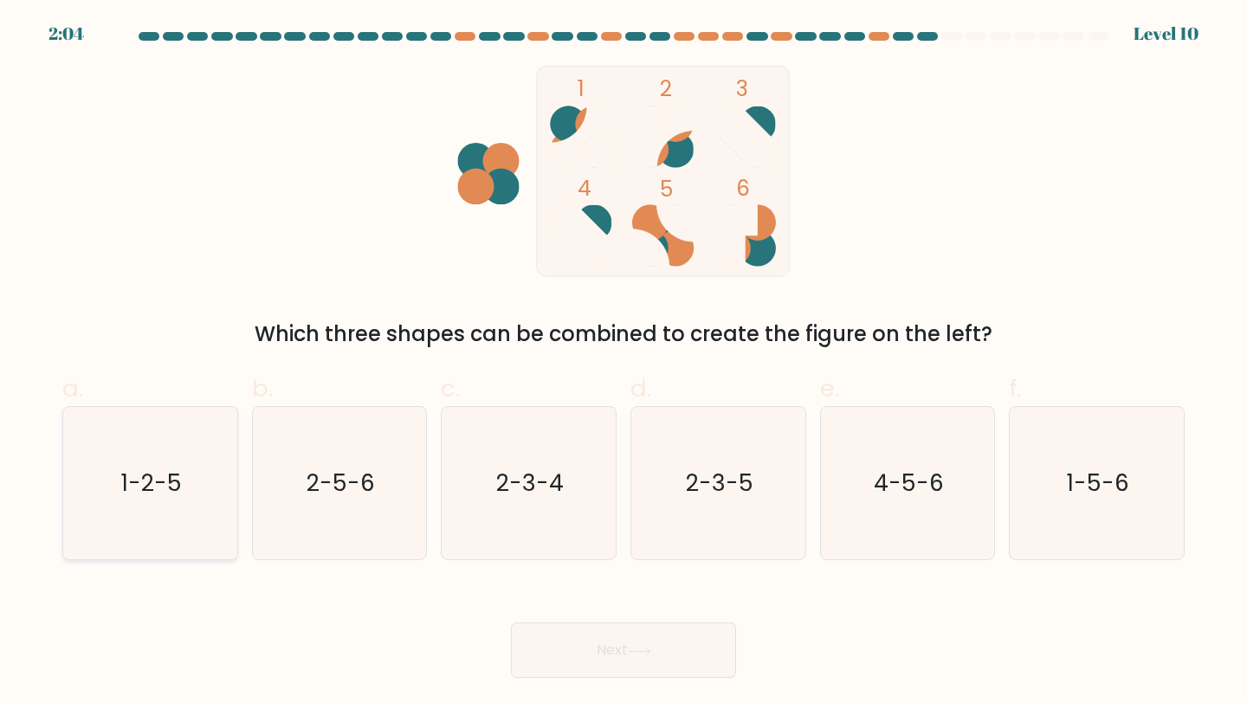
click at [206, 494] on icon "1-2-5" at bounding box center [150, 483] width 153 height 153
click at [623, 363] on input "a. 1-2-5" at bounding box center [623, 357] width 1 height 11
radio input "true"
click at [648, 646] on button "Next" at bounding box center [623, 650] width 225 height 55
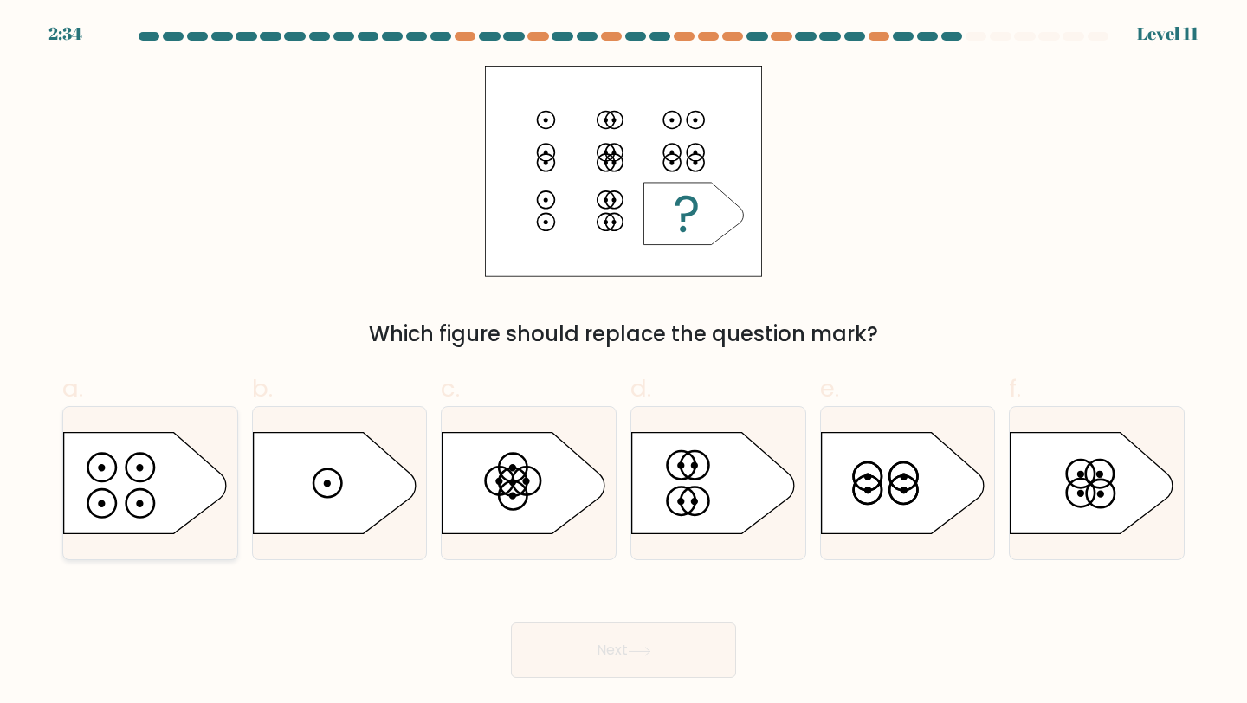
click at [125, 502] on icon at bounding box center [145, 483] width 163 height 101
click at [623, 363] on input "a." at bounding box center [623, 357] width 1 height 11
radio input "true"
click at [652, 656] on button "Next" at bounding box center [623, 650] width 225 height 55
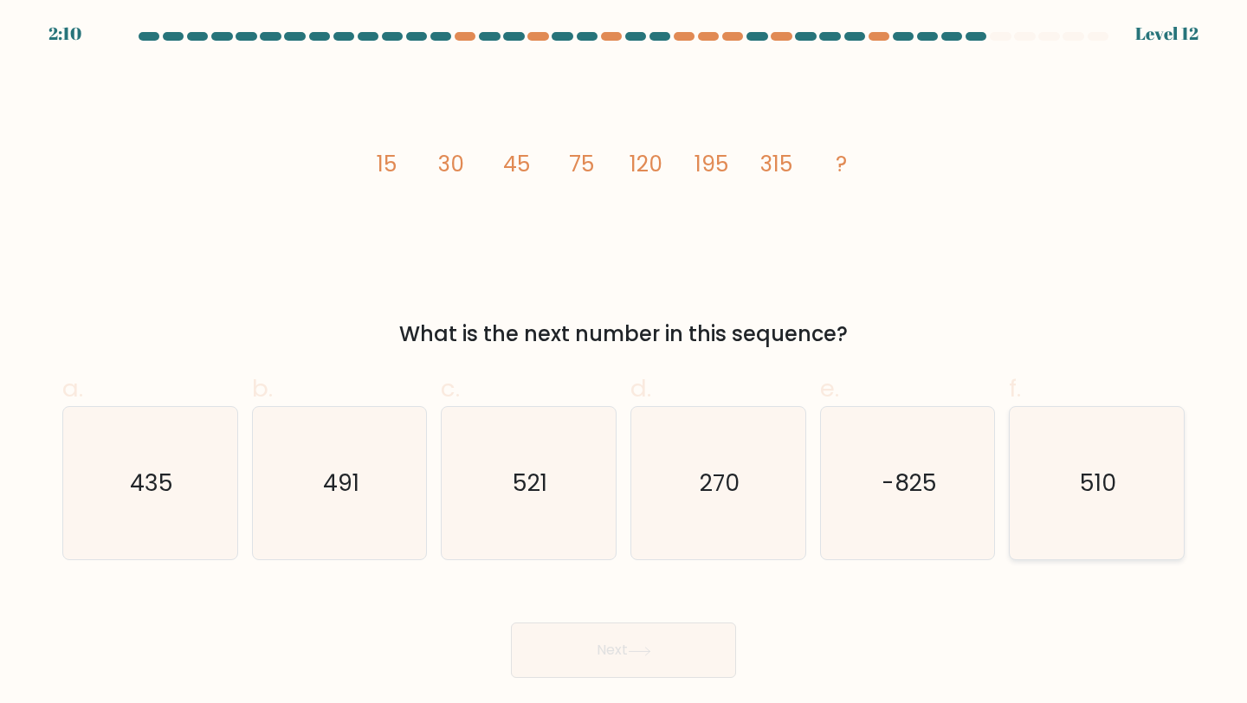
click at [1095, 506] on icon "510" at bounding box center [1096, 483] width 153 height 153
click at [624, 363] on input "f. 510" at bounding box center [623, 357] width 1 height 11
radio input "true"
click at [1095, 506] on icon "510" at bounding box center [1097, 484] width 152 height 152
click at [624, 363] on input "f. 510" at bounding box center [623, 357] width 1 height 11
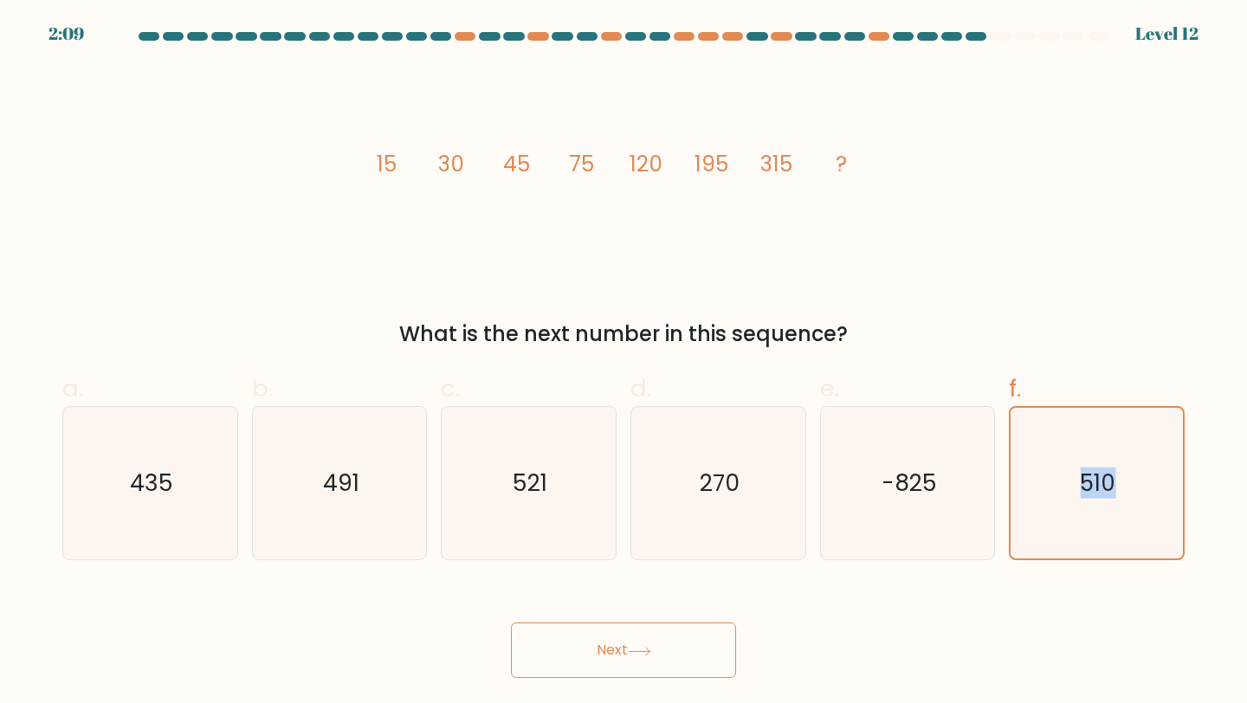
click at [663, 658] on button "Next" at bounding box center [623, 650] width 225 height 55
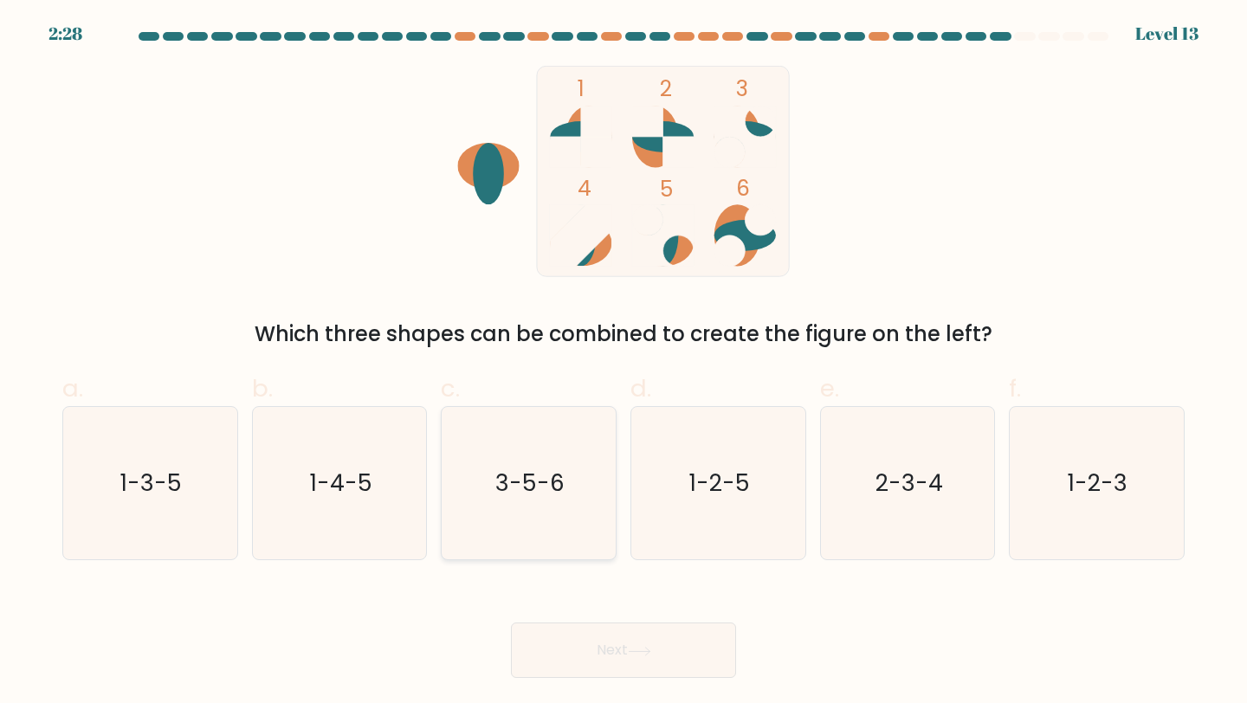
click at [535, 516] on icon "3-5-6" at bounding box center [528, 483] width 153 height 153
click at [623, 363] on input "c. 3-5-6" at bounding box center [623, 357] width 1 height 11
radio input "true"
click at [861, 482] on icon "2-3-4" at bounding box center [907, 483] width 153 height 153
click at [624, 363] on input "e. 2-3-4" at bounding box center [623, 357] width 1 height 11
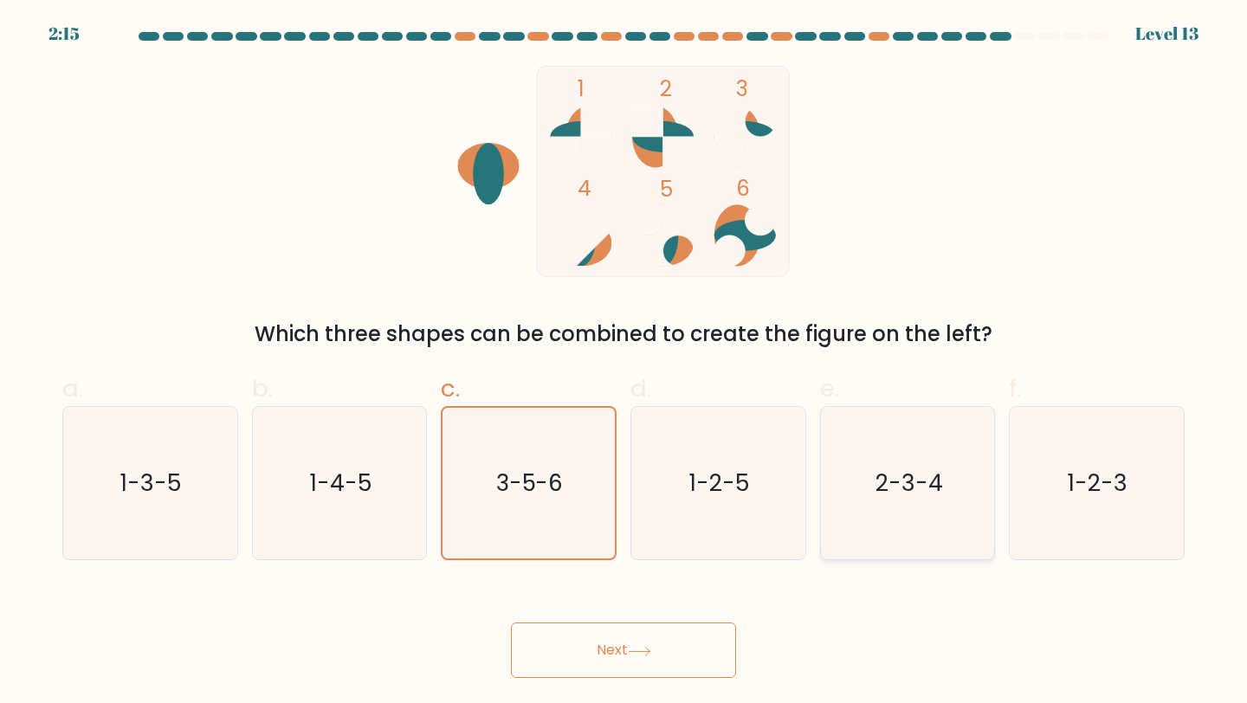
radio input "true"
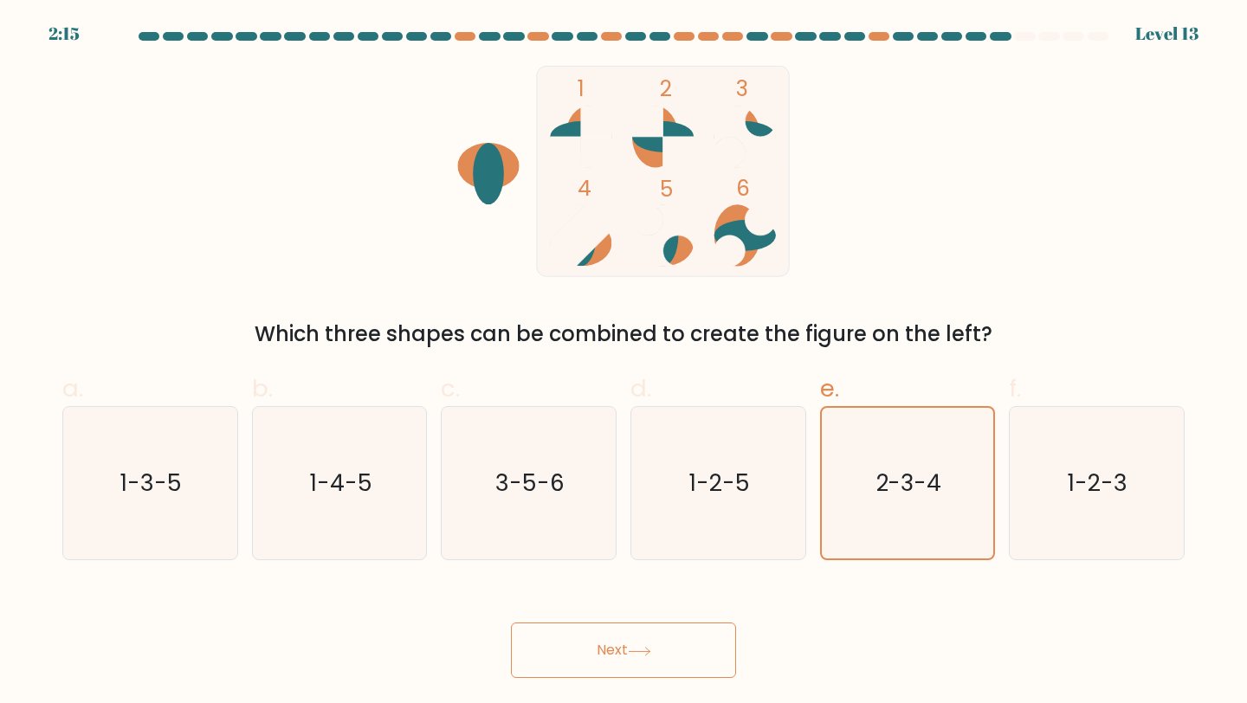
click at [668, 659] on button "Next" at bounding box center [623, 650] width 225 height 55
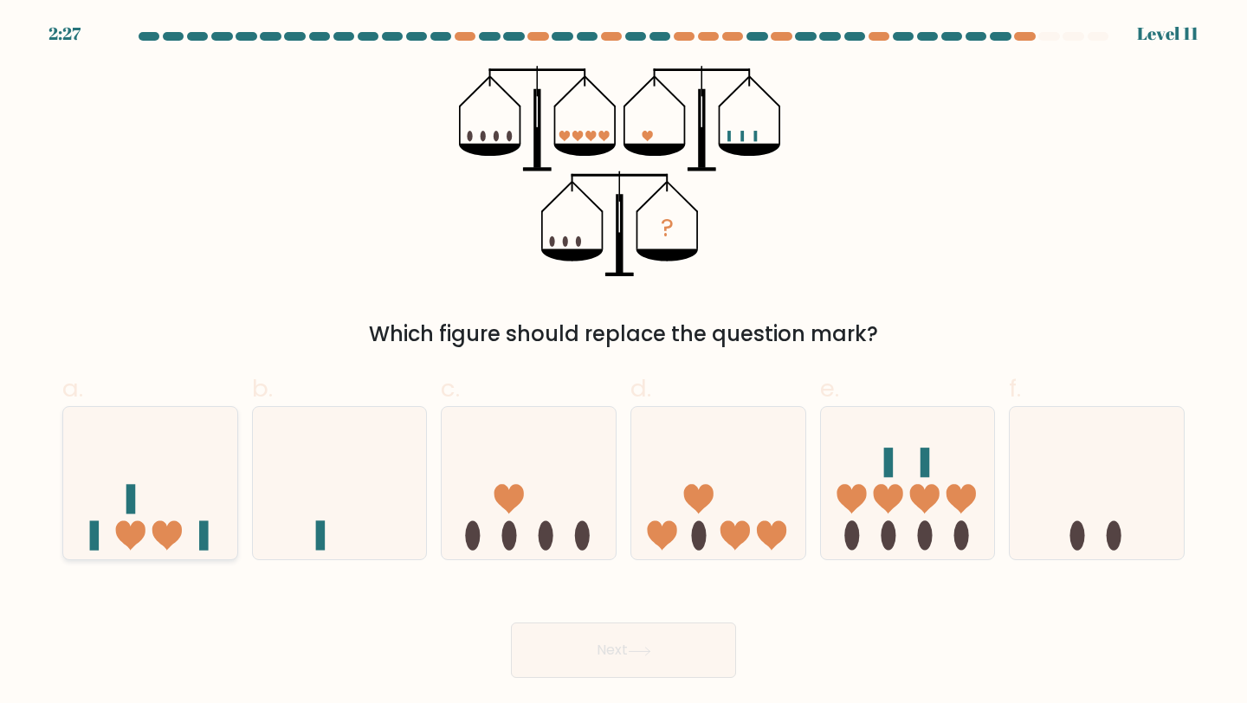
click at [201, 487] on icon at bounding box center [150, 483] width 174 height 144
click at [623, 363] on input "a." at bounding box center [623, 357] width 1 height 11
radio input "true"
click at [639, 640] on button "Next" at bounding box center [623, 650] width 225 height 55
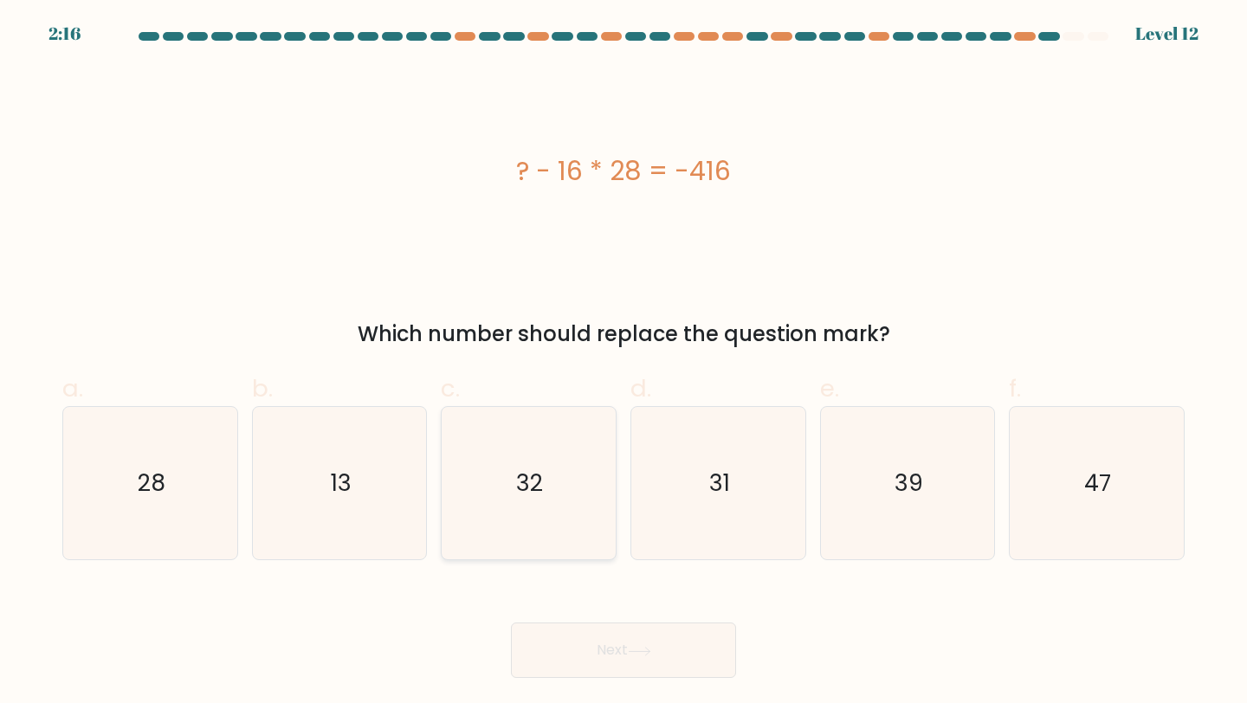
click at [533, 516] on icon "32" at bounding box center [528, 483] width 153 height 153
click at [623, 363] on input "c. 32" at bounding box center [623, 357] width 1 height 11
radio input "true"
click at [617, 646] on button "Next" at bounding box center [623, 650] width 225 height 55
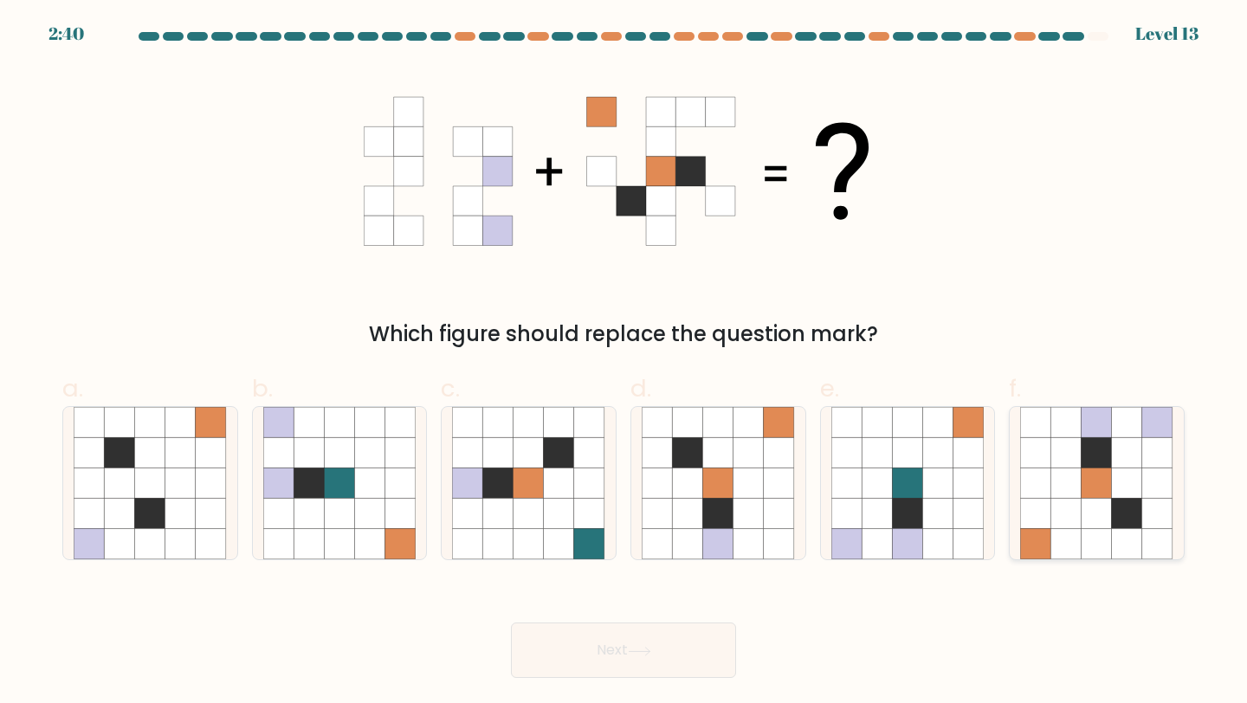
click at [1081, 491] on icon at bounding box center [1066, 483] width 30 height 30
click at [624, 363] on input "f." at bounding box center [623, 357] width 1 height 11
radio input "true"
click at [642, 653] on icon at bounding box center [639, 652] width 23 height 10
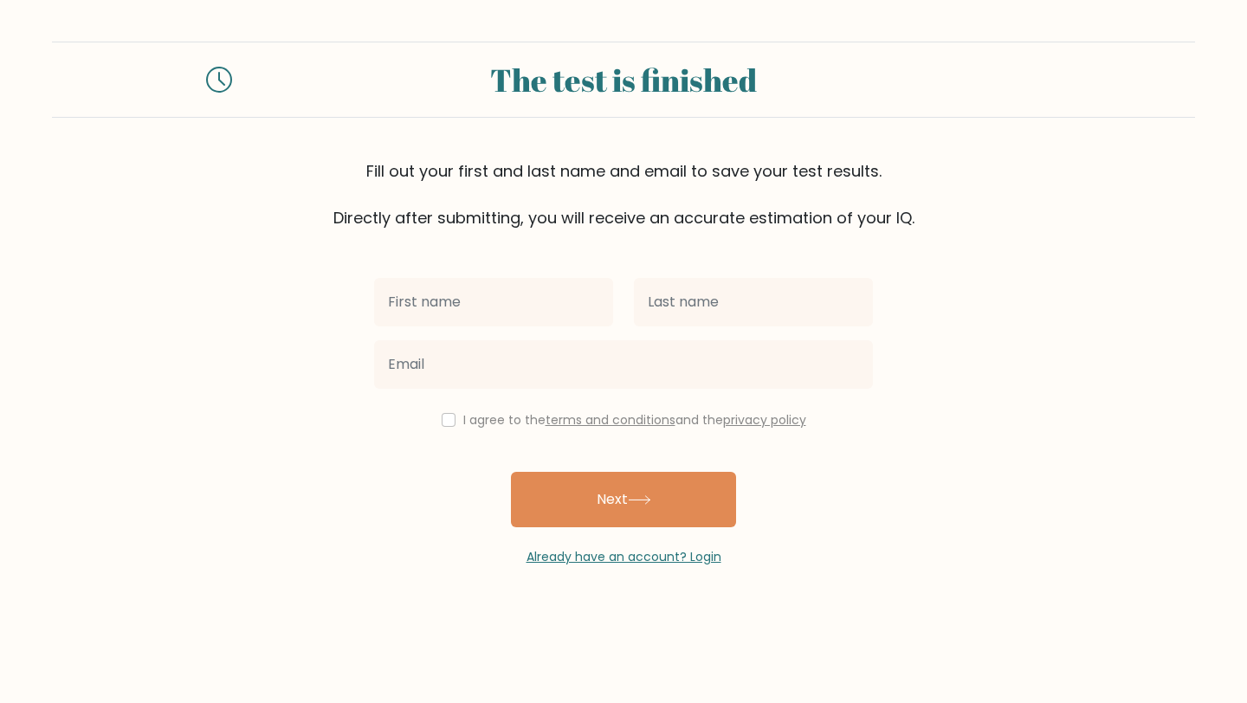
type input "'"
type input "[PERSON_NAME]"
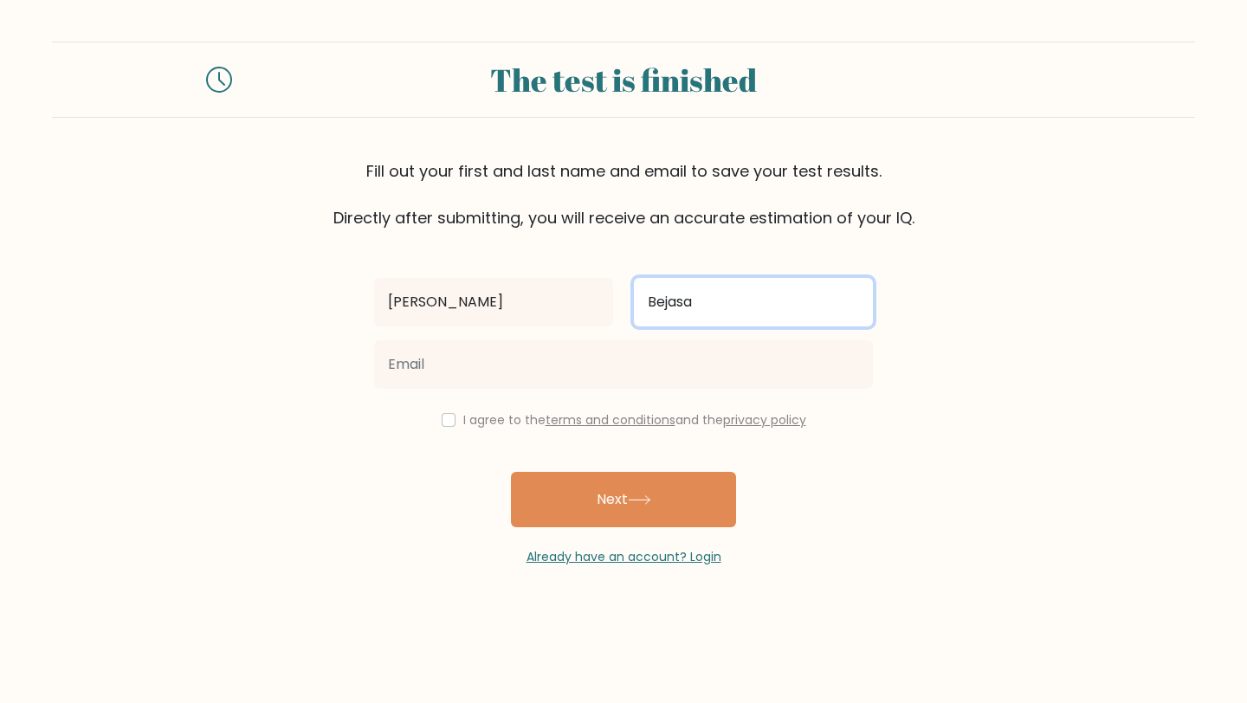
type input "Bejasa"
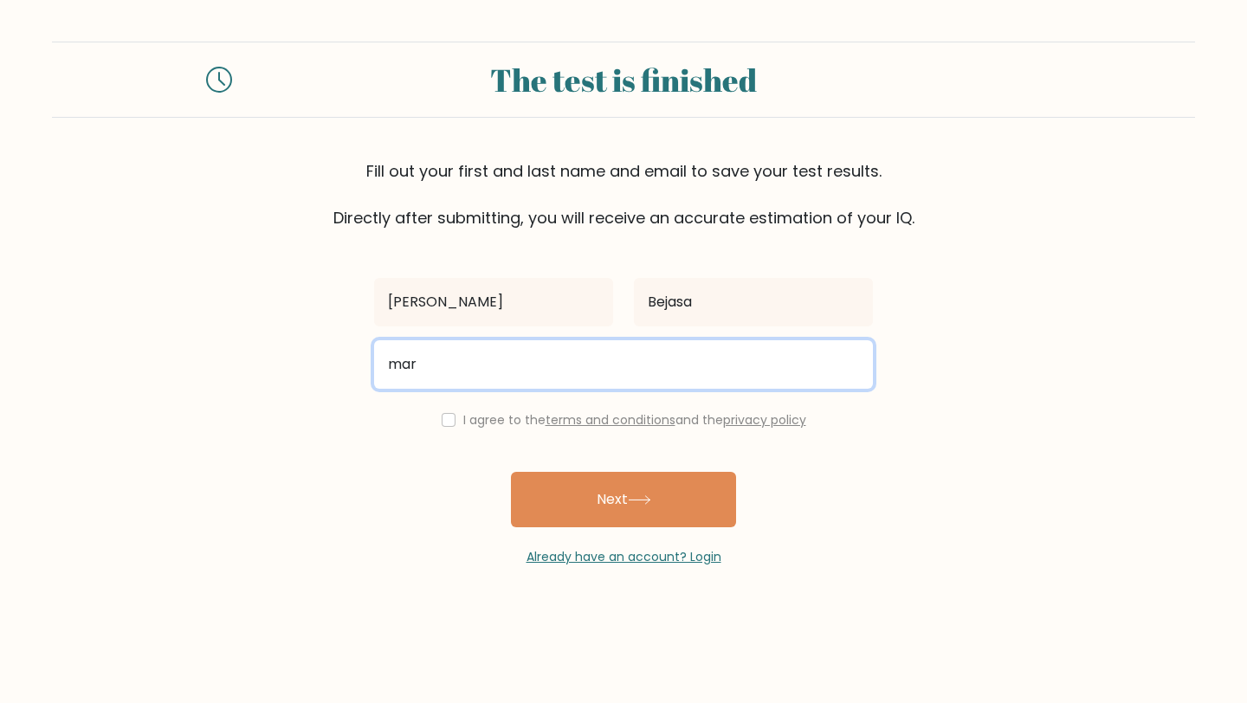
type input "[EMAIL_ADDRESS][DOMAIN_NAME]"
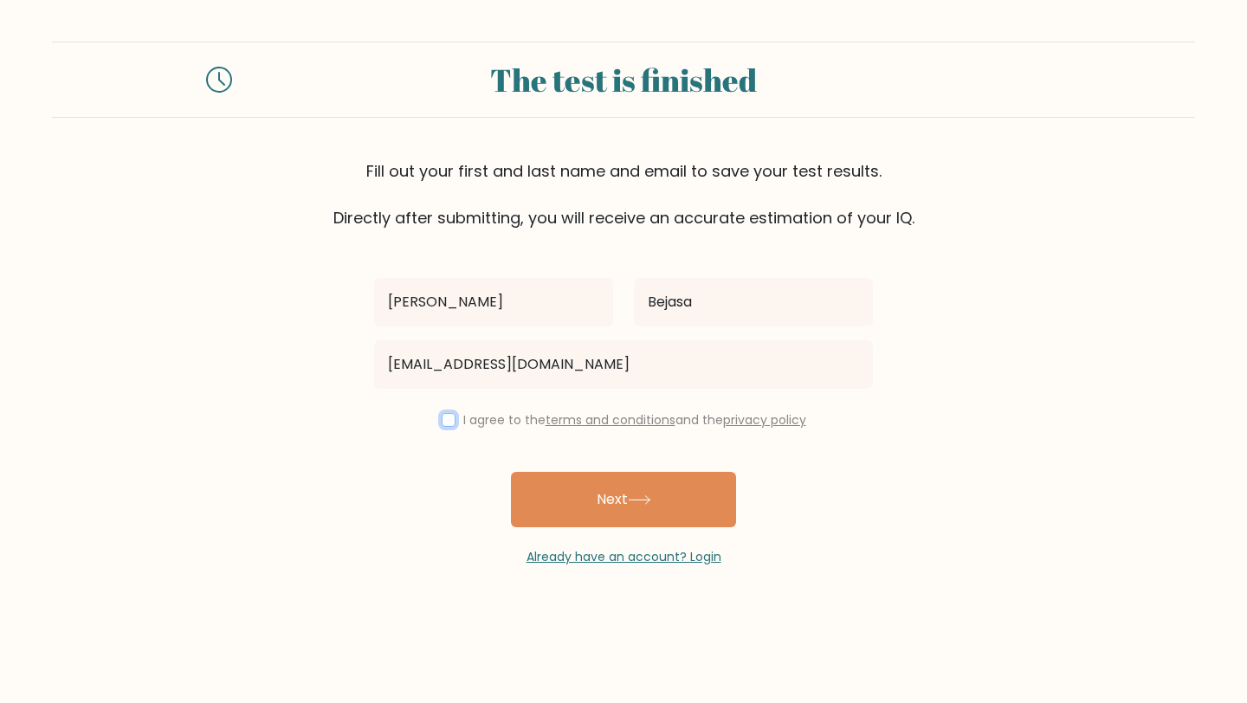
click at [446, 419] on input "checkbox" at bounding box center [449, 420] width 14 height 14
checkbox input "true"
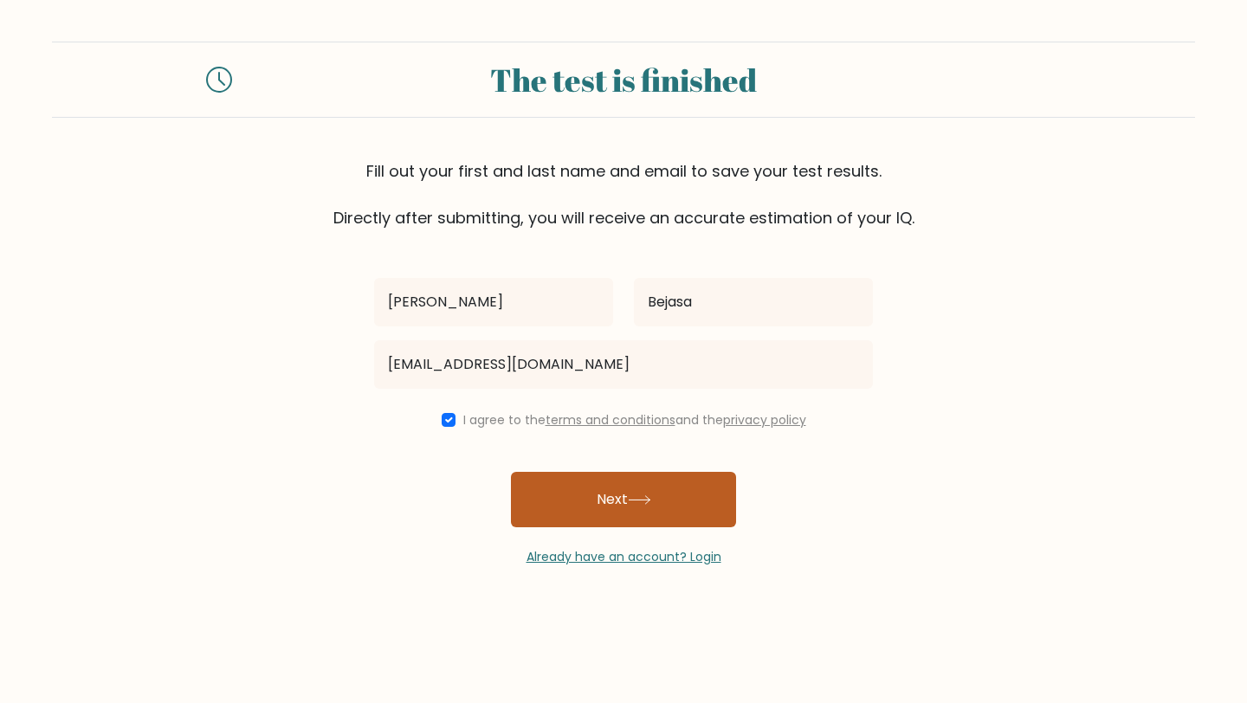
click at [623, 513] on button "Next" at bounding box center [623, 499] width 225 height 55
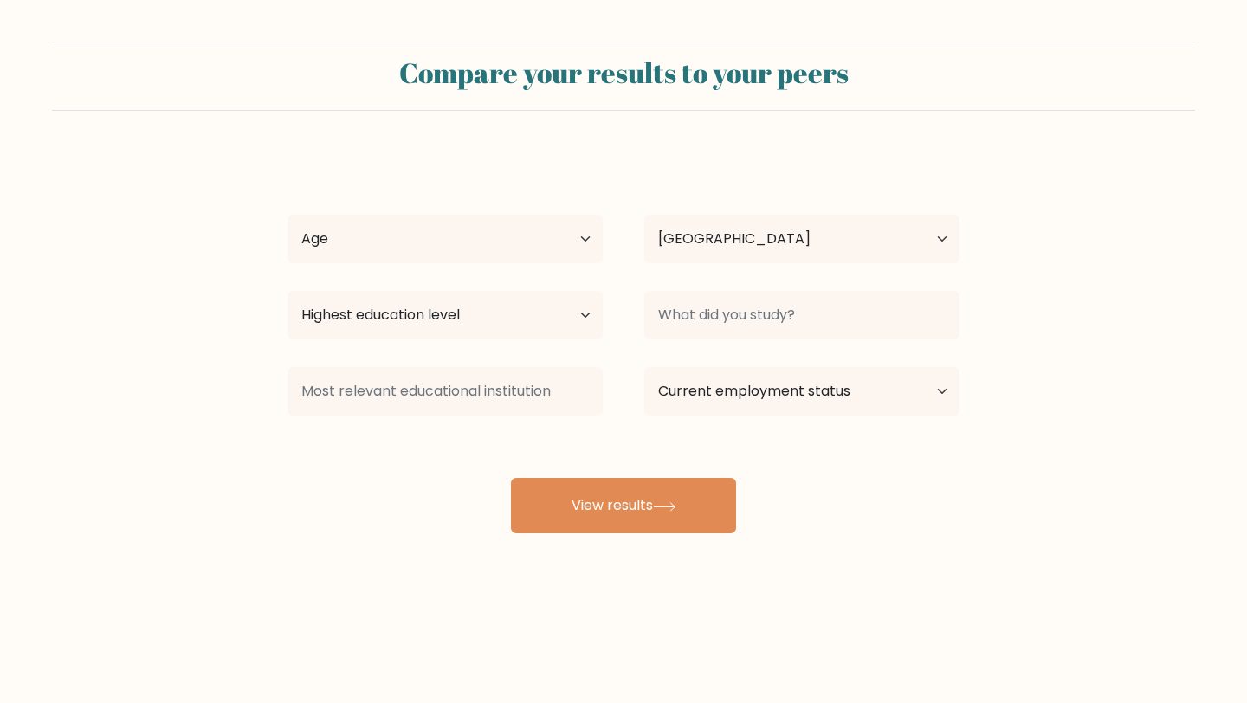
select select "PH"
click at [578, 244] on select "Age Under [DEMOGRAPHIC_DATA] [DEMOGRAPHIC_DATA] [DEMOGRAPHIC_DATA] [DEMOGRAPHIC…" at bounding box center [444, 239] width 315 height 48
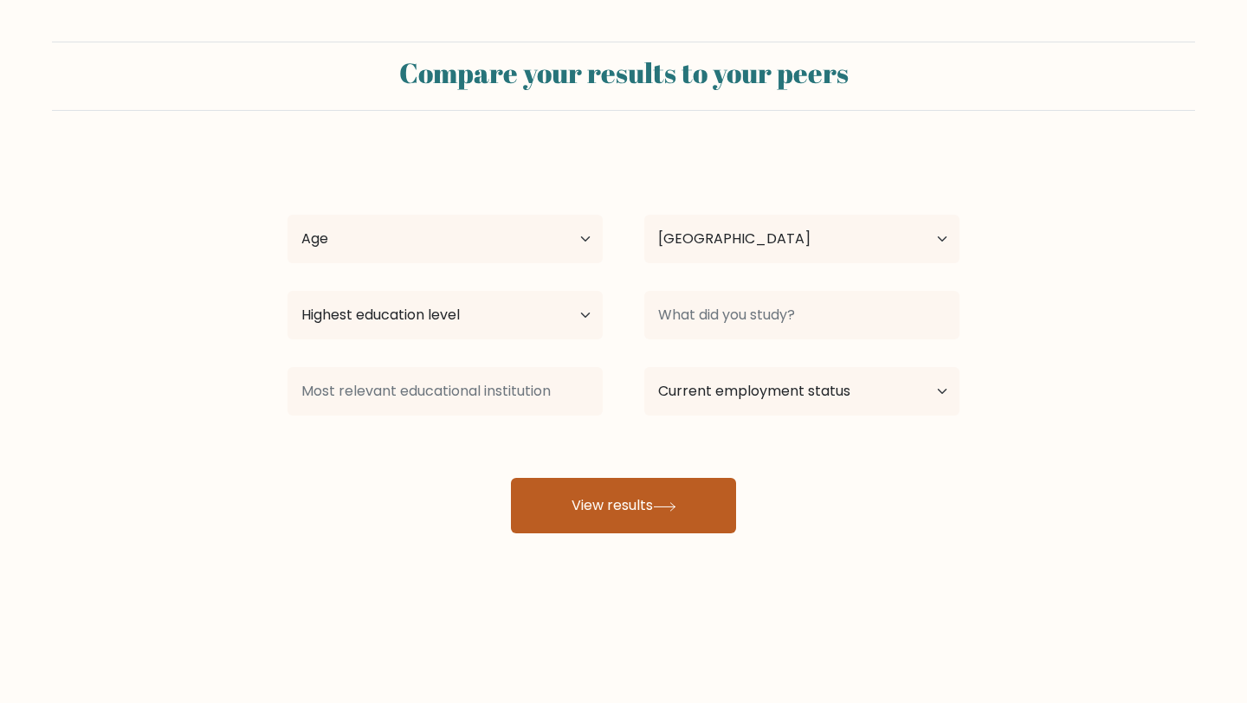
click at [643, 521] on button "View results" at bounding box center [623, 505] width 225 height 55
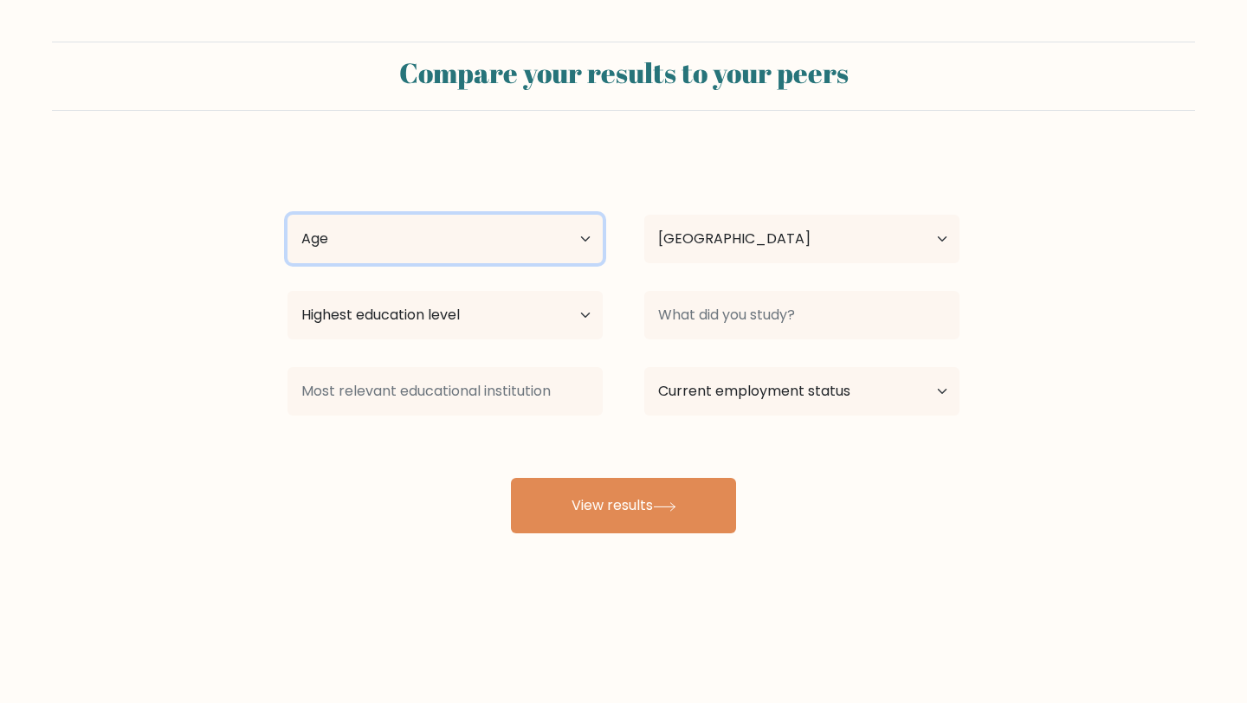
click at [578, 235] on select "Age Under [DEMOGRAPHIC_DATA] [DEMOGRAPHIC_DATA] [DEMOGRAPHIC_DATA] [DEMOGRAPHIC…" at bounding box center [444, 239] width 315 height 48
select select "35_44"
click at [287, 215] on select "Age Under [DEMOGRAPHIC_DATA] [DEMOGRAPHIC_DATA] [DEMOGRAPHIC_DATA] [DEMOGRAPHIC…" at bounding box center [444, 239] width 315 height 48
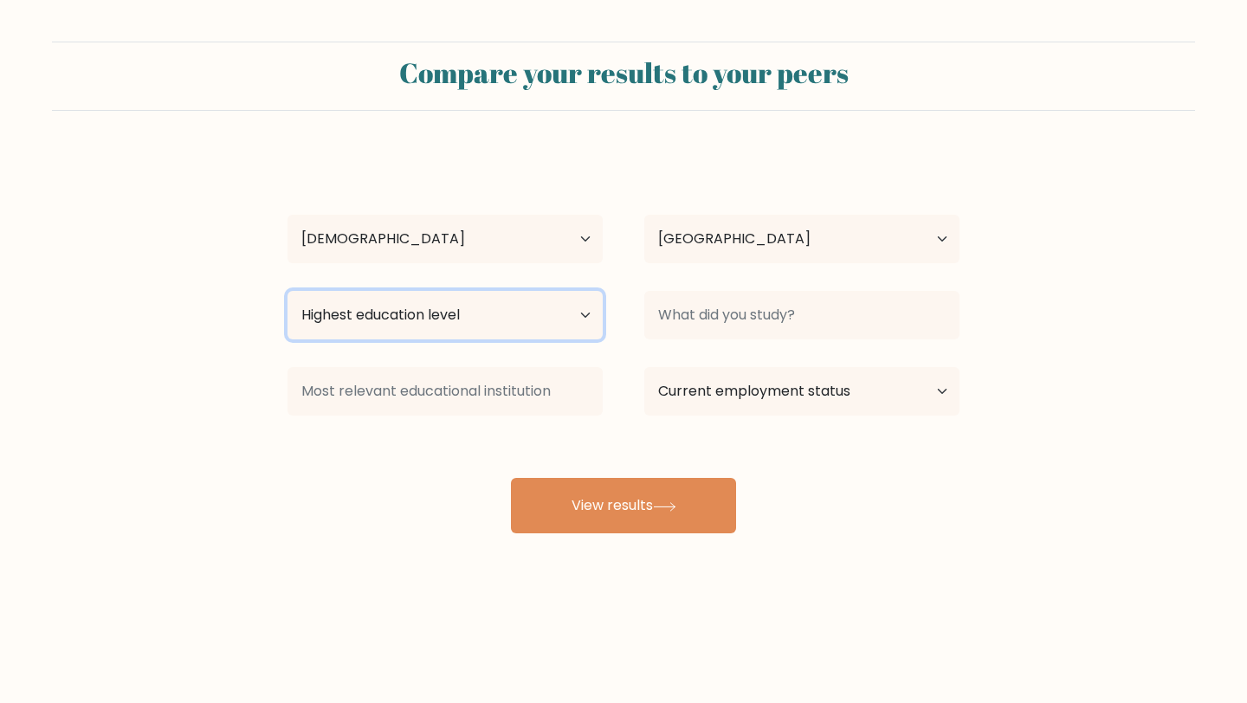
click at [591, 319] on select "Highest education level No schooling Primary Lower Secondary Upper Secondary Oc…" at bounding box center [444, 315] width 315 height 48
select select "bachelors_degree"
click at [287, 291] on select "Highest education level No schooling Primary Lower Secondary Upper Secondary Oc…" at bounding box center [444, 315] width 315 height 48
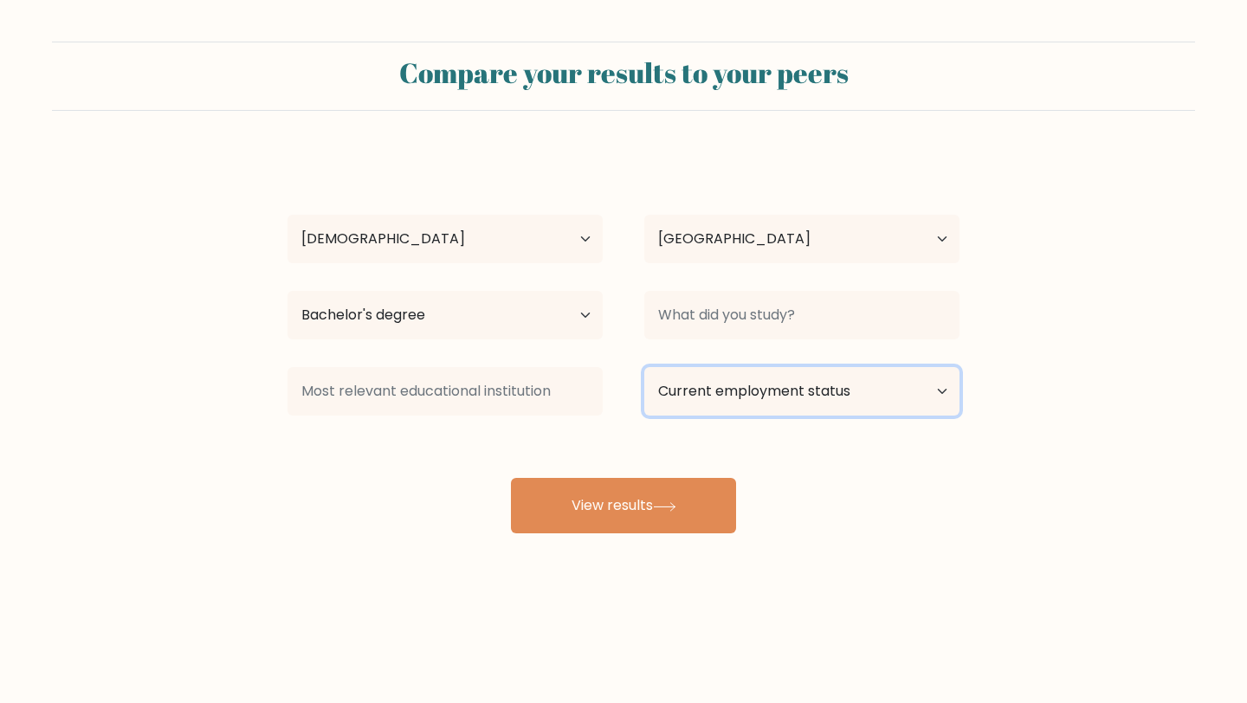
click at [730, 387] on select "Current employment status Employed Student Retired Other / prefer not to answer" at bounding box center [801, 391] width 315 height 48
select select "other"
click at [644, 367] on select "Current employment status Employed Student Retired Other / prefer not to answer" at bounding box center [801, 391] width 315 height 48
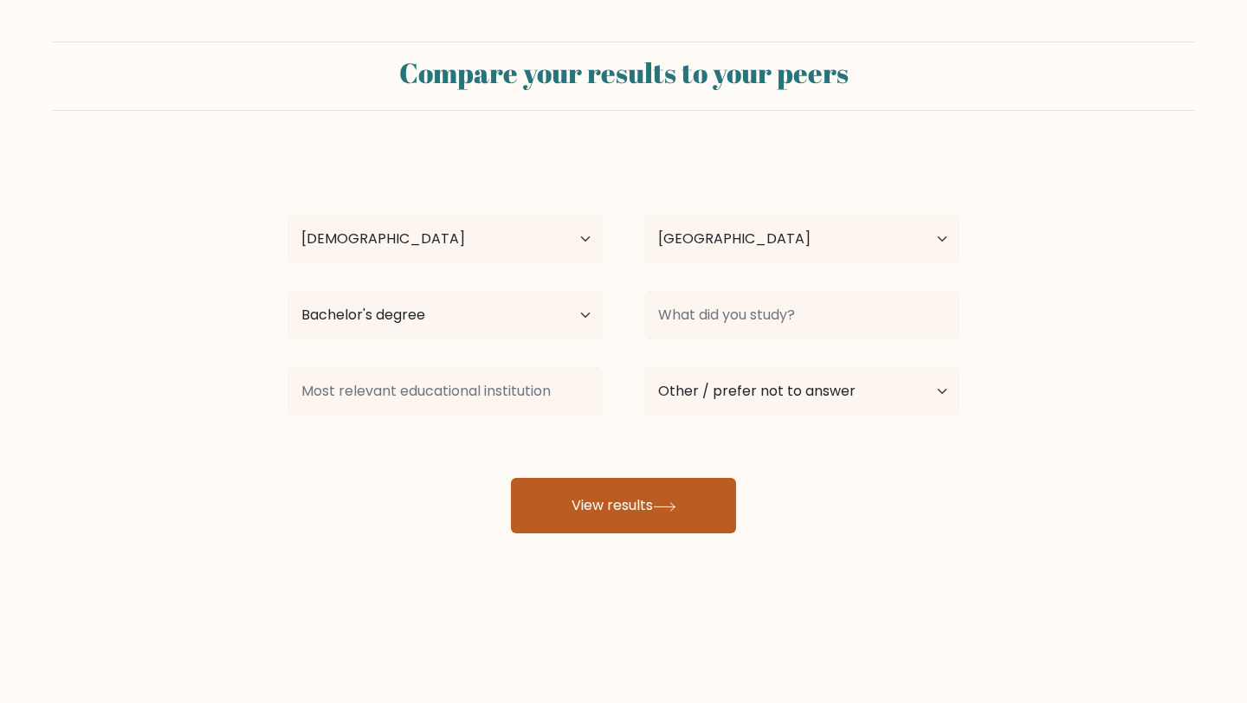
click at [652, 493] on button "View results" at bounding box center [623, 505] width 225 height 55
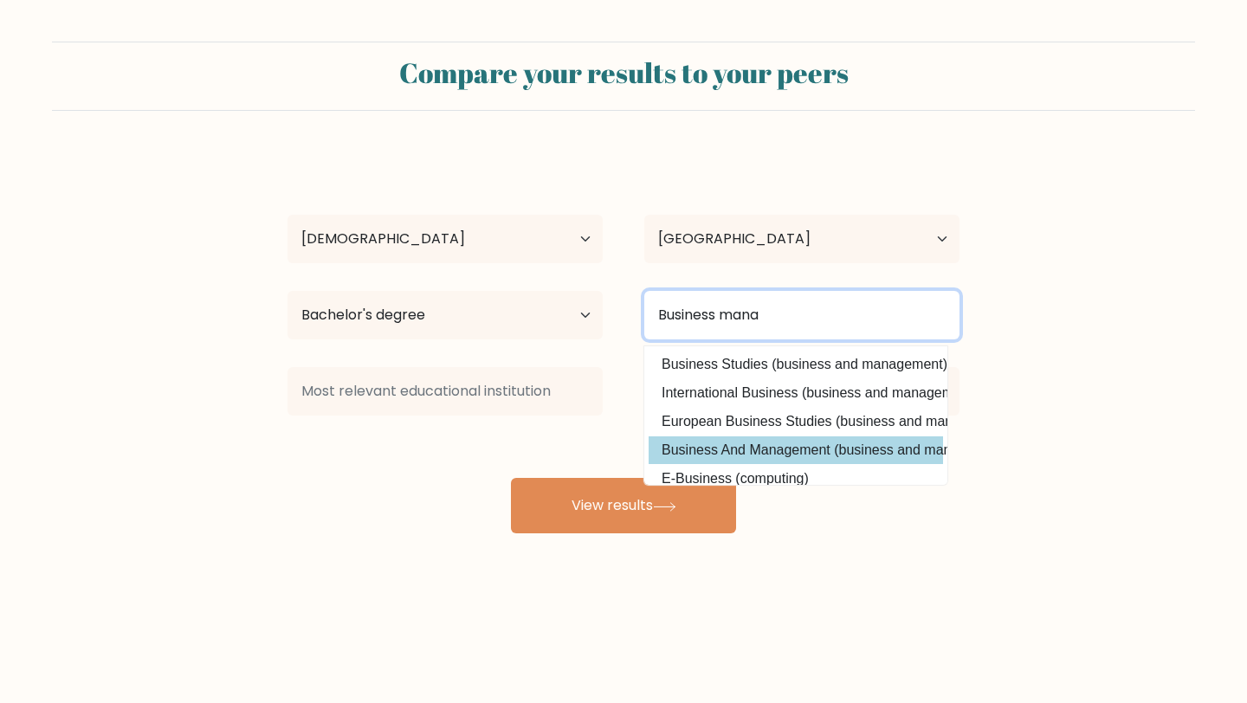
type input "Business mana"
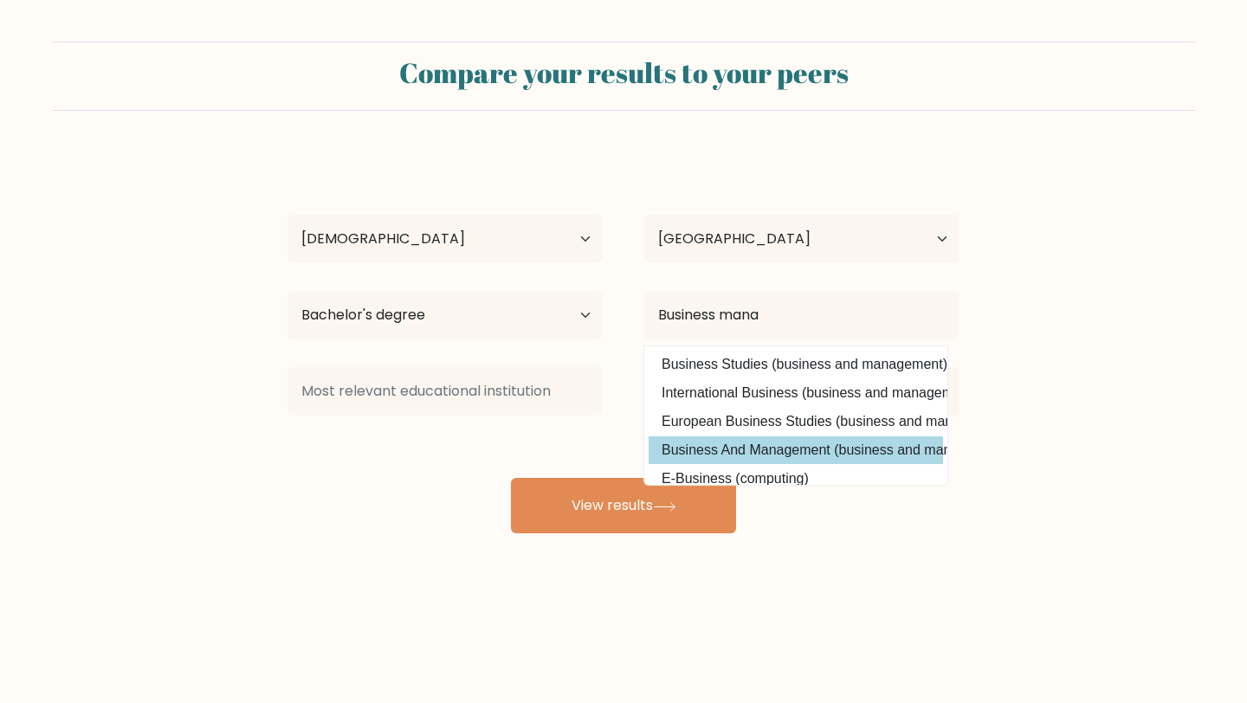
click at [844, 458] on div "[PERSON_NAME] Age Under [DEMOGRAPHIC_DATA] [DEMOGRAPHIC_DATA] [DEMOGRAPHIC_DATA…" at bounding box center [623, 342] width 693 height 381
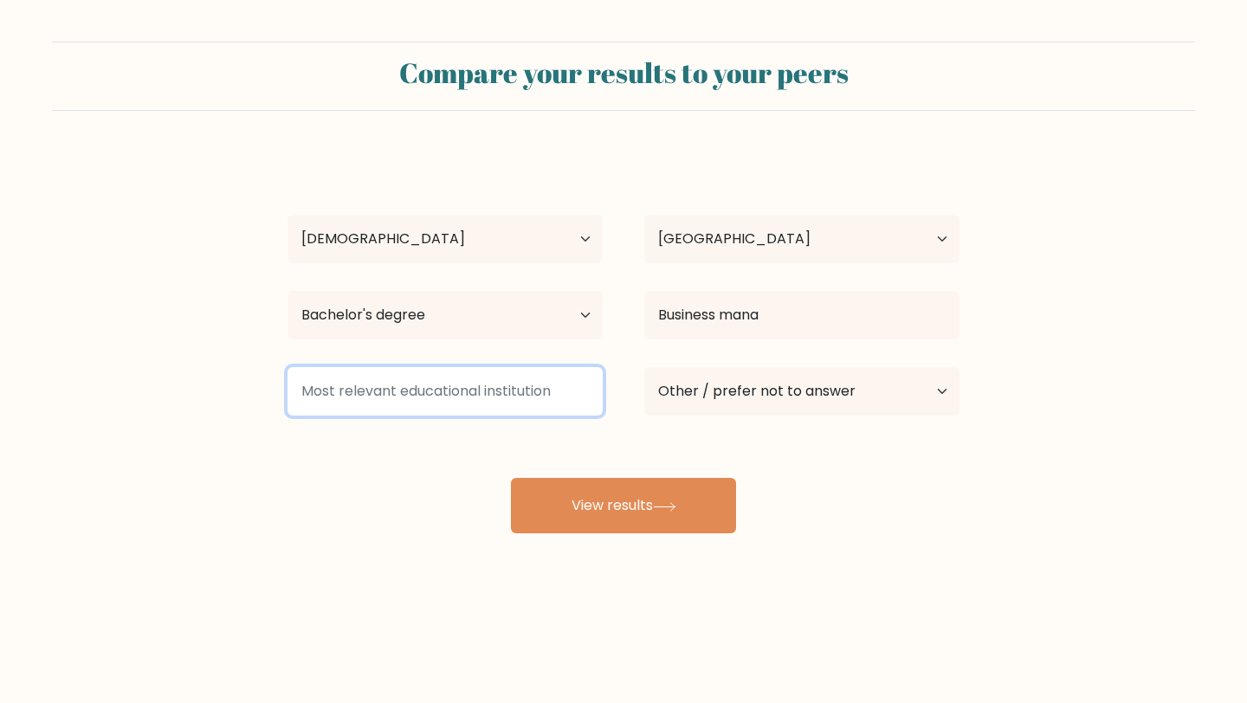
click at [553, 390] on input at bounding box center [444, 391] width 315 height 48
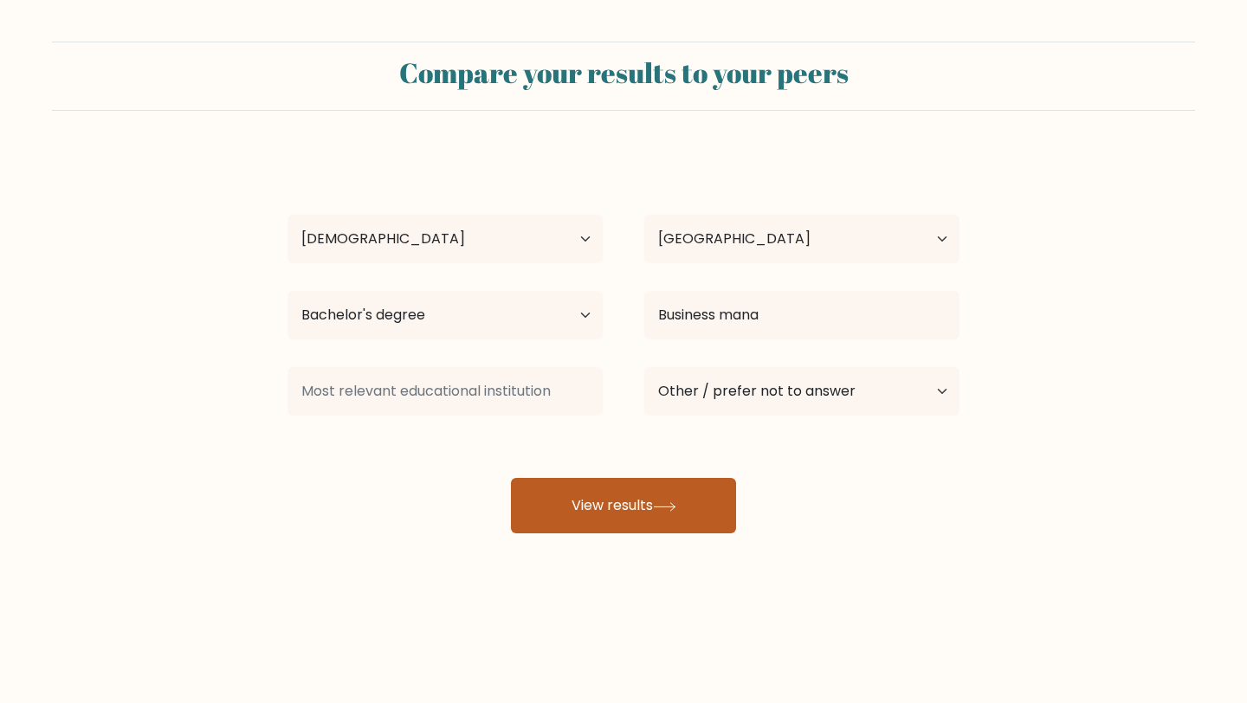
click at [635, 507] on button "View results" at bounding box center [623, 505] width 225 height 55
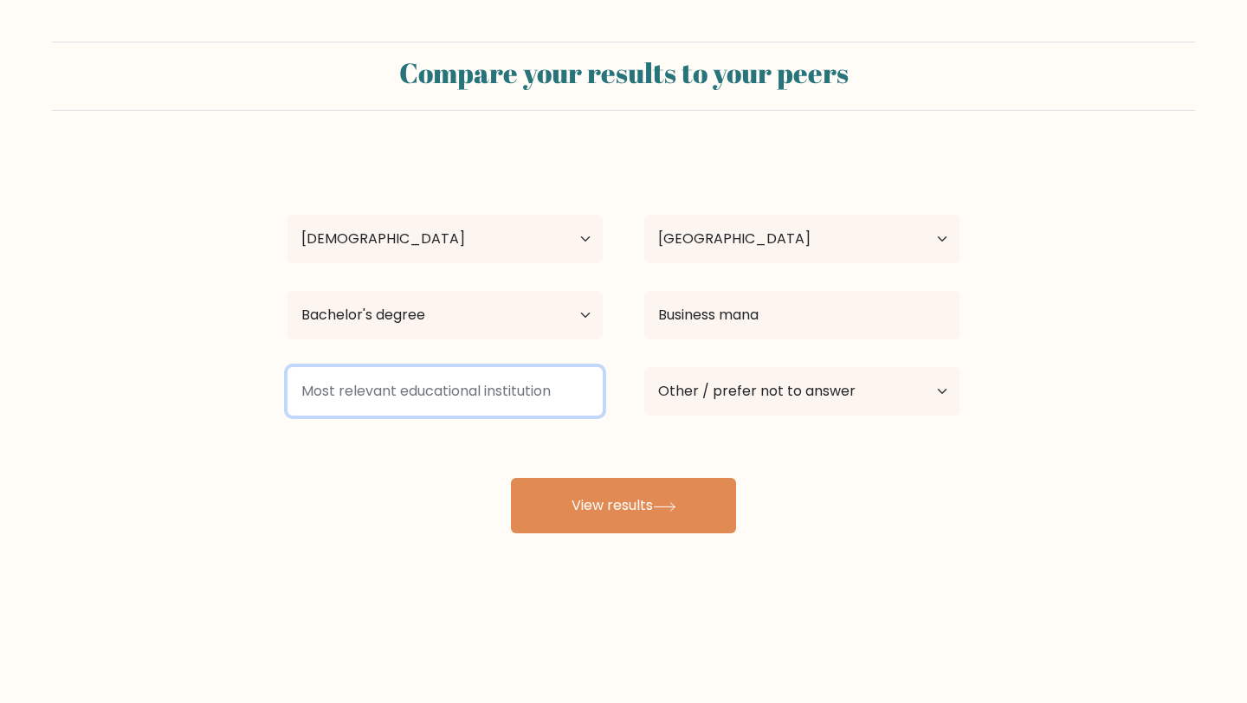
click at [546, 384] on input at bounding box center [444, 391] width 315 height 48
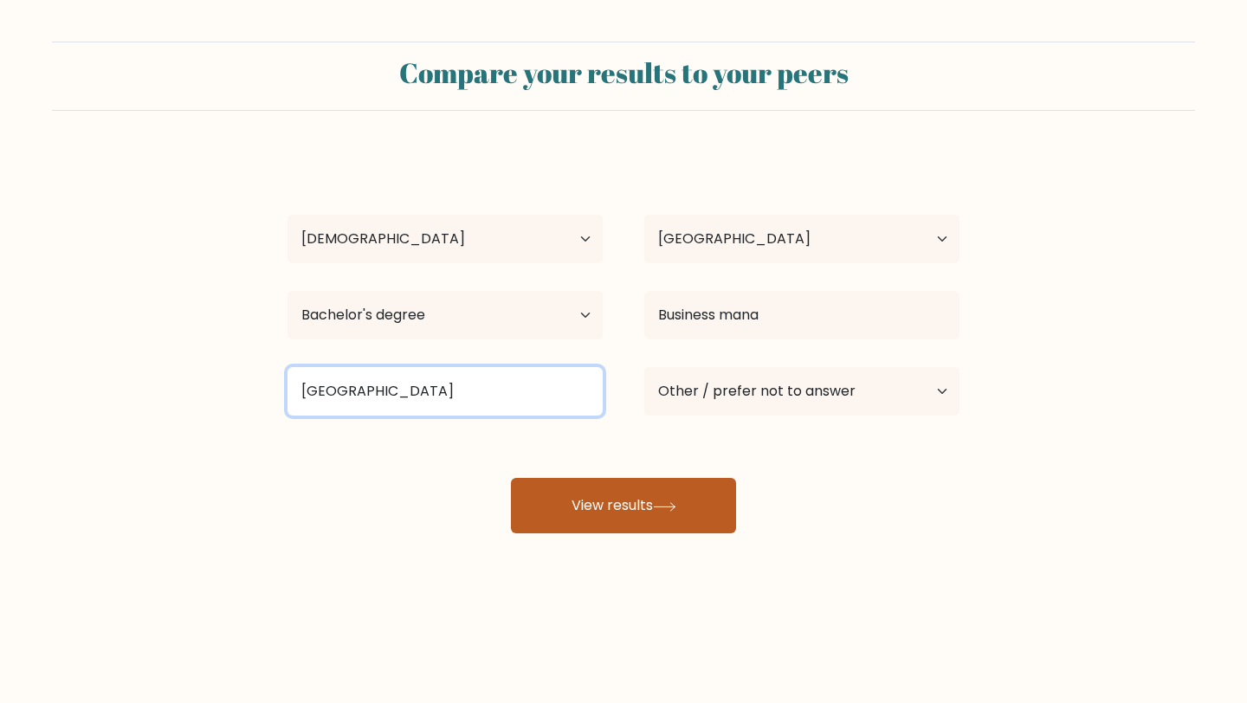
type input "[GEOGRAPHIC_DATA]"
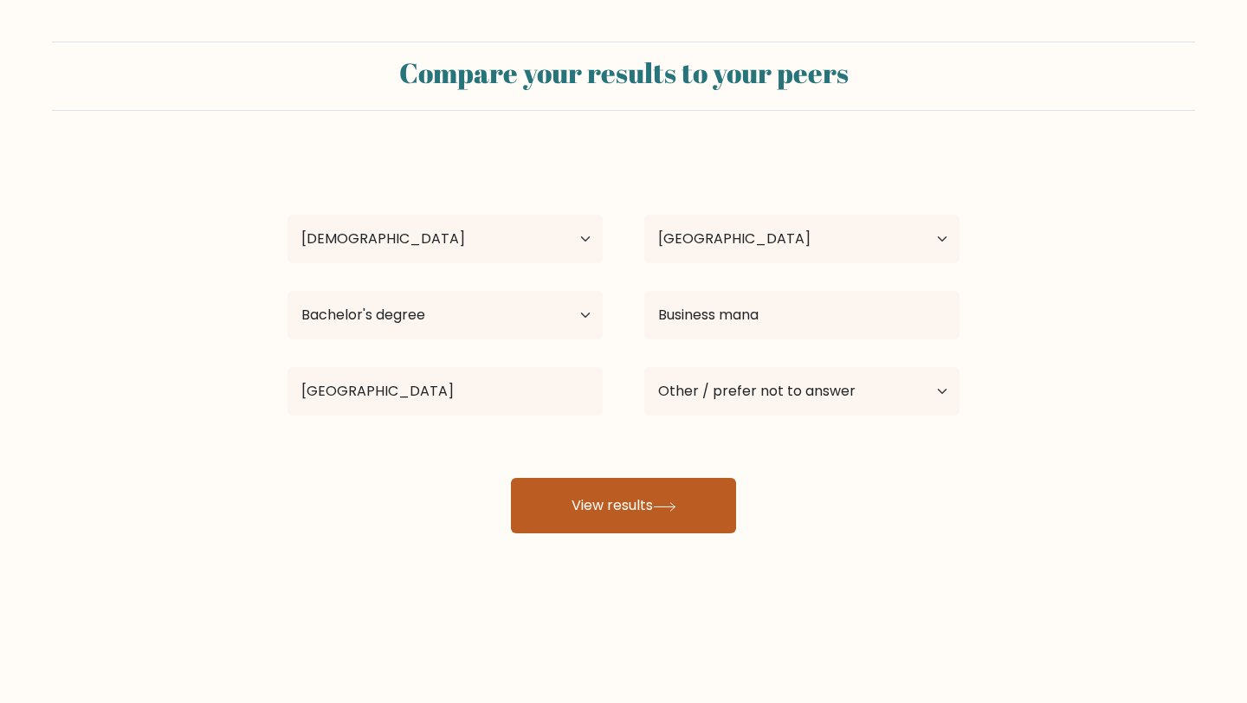
click at [611, 507] on button "View results" at bounding box center [623, 505] width 225 height 55
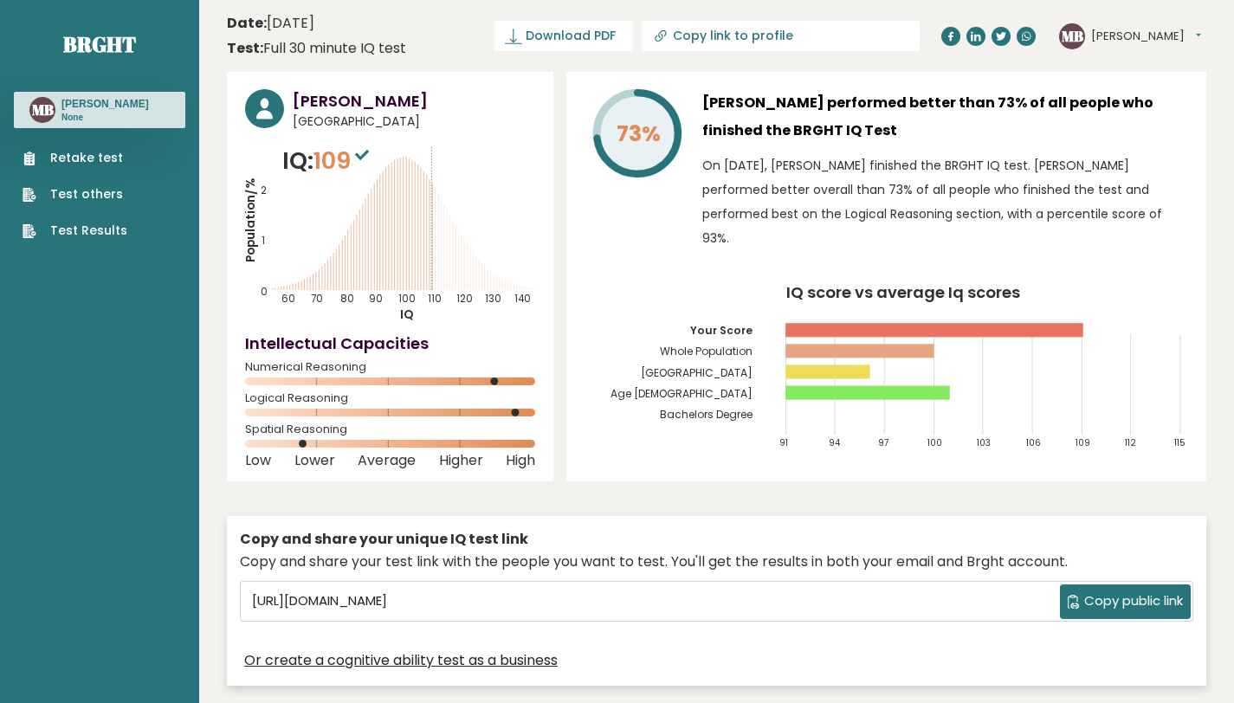
click at [82, 114] on p "None" at bounding box center [104, 118] width 87 height 12
click at [94, 232] on link "Test Results" at bounding box center [75, 231] width 105 height 18
